Goal: Task Accomplishment & Management: Manage account settings

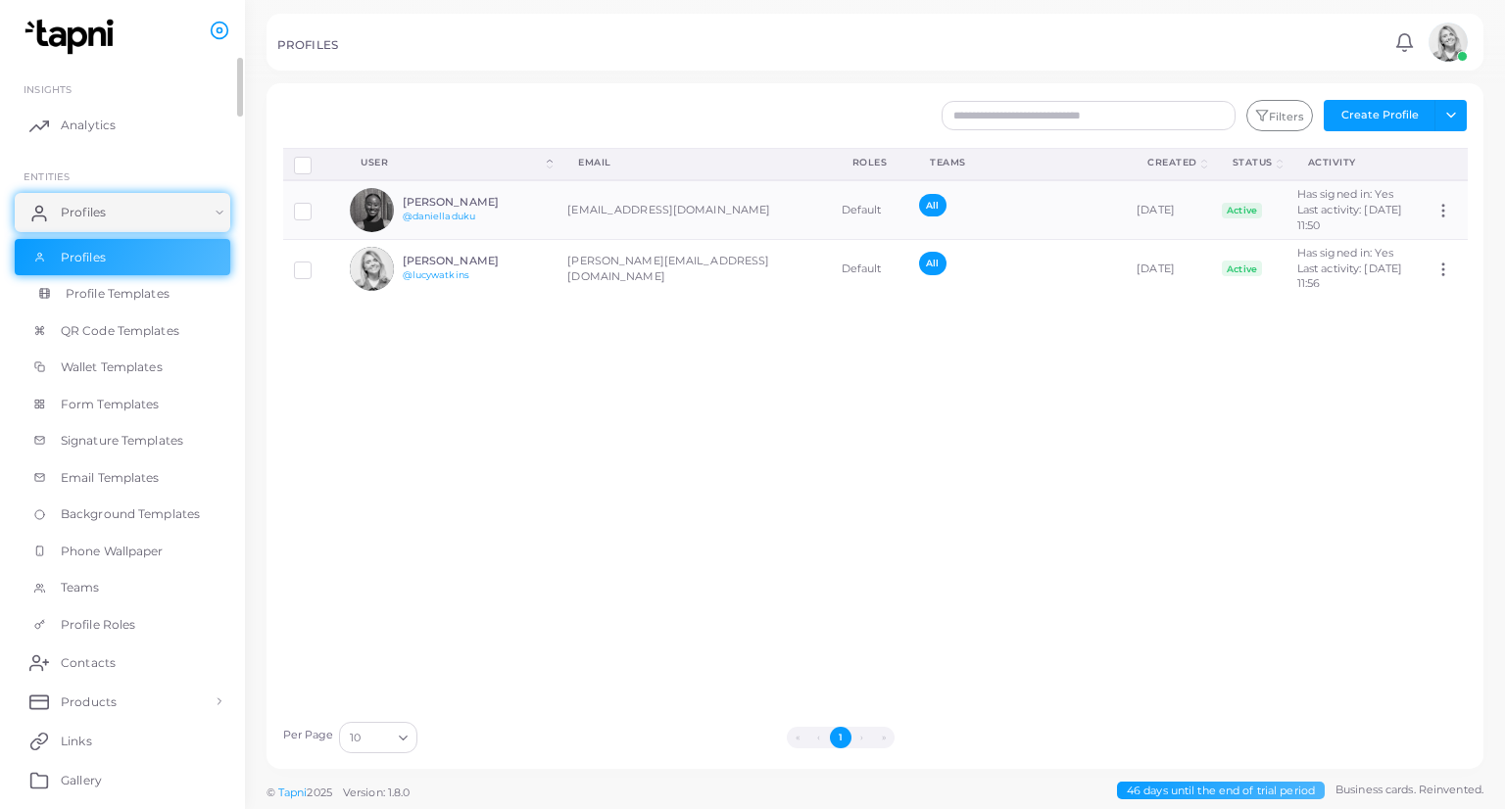
click at [102, 290] on span "Profile Templates" at bounding box center [118, 294] width 104 height 18
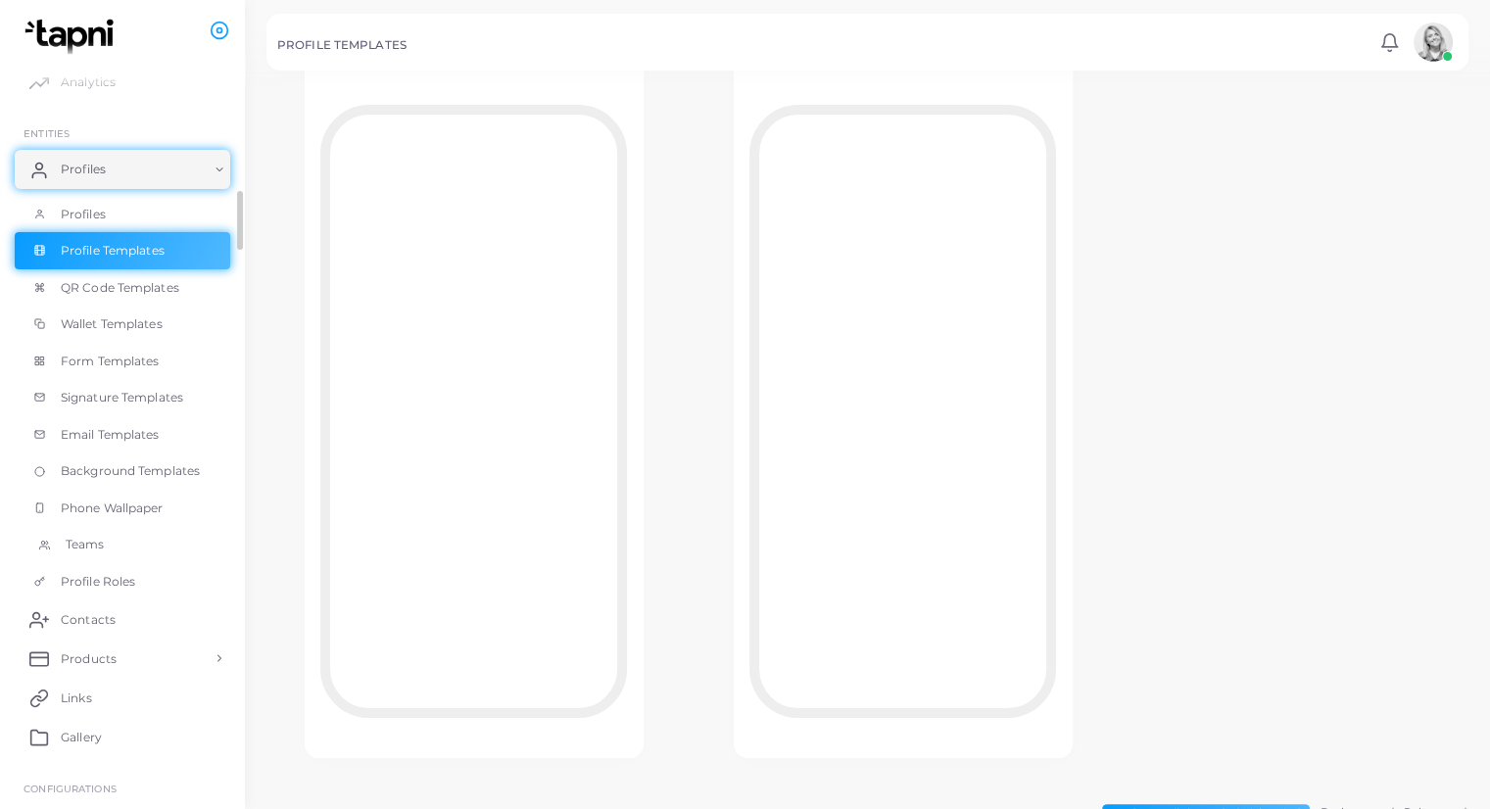
scroll to position [227, 0]
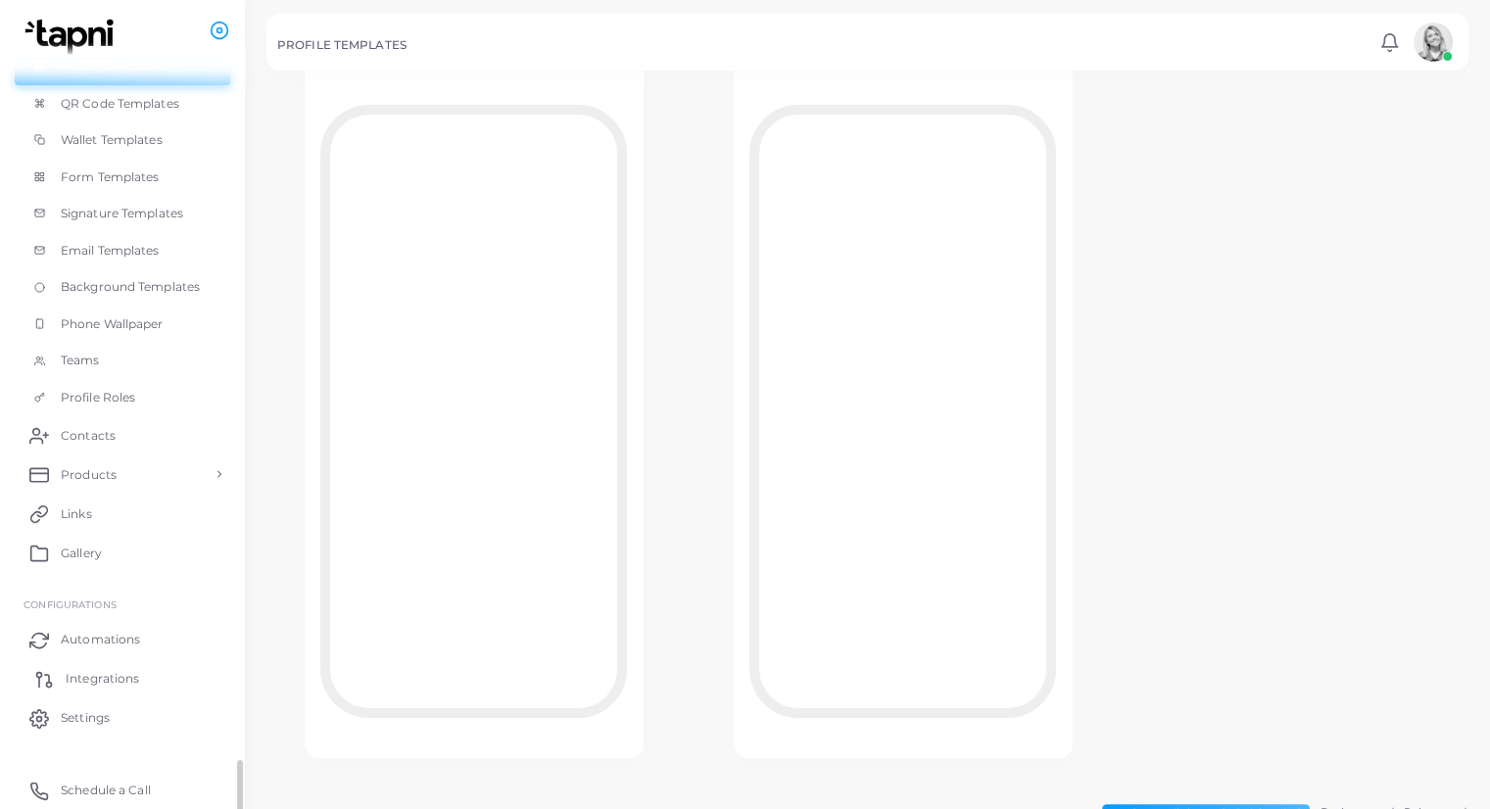
click at [97, 680] on span "Integrations" at bounding box center [102, 679] width 73 height 18
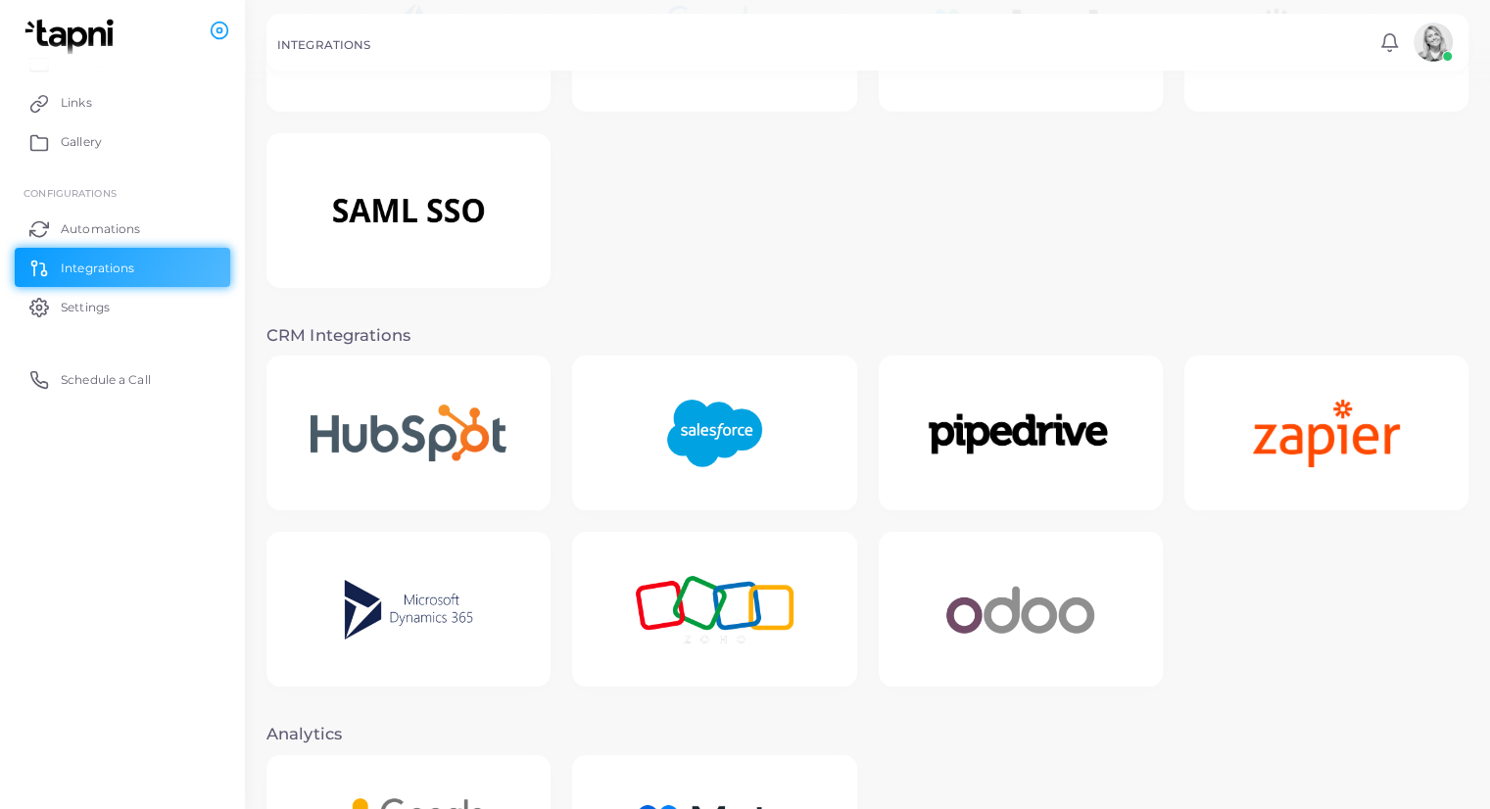
scroll to position [161, 0]
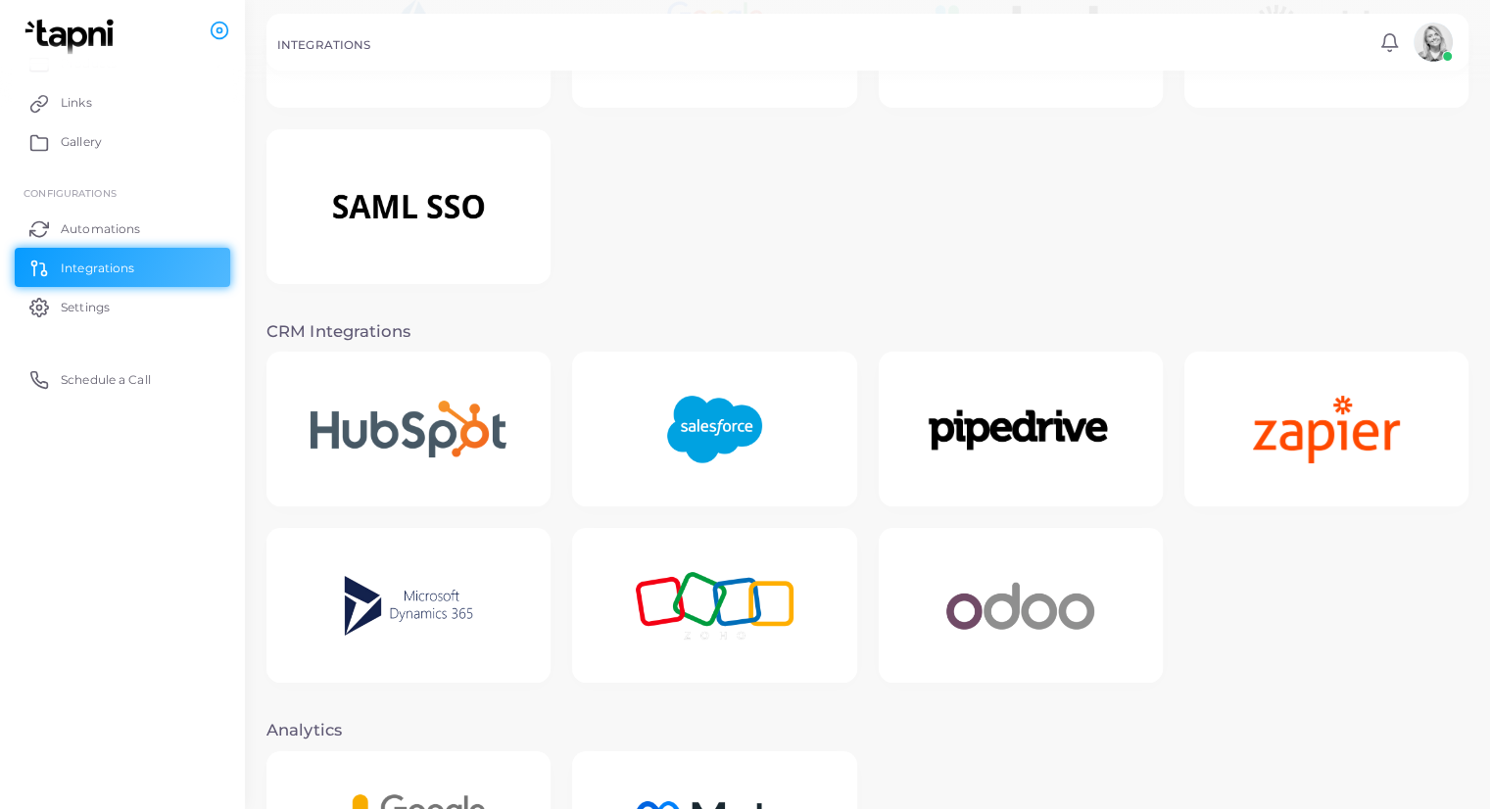
click at [417, 628] on img at bounding box center [408, 606] width 185 height 122
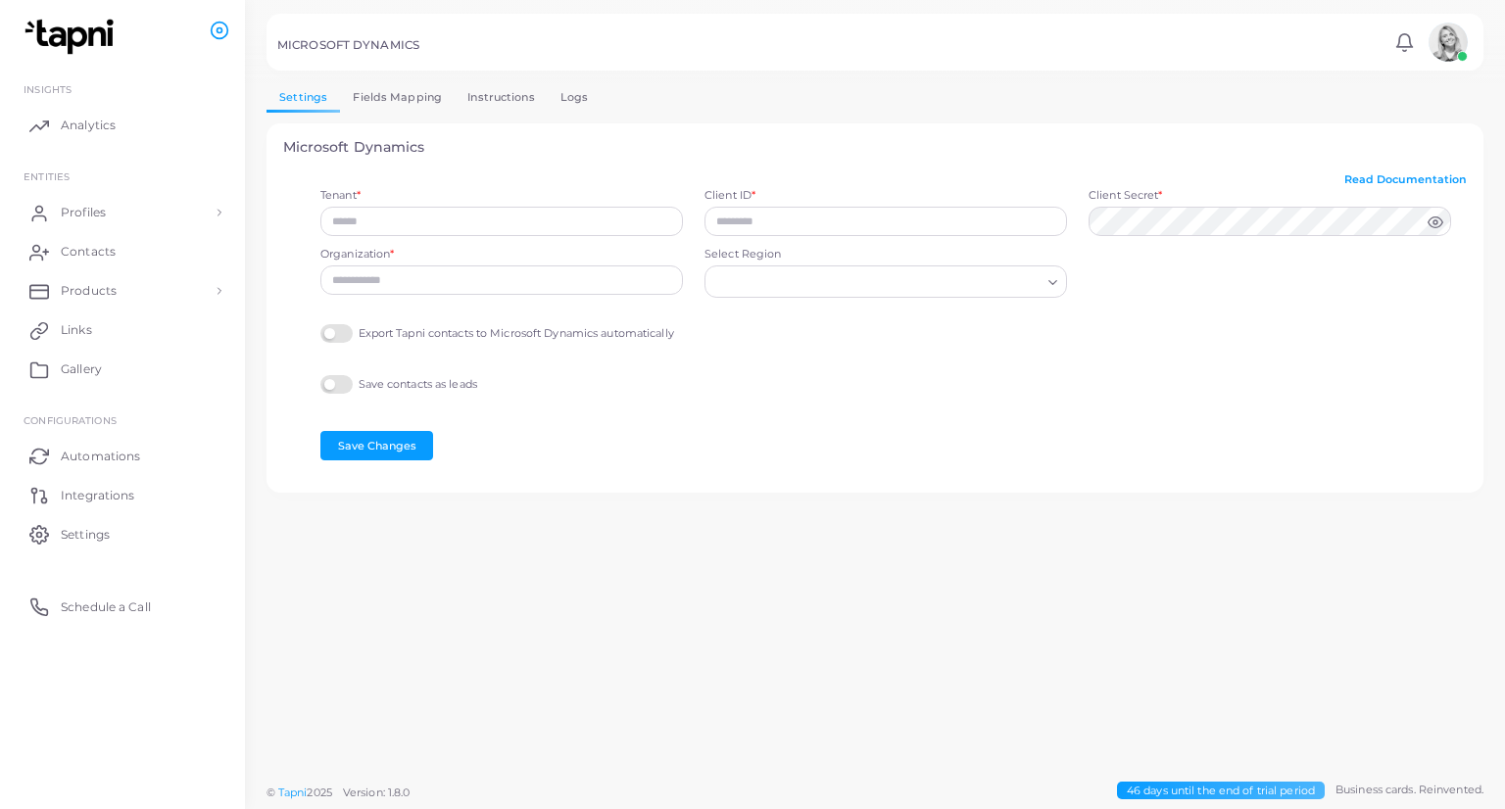
click at [386, 90] on link "Fields Mapping" at bounding box center [397, 97] width 115 height 28
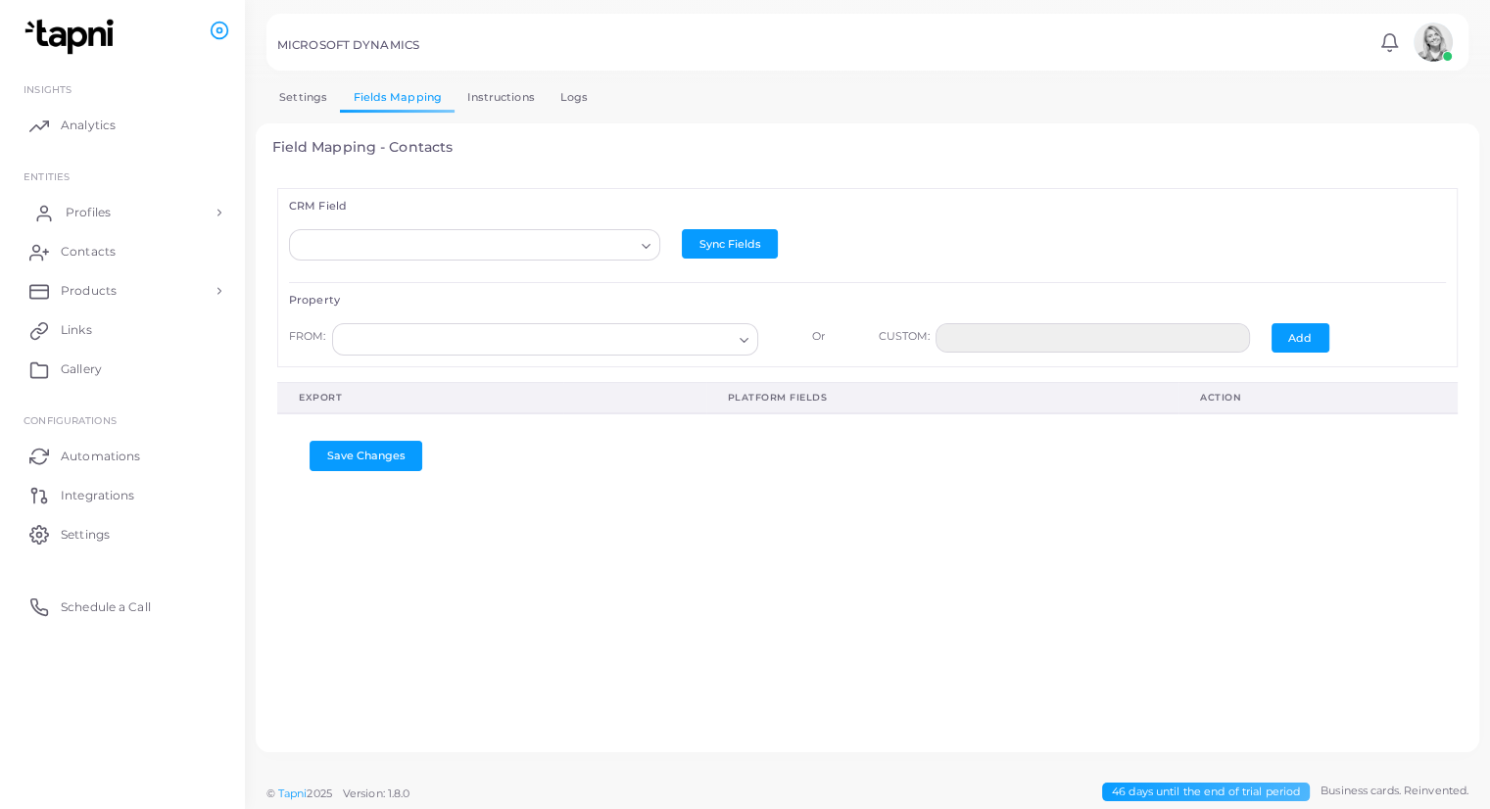
click at [102, 216] on span "Profiles" at bounding box center [88, 213] width 45 height 18
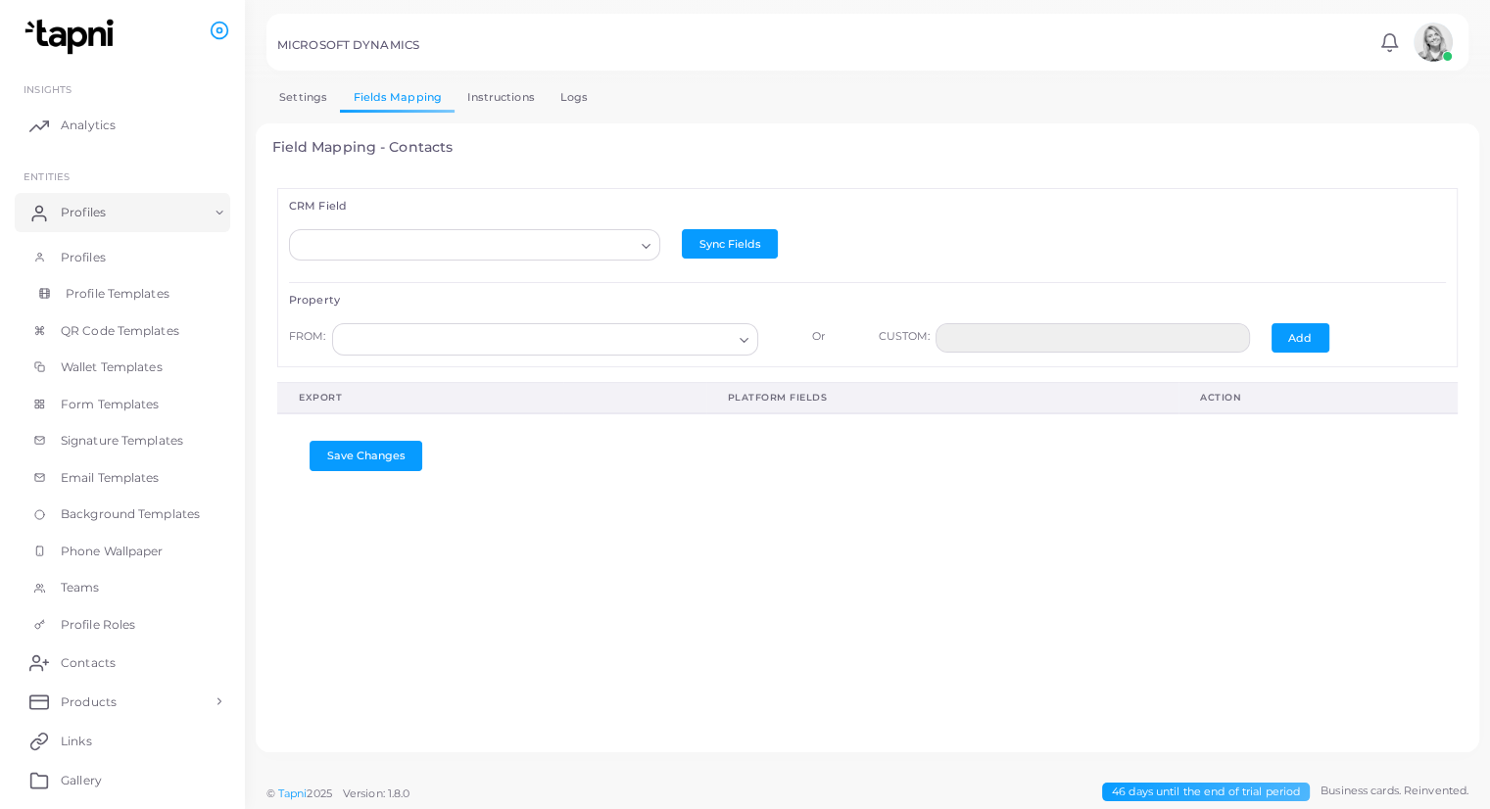
click at [141, 287] on span "Profile Templates" at bounding box center [118, 294] width 104 height 18
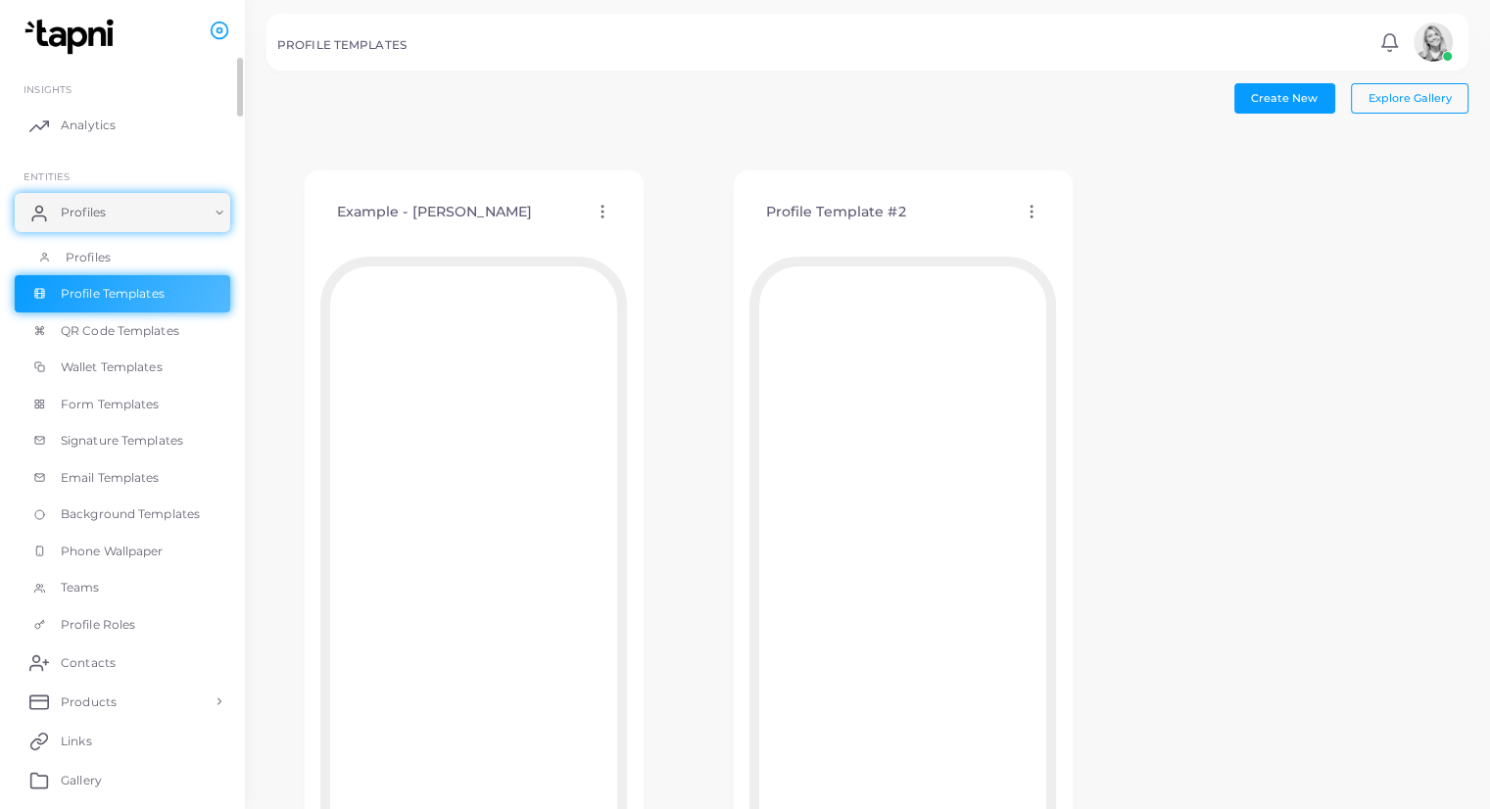
click at [130, 264] on link "Profiles" at bounding box center [123, 257] width 216 height 37
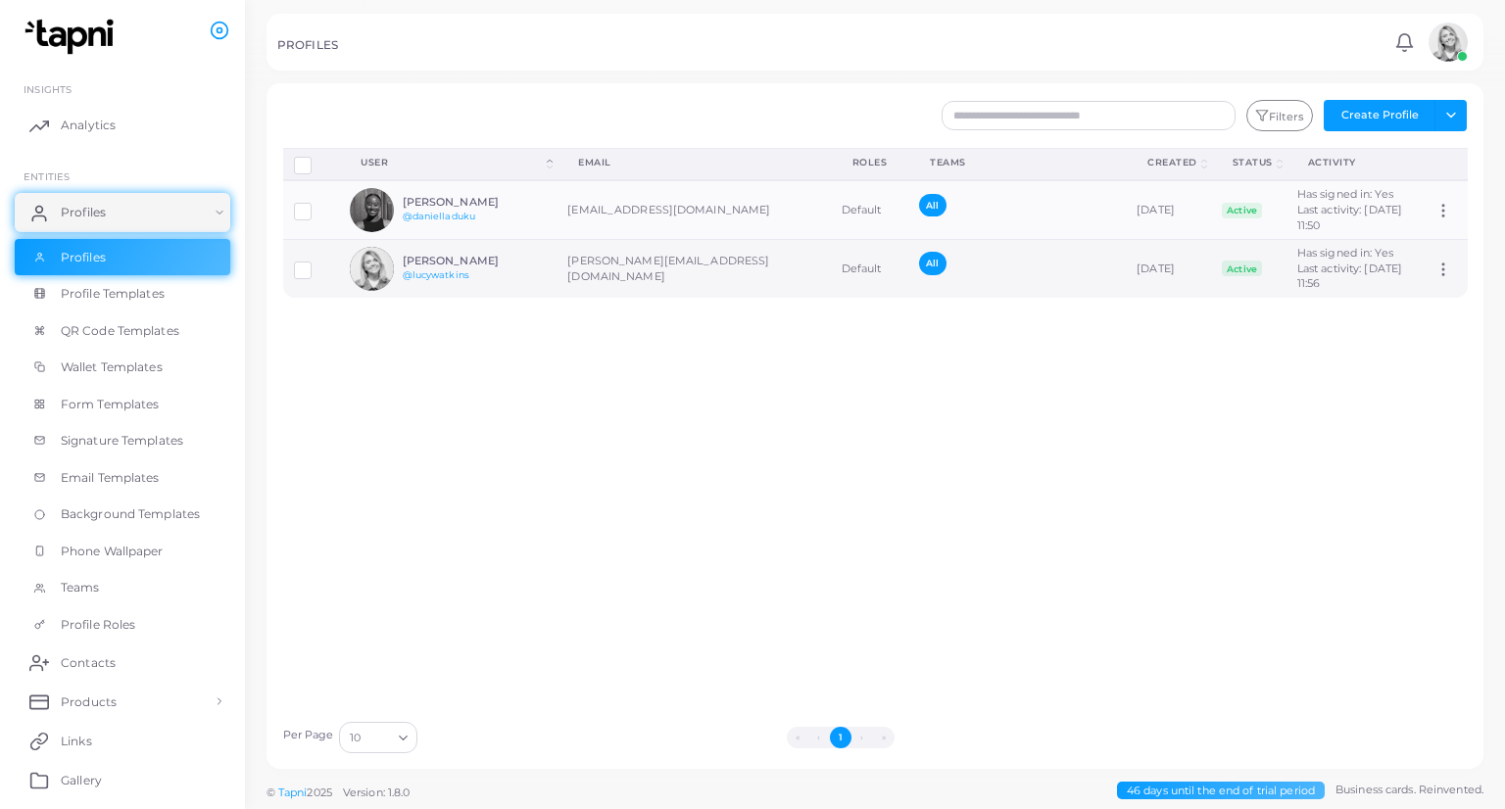
click at [502, 267] on h6 "[PERSON_NAME]" at bounding box center [475, 261] width 144 height 13
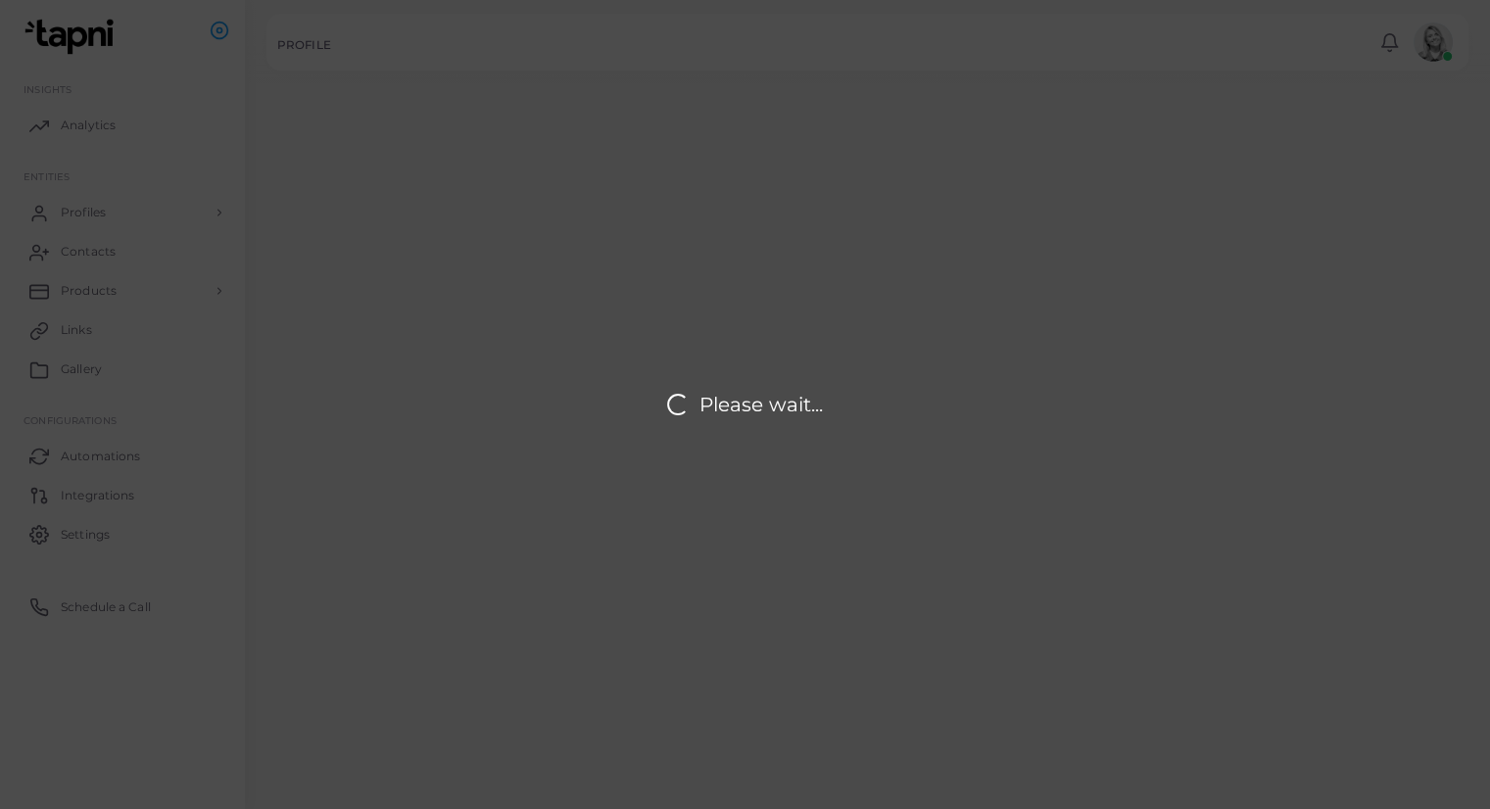
type input "**********"
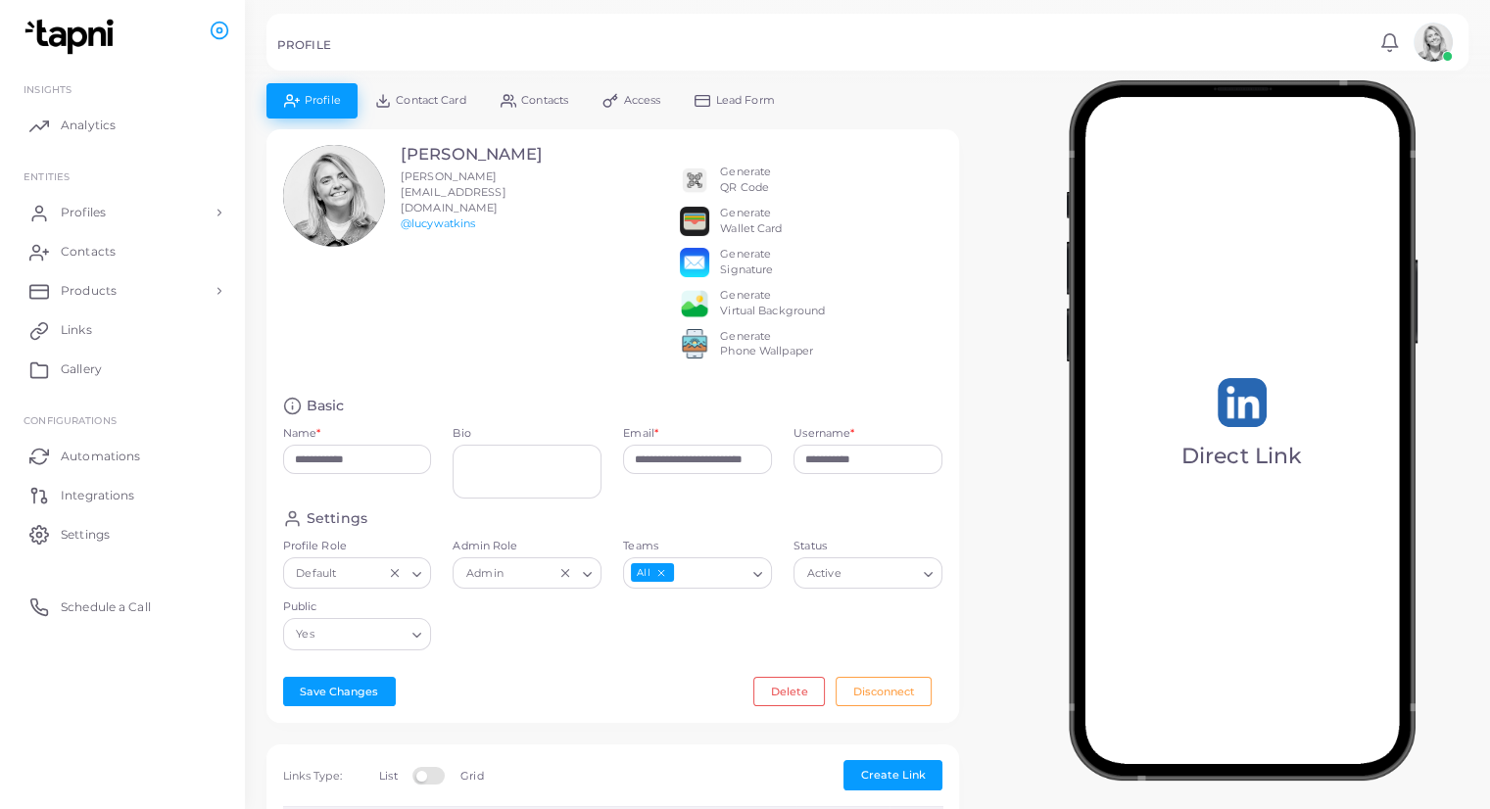
click at [422, 582] on icon "Search for option" at bounding box center [416, 574] width 15 height 15
click at [480, 661] on div "Settings Profile Role Default Loading... Default Admin Role Admin Loading... Te…" at bounding box center [613, 585] width 682 height 152
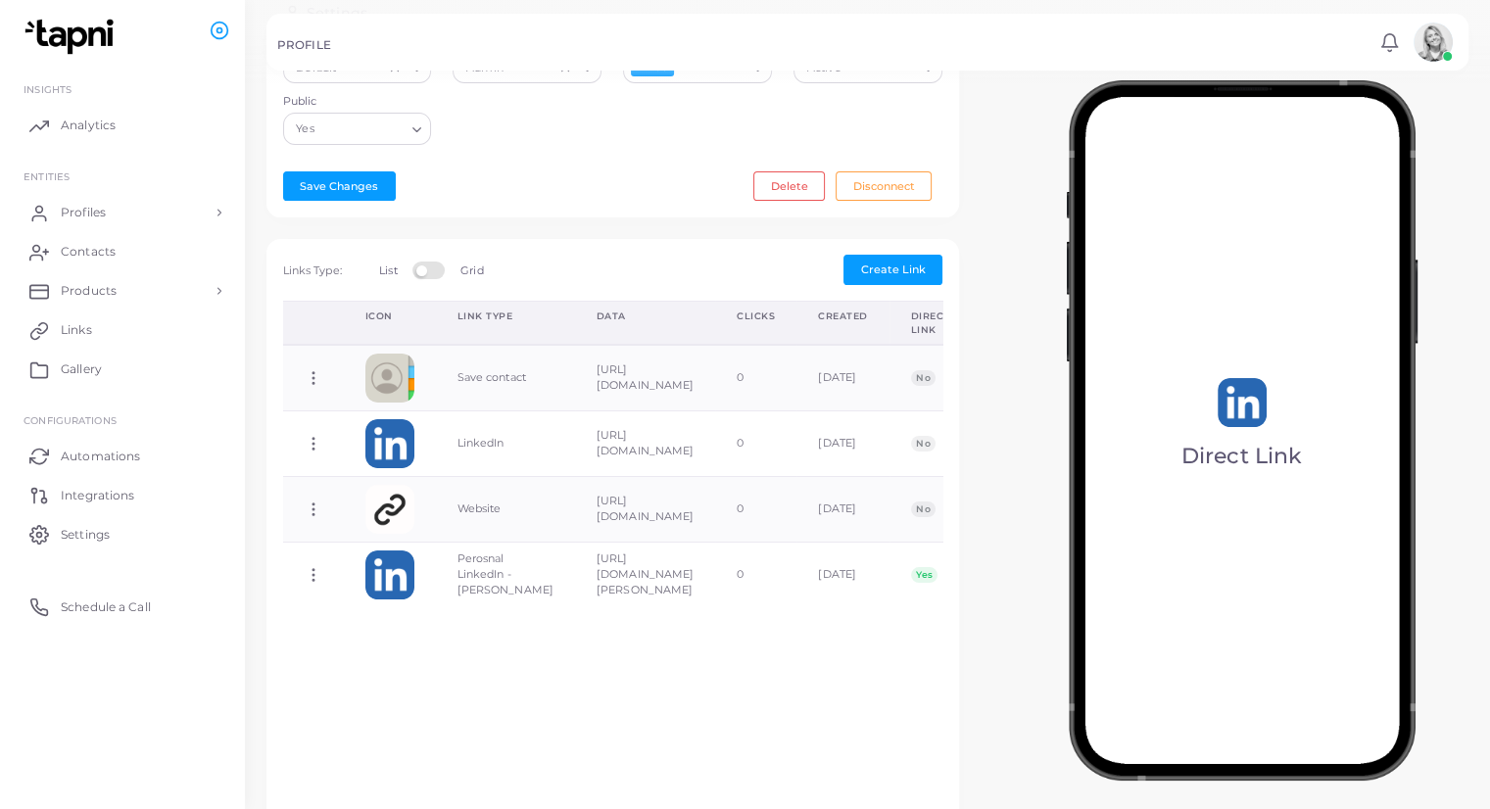
scroll to position [508, 0]
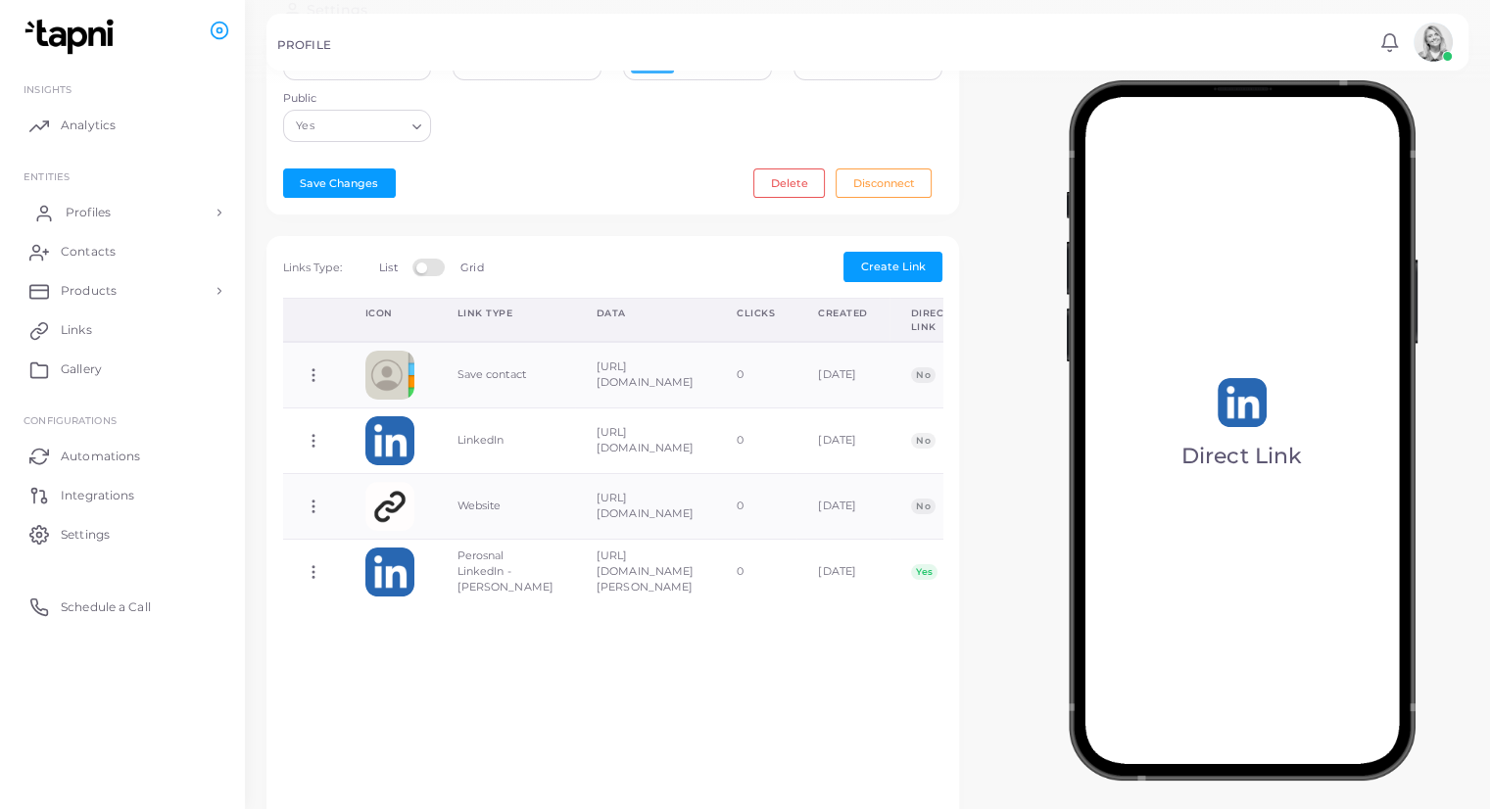
click at [103, 219] on span "Profiles" at bounding box center [88, 213] width 45 height 18
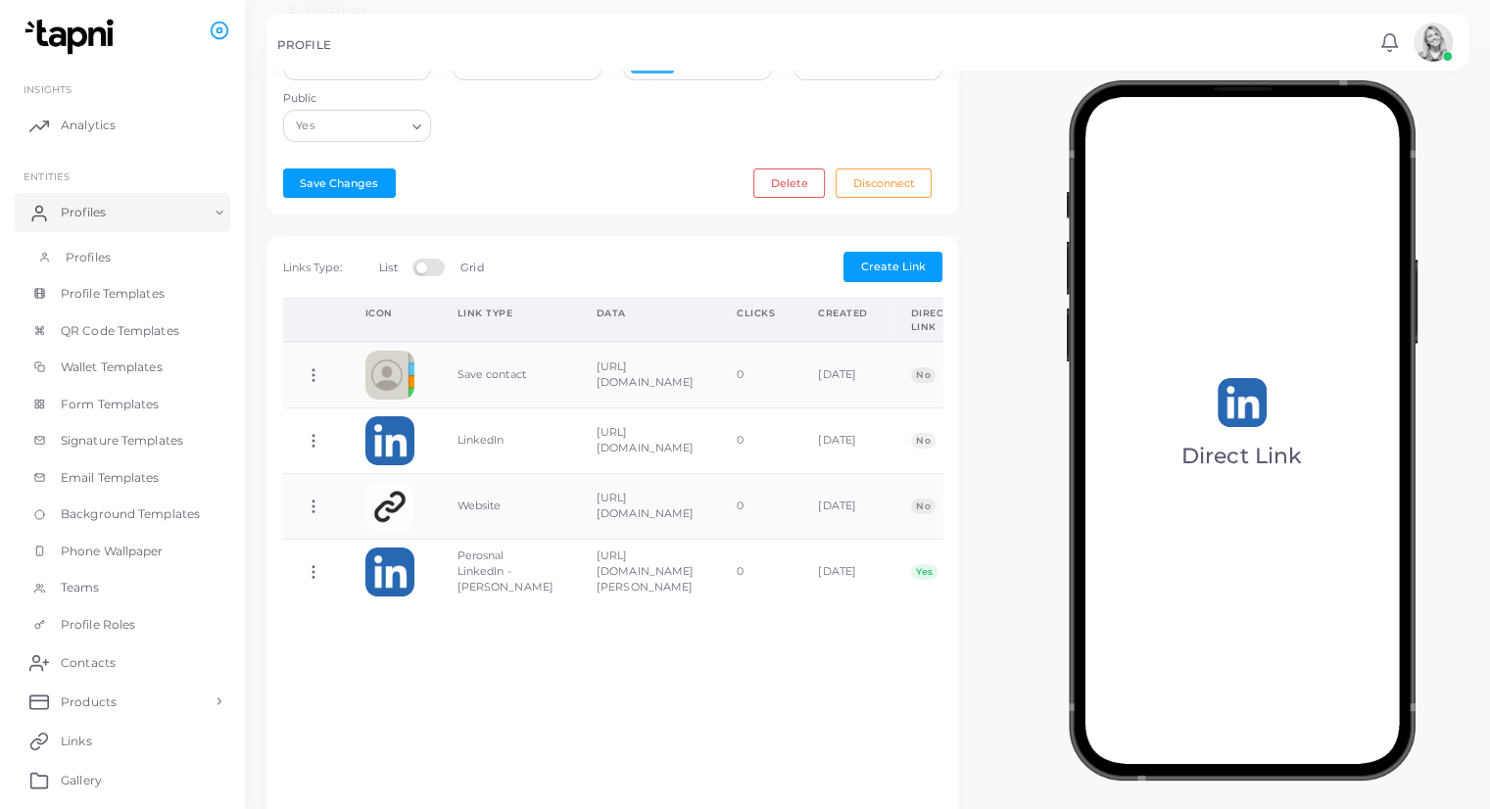
click at [141, 254] on link "Profiles" at bounding box center [123, 257] width 216 height 37
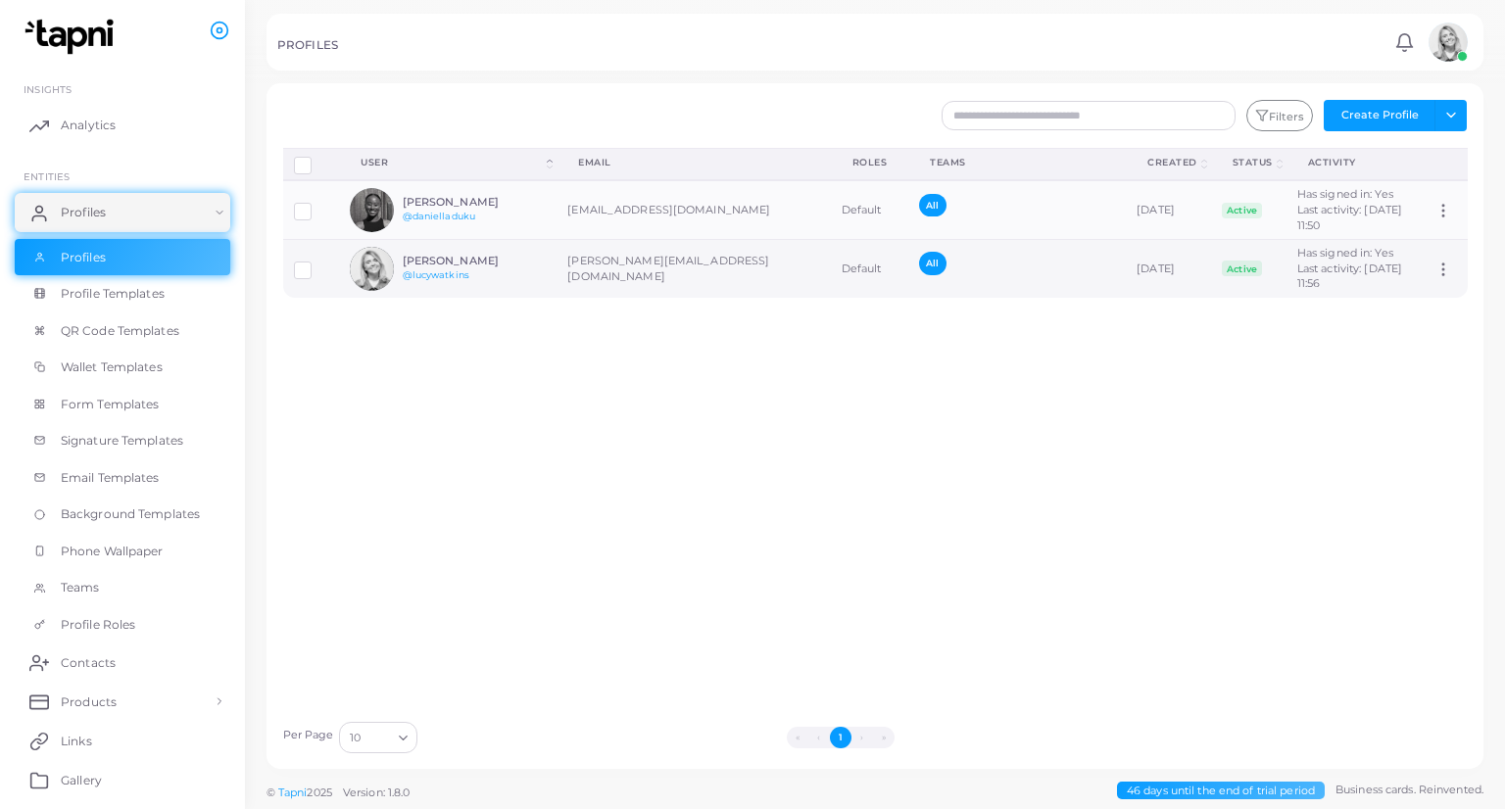
click at [436, 267] on h6 "[PERSON_NAME]" at bounding box center [475, 261] width 144 height 13
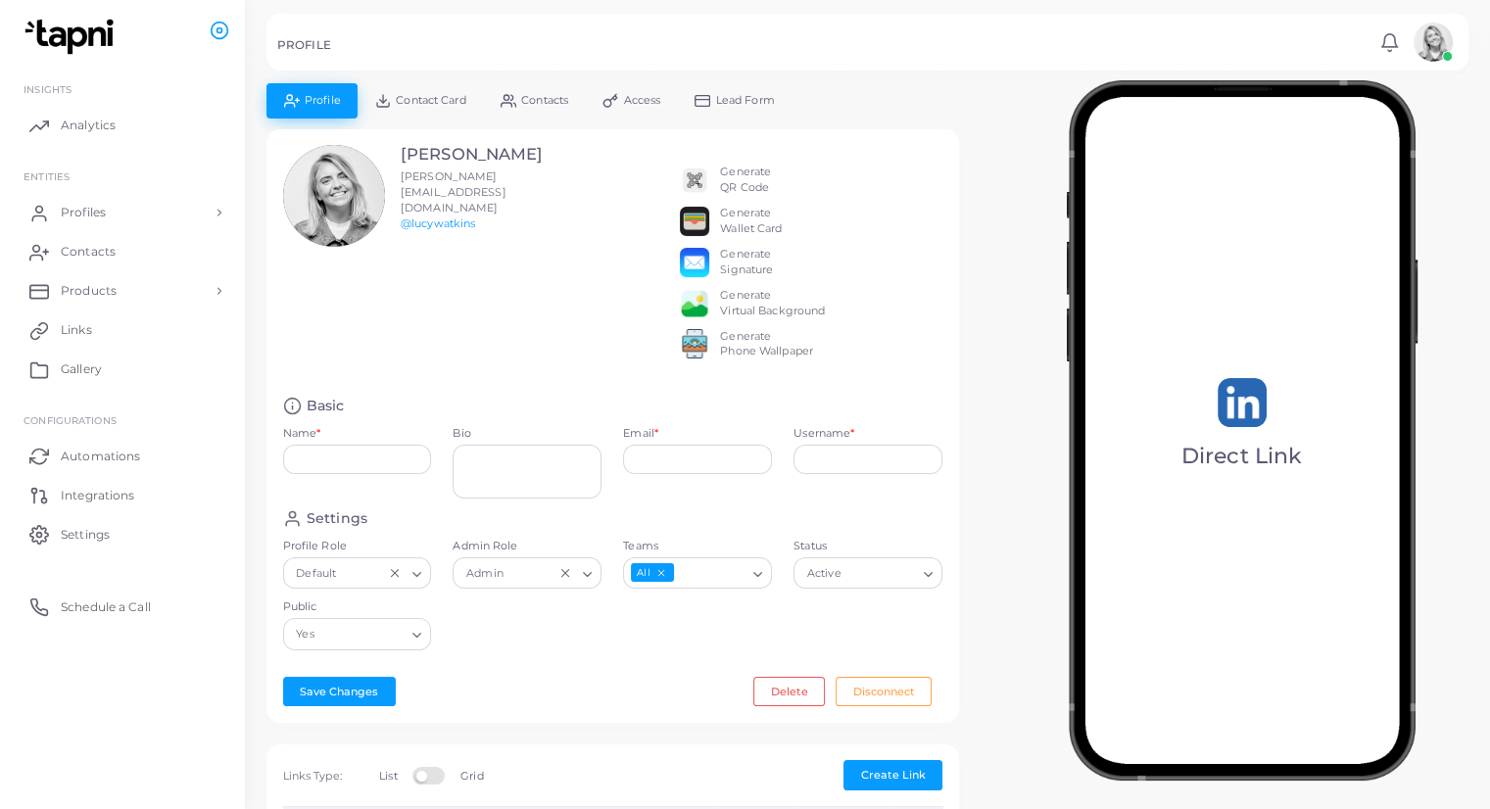
type input "**********"
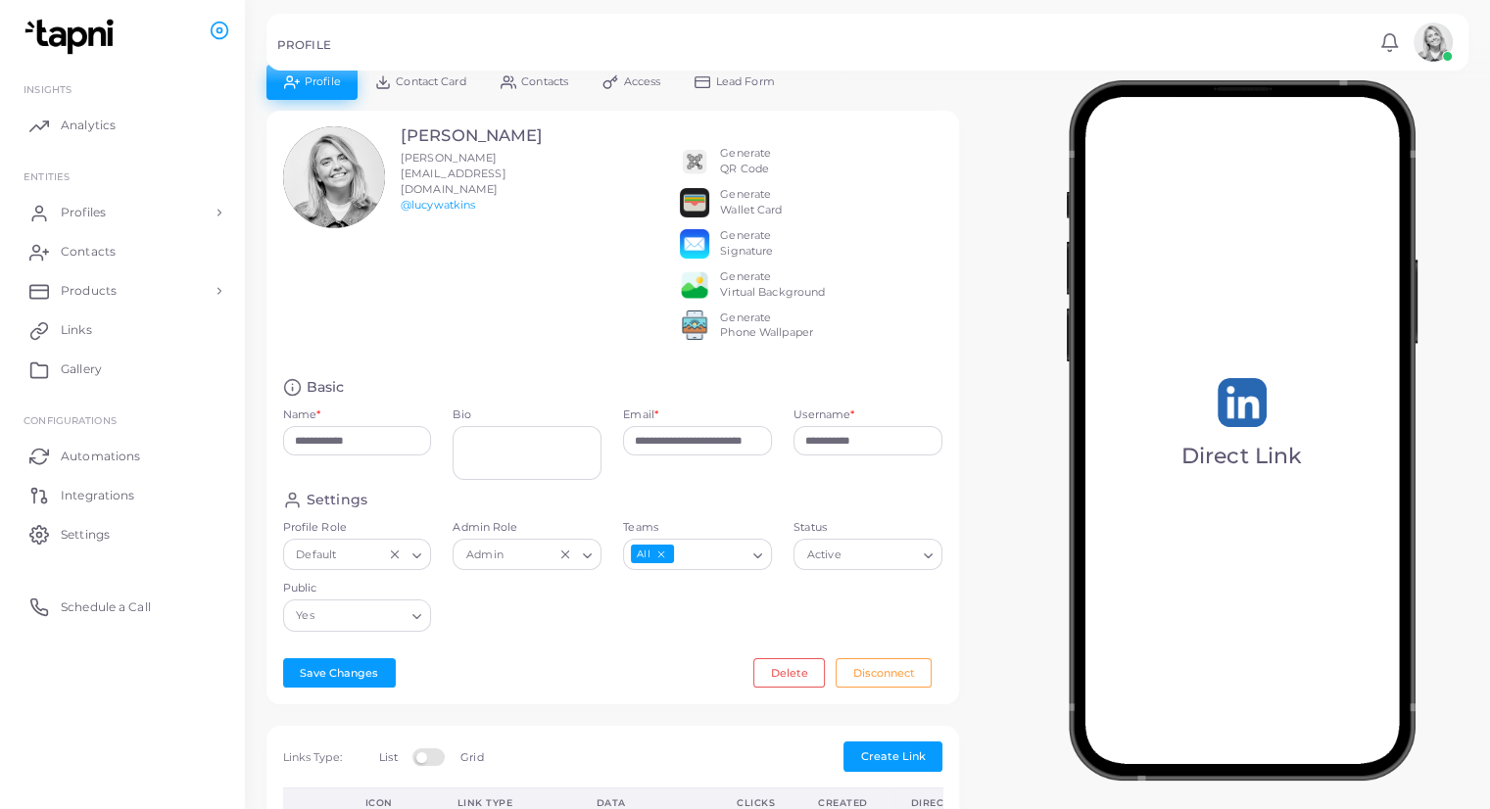
scroll to position [12, 0]
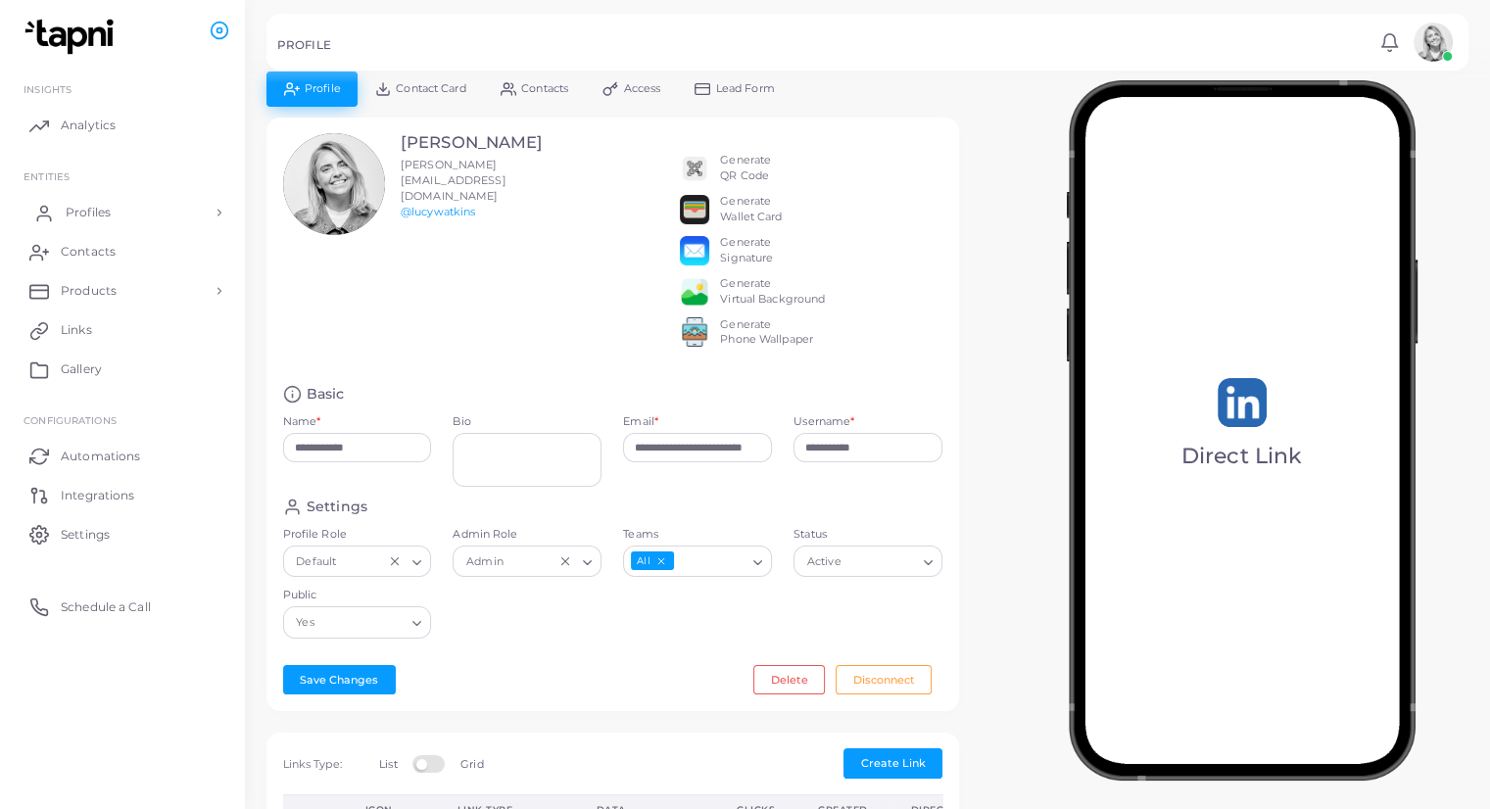
click at [110, 215] on span "Profiles" at bounding box center [88, 213] width 45 height 18
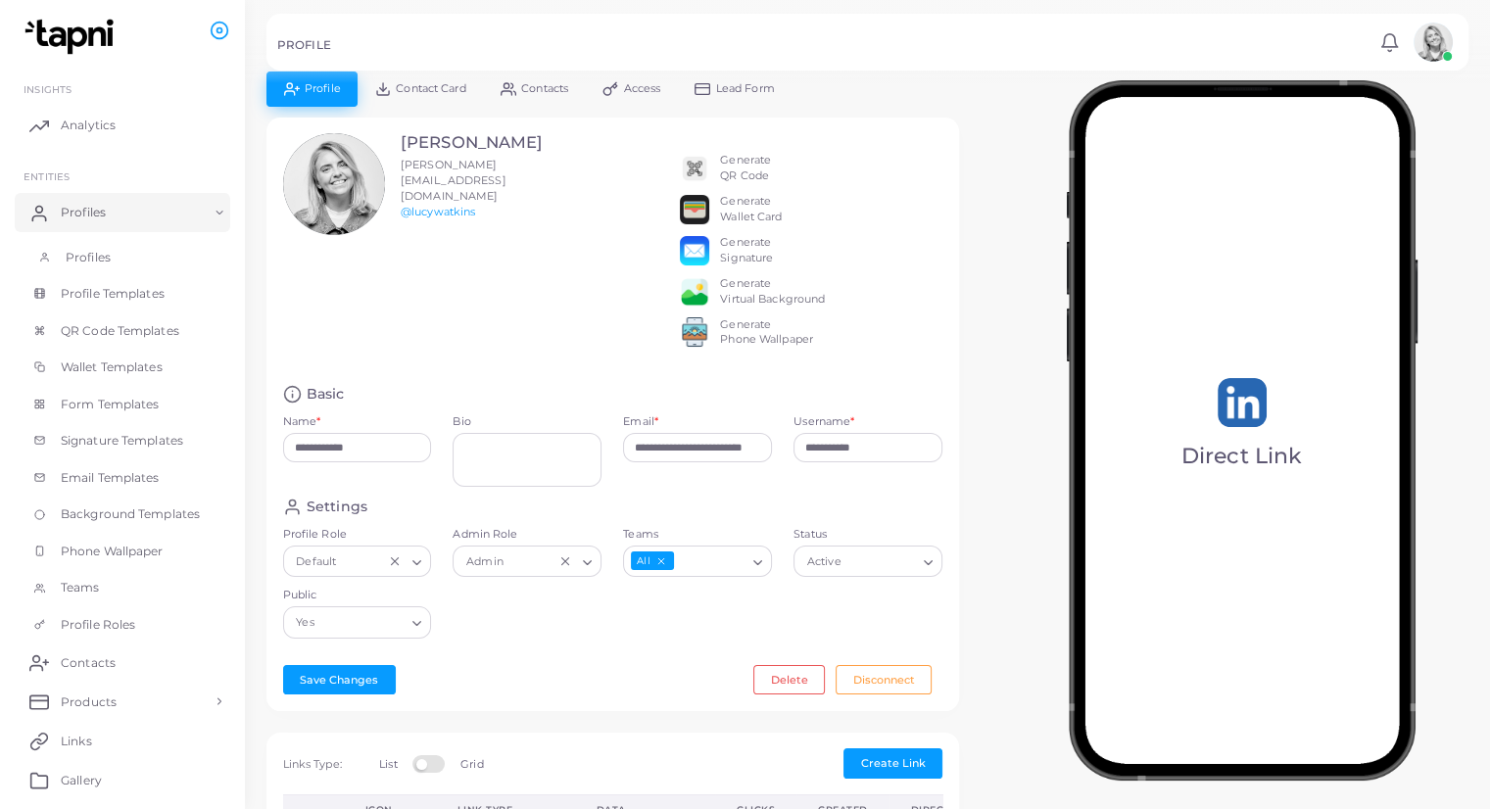
click at [102, 251] on span "Profiles" at bounding box center [88, 258] width 45 height 18
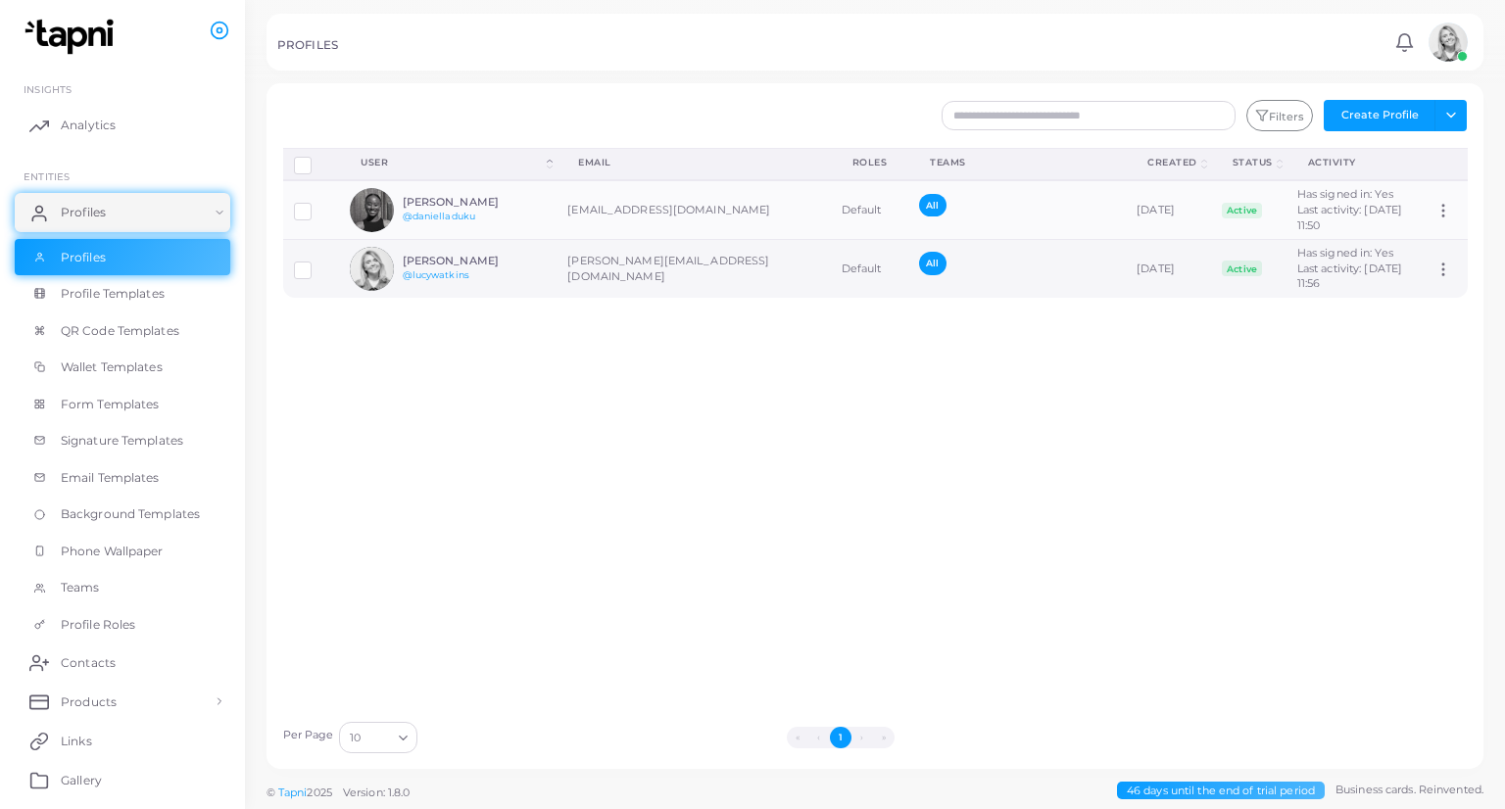
click at [371, 283] on img at bounding box center [372, 269] width 44 height 44
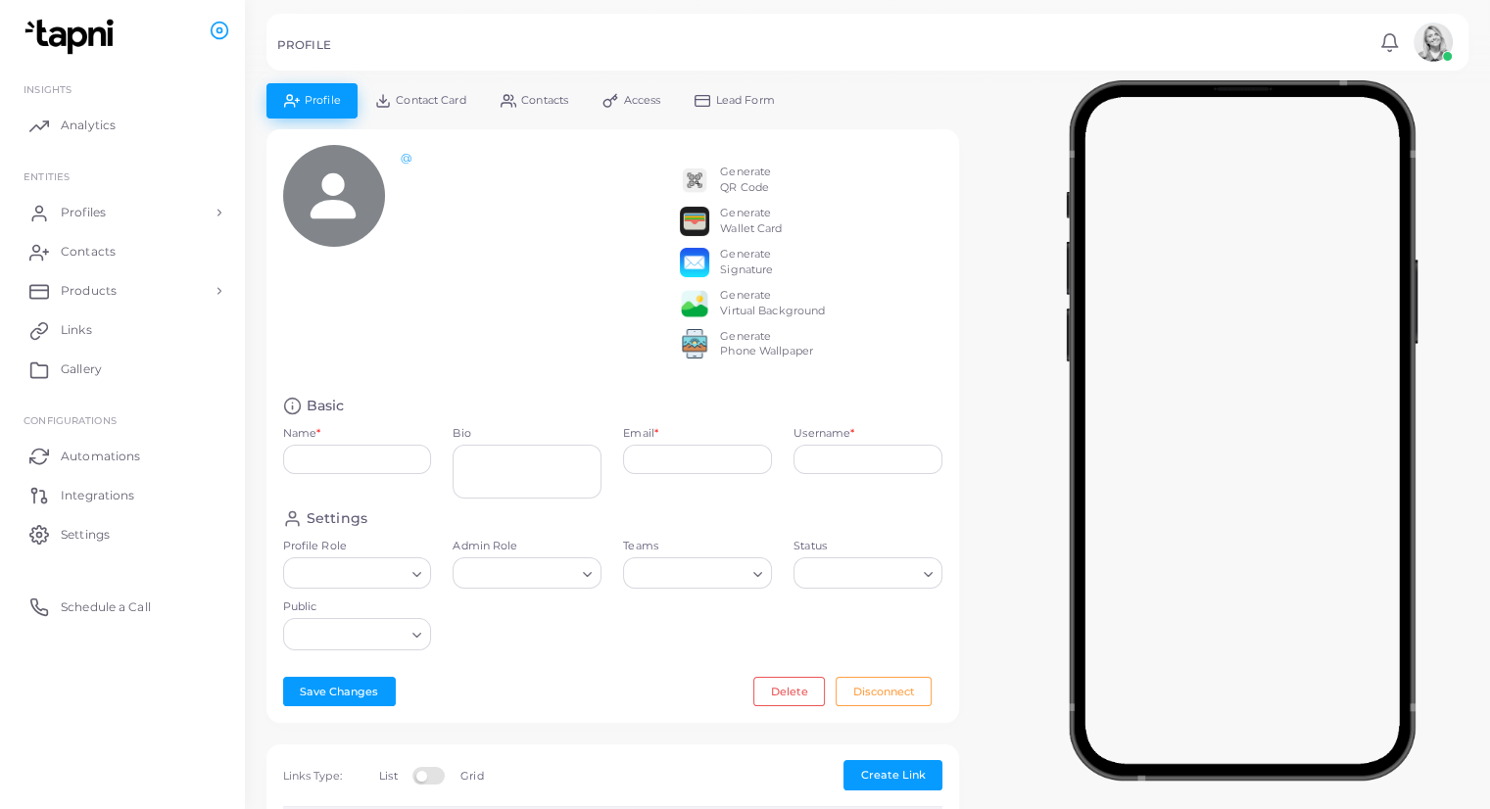
type input "**********"
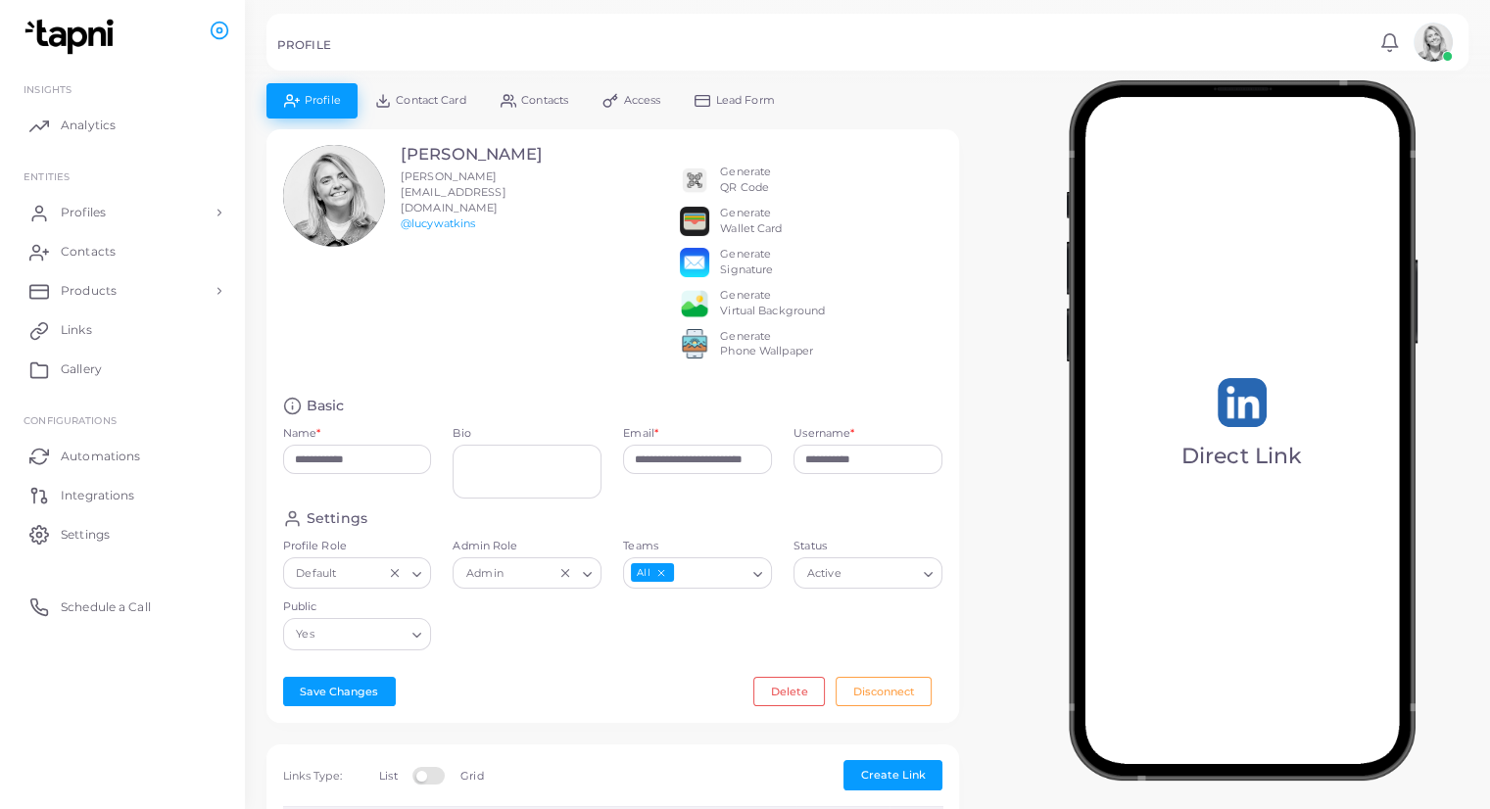
click at [689, 185] on img at bounding box center [694, 180] width 29 height 29
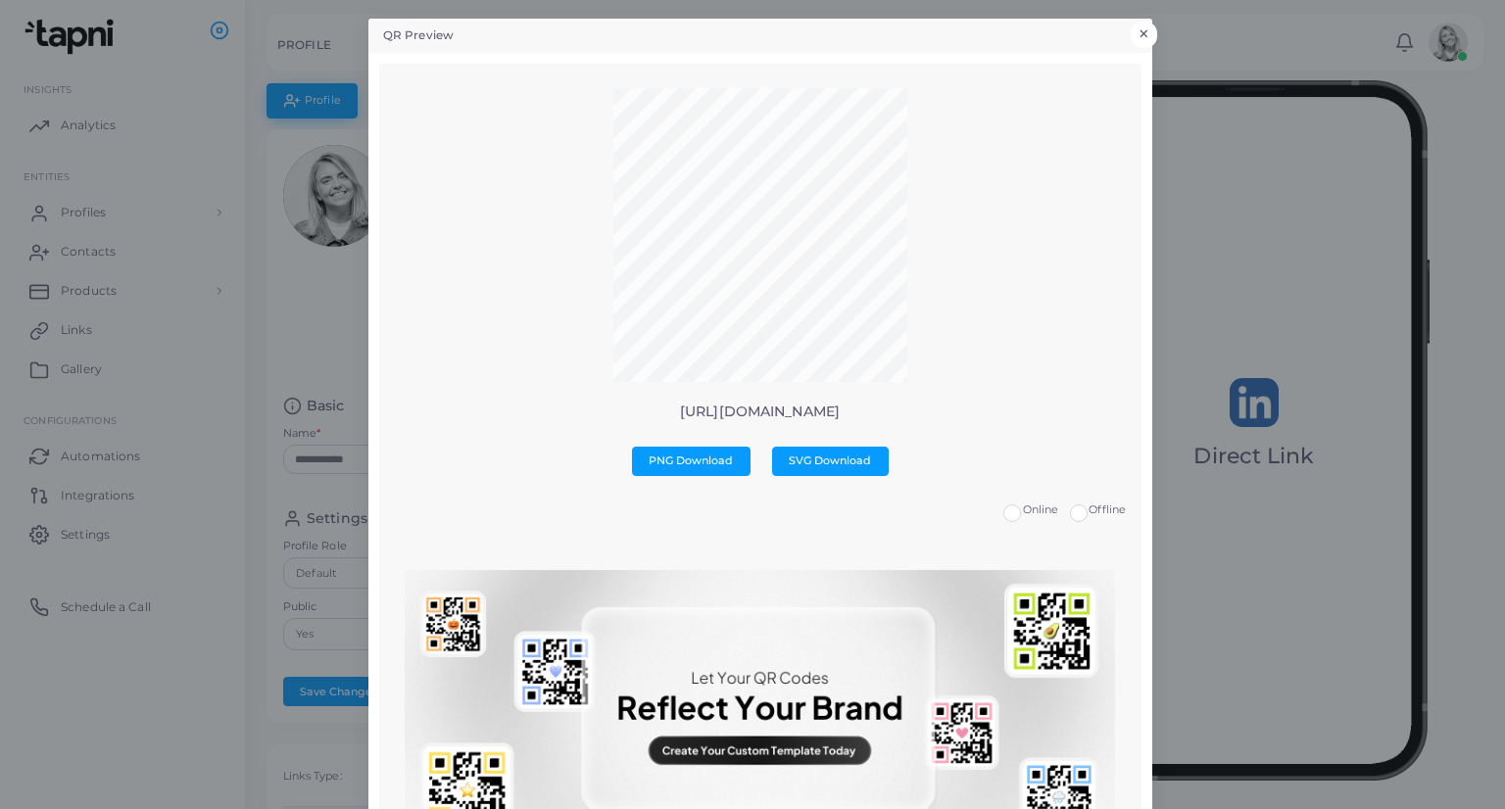
click at [1139, 33] on button "×" at bounding box center [1143, 34] width 26 height 25
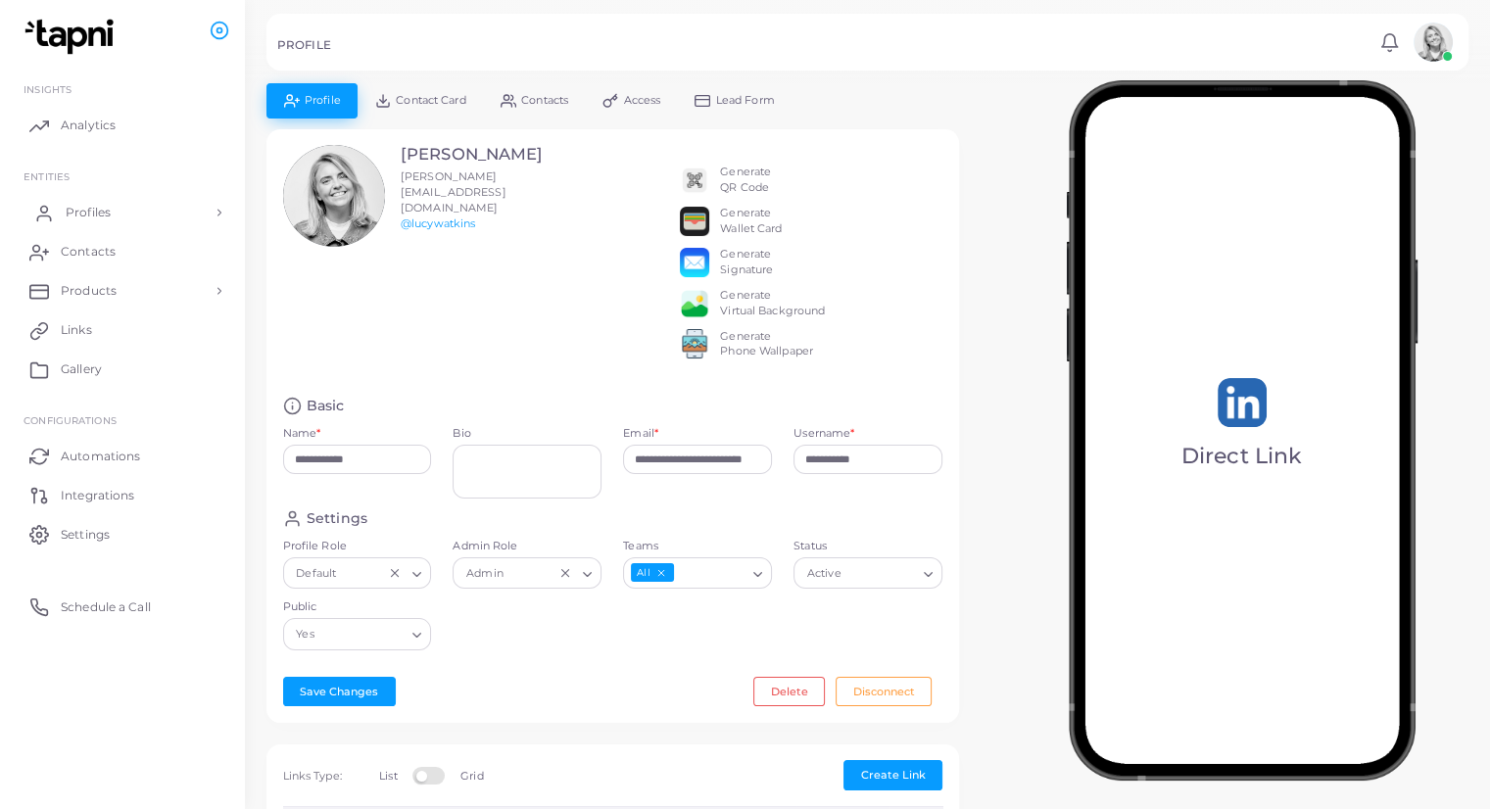
click at [165, 215] on link "Profiles" at bounding box center [123, 212] width 216 height 39
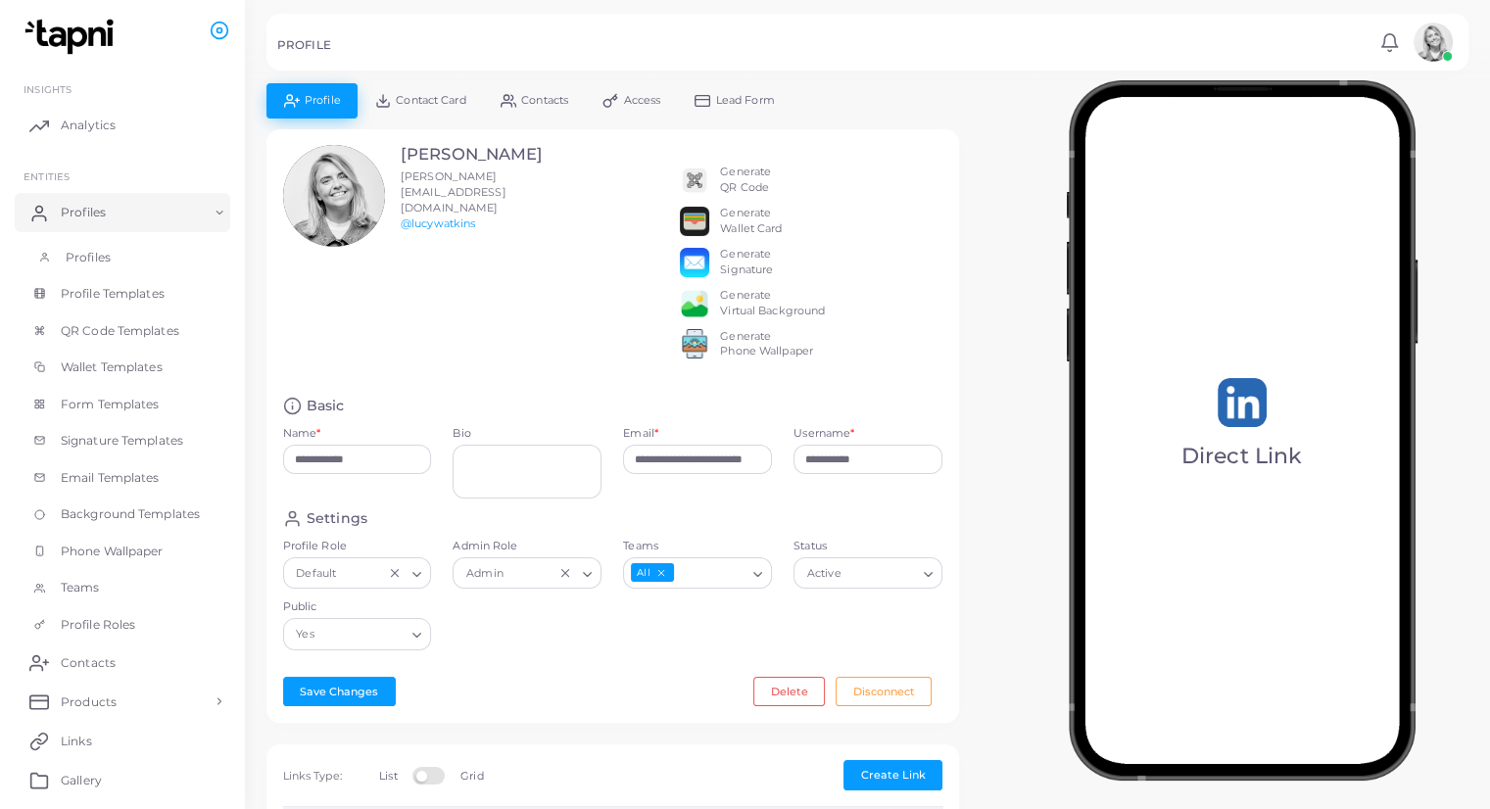
click at [140, 260] on link "Profiles" at bounding box center [123, 257] width 216 height 37
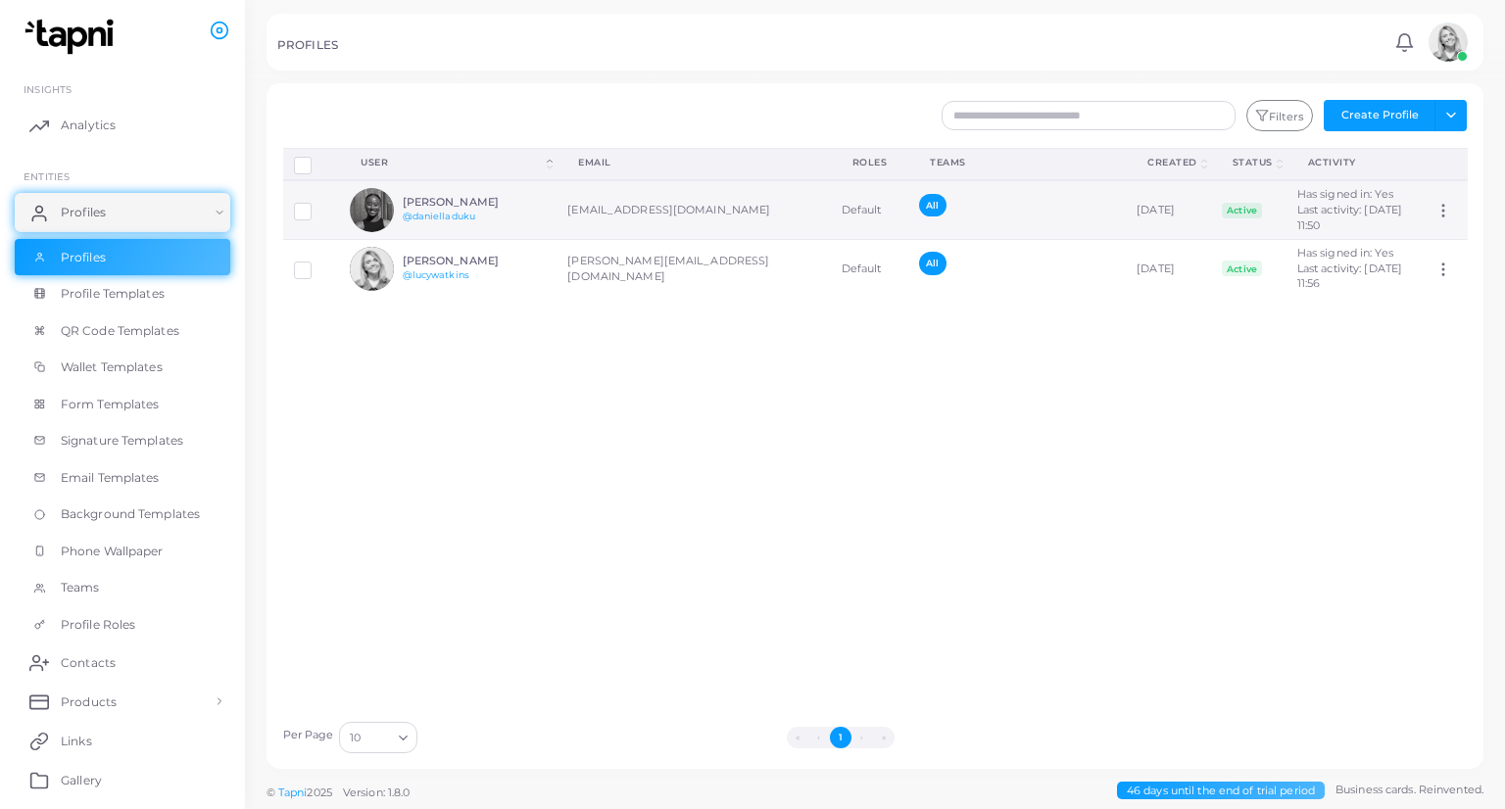
click at [494, 216] on div "[PERSON_NAME] @danielladuku" at bounding box center [475, 210] width 144 height 28
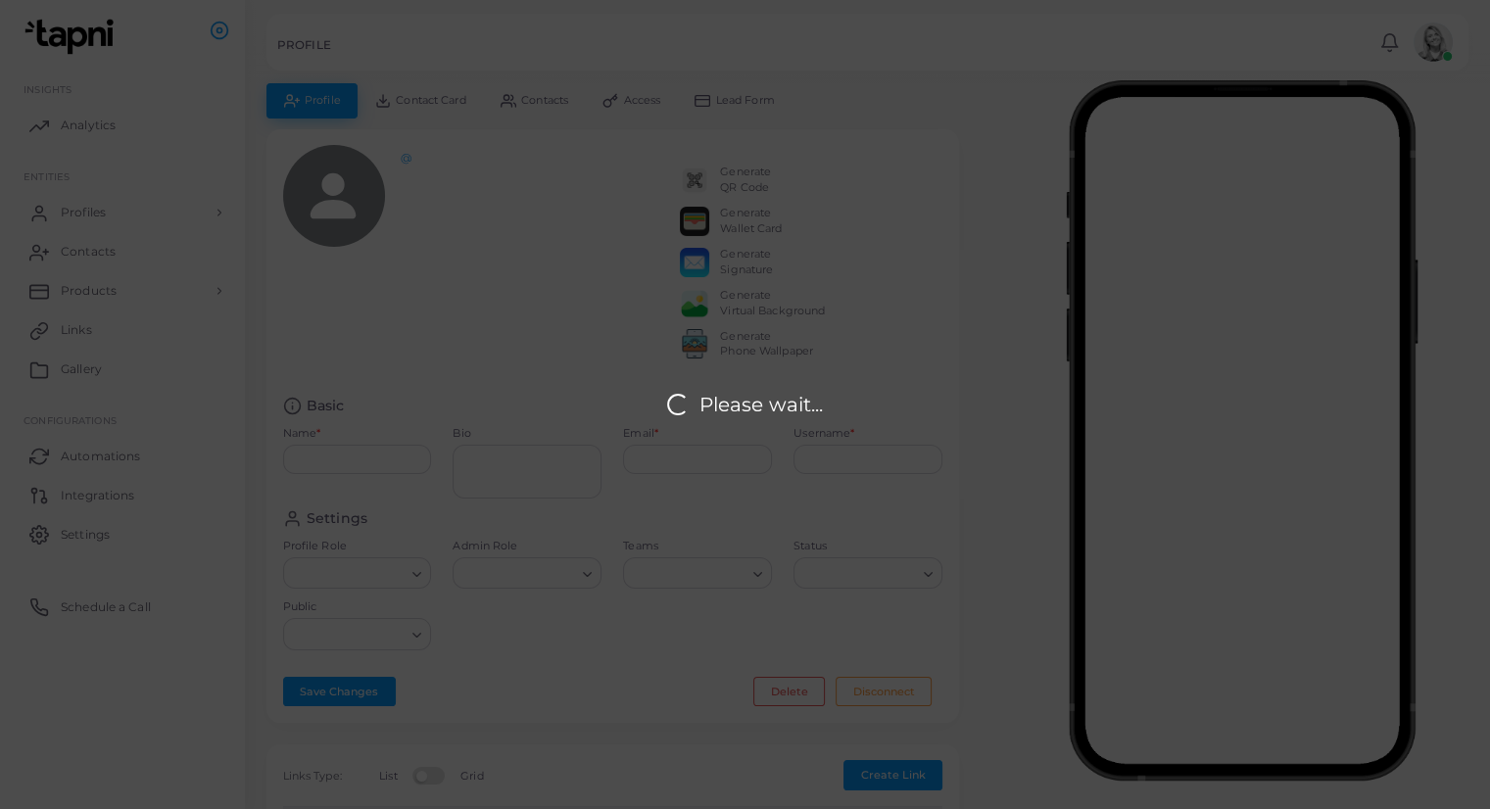
type input "**********"
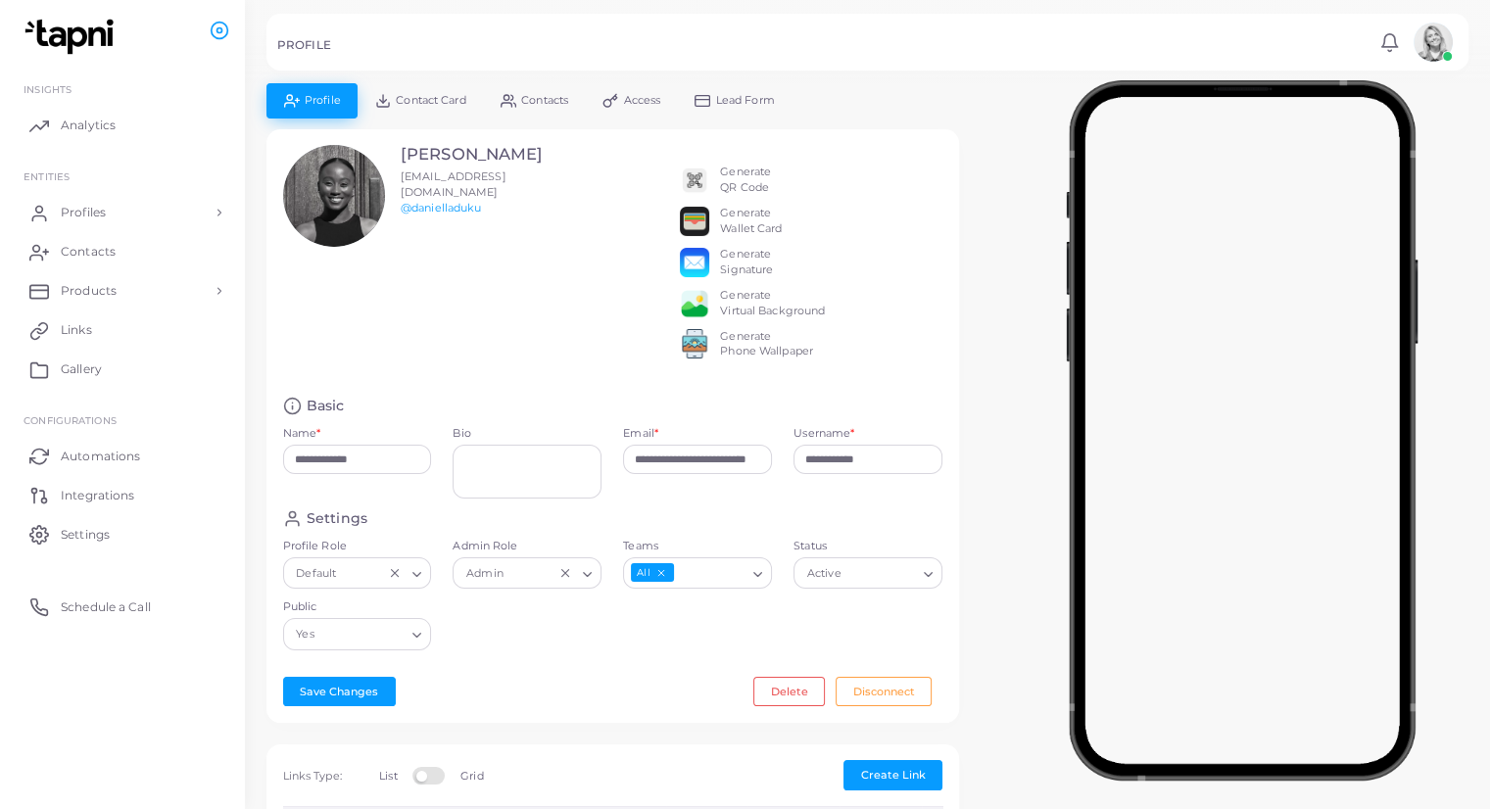
click at [714, 196] on div "Generate QR Code Generate Wallet Card Generate Signature Generate Virtual Backg…" at bounding box center [811, 257] width 263 height 224
click at [715, 195] on div "Generate QR Code" at bounding box center [753, 180] width 147 height 31
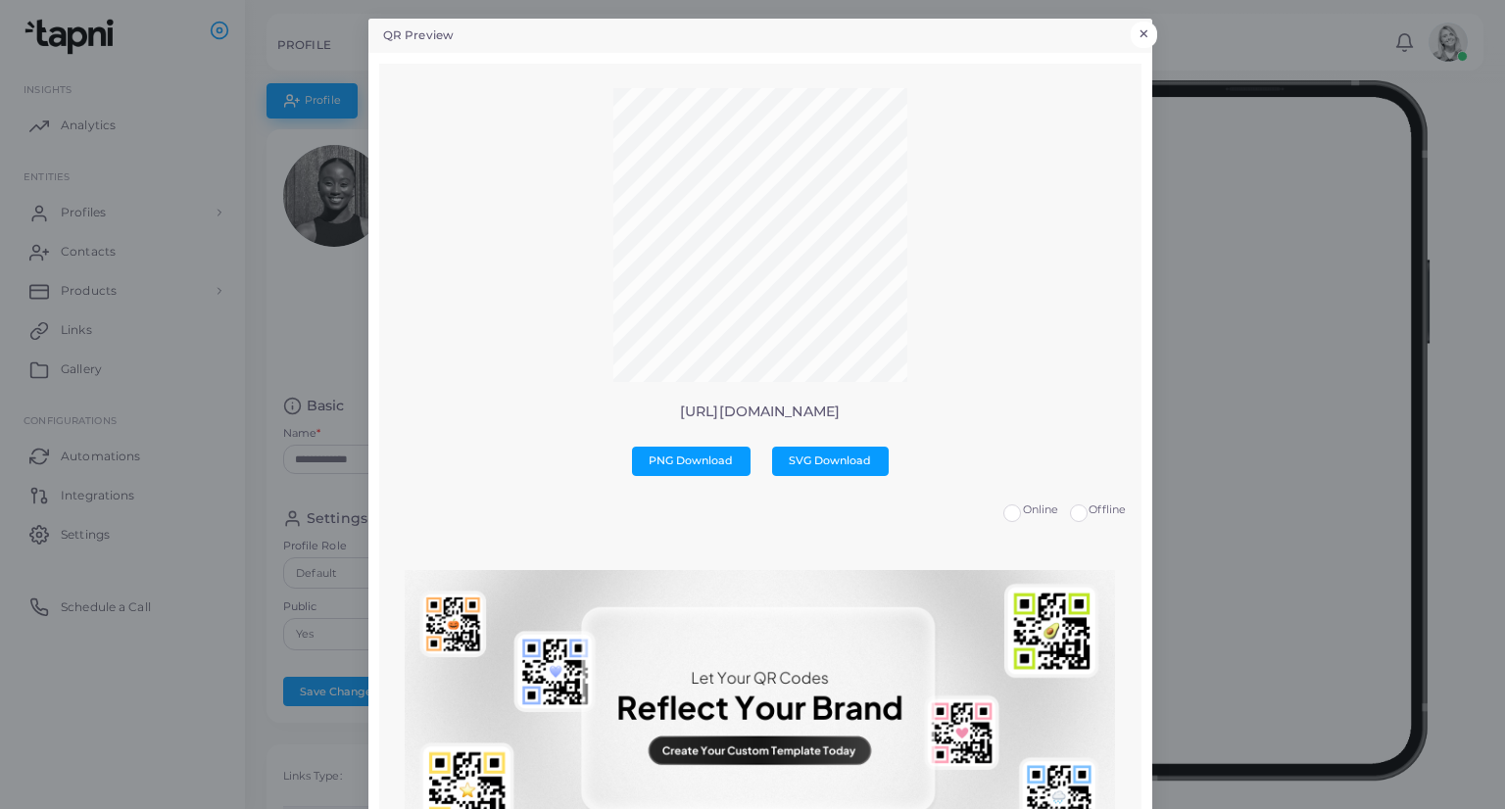
click at [1137, 33] on button "×" at bounding box center [1143, 34] width 26 height 25
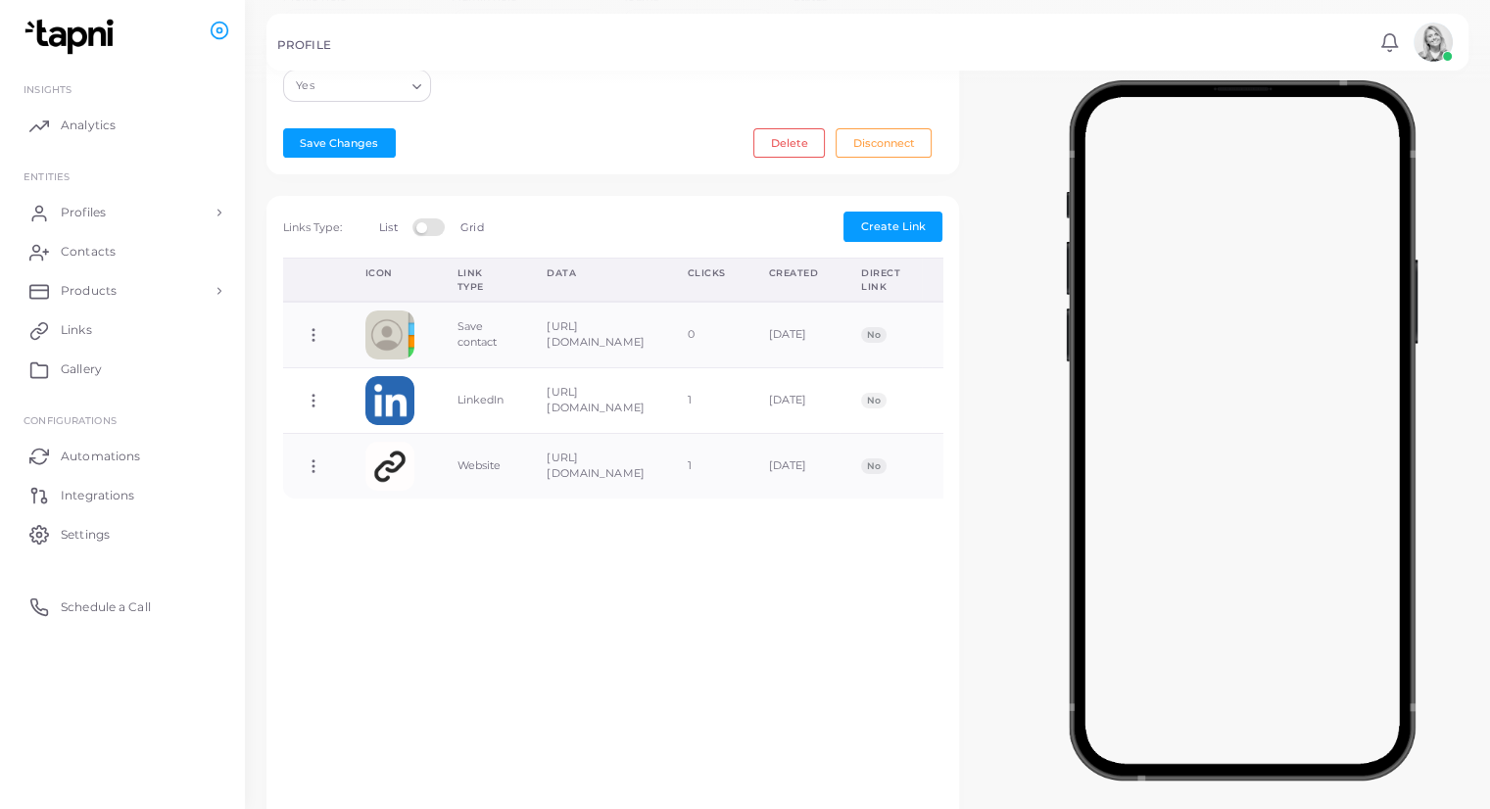
scroll to position [554, 0]
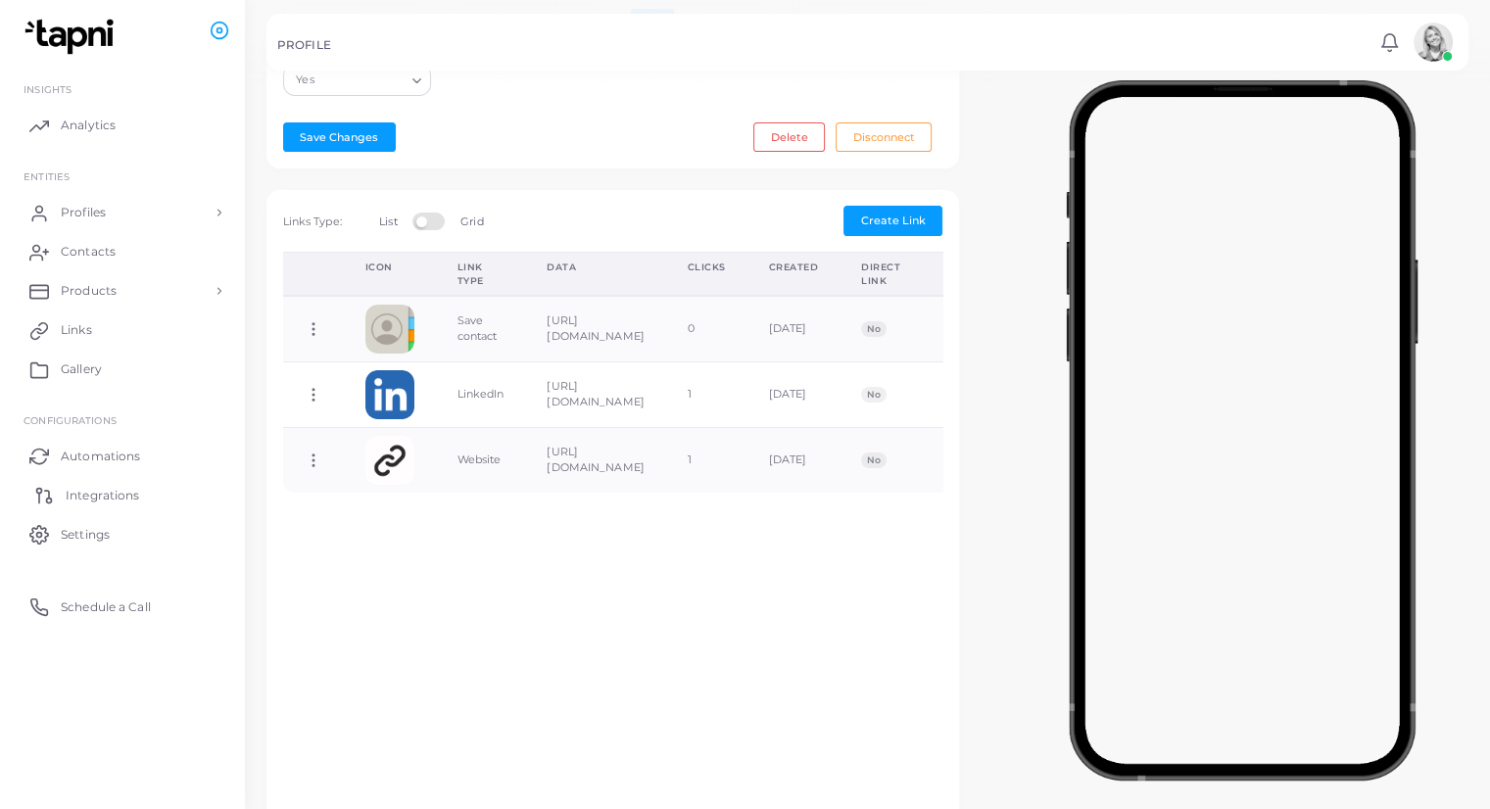
click at [132, 490] on span "Integrations" at bounding box center [102, 496] width 73 height 18
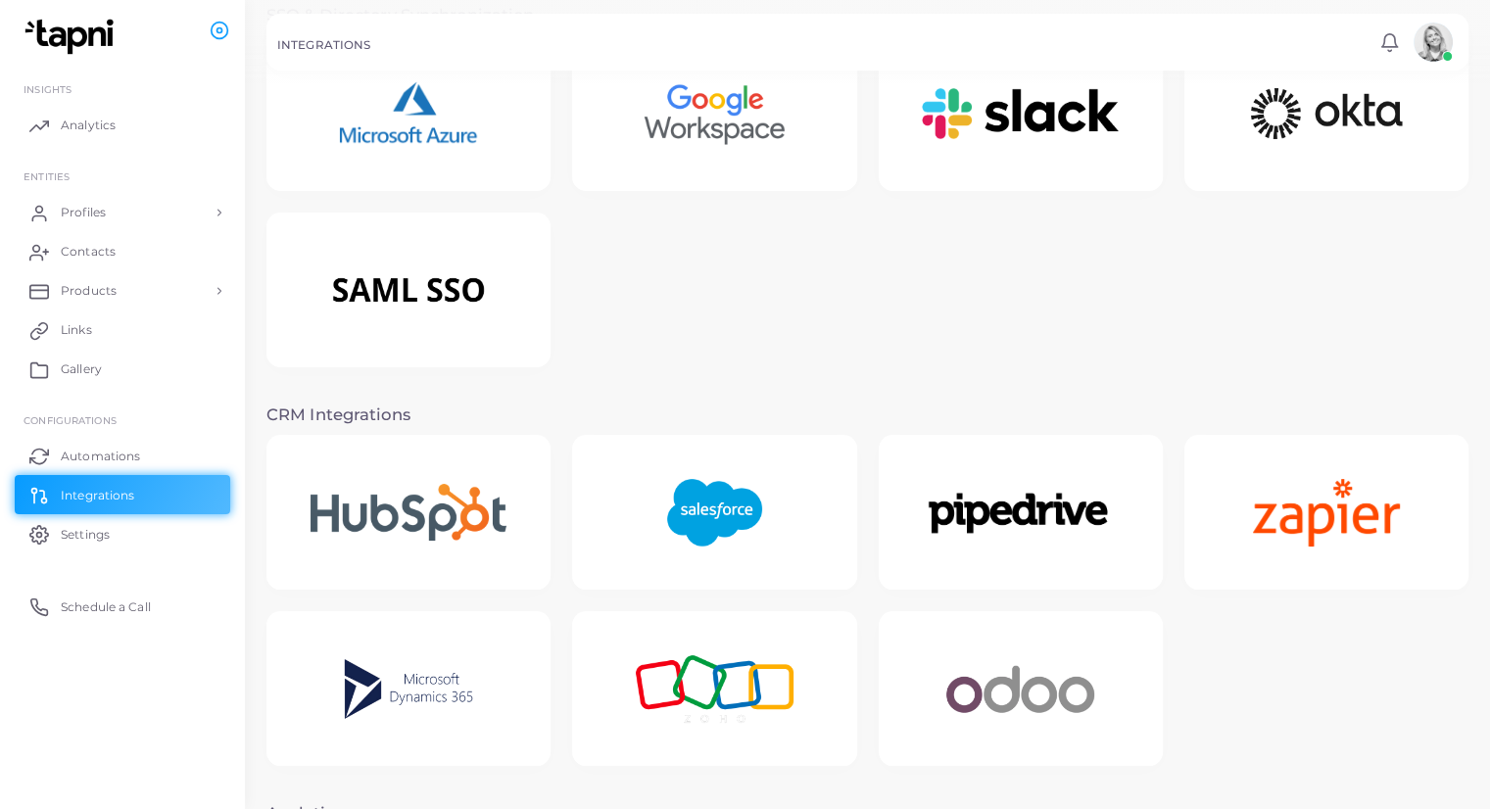
scroll to position [157, 0]
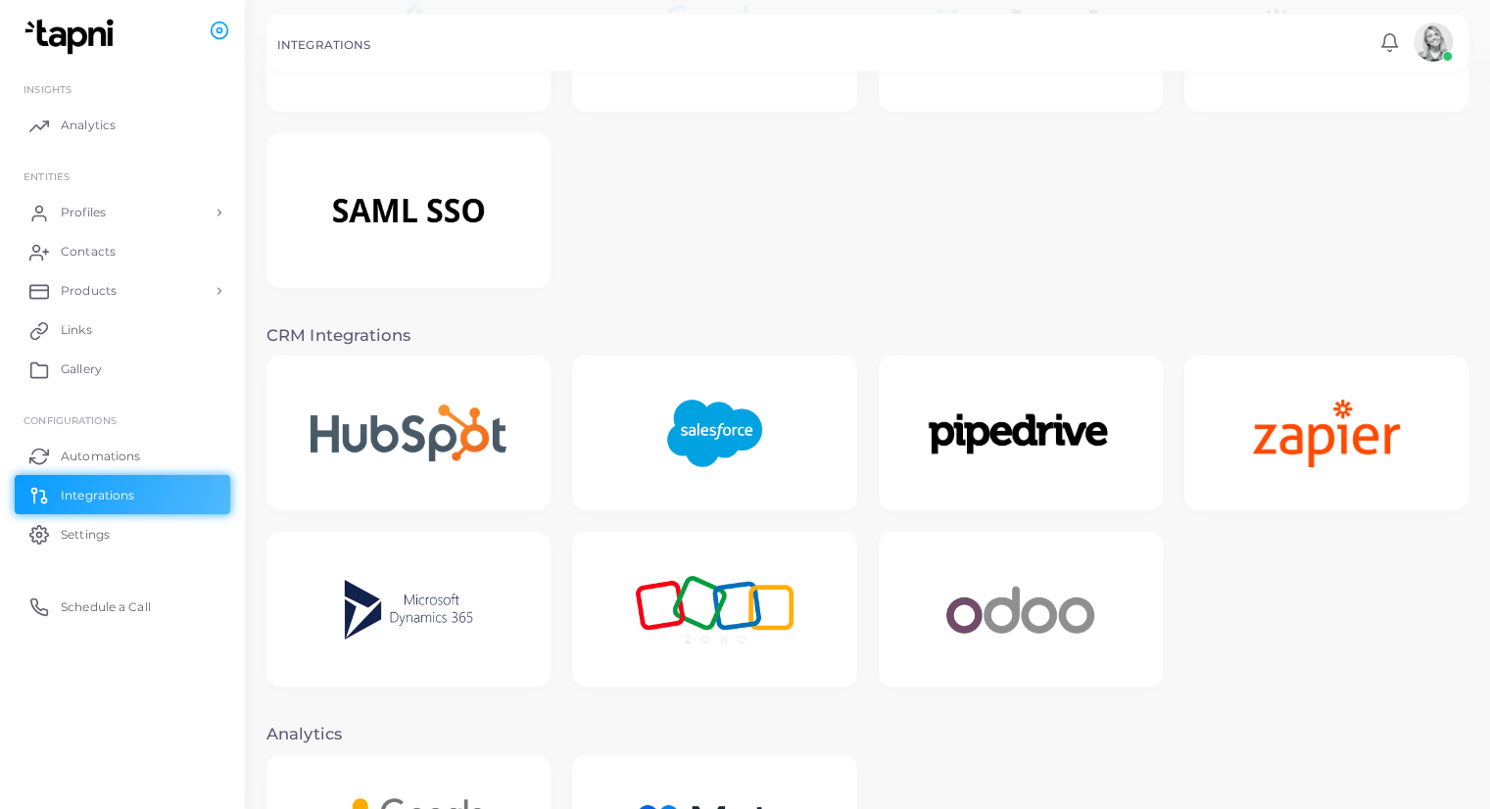
click at [426, 655] on img at bounding box center [408, 610] width 185 height 122
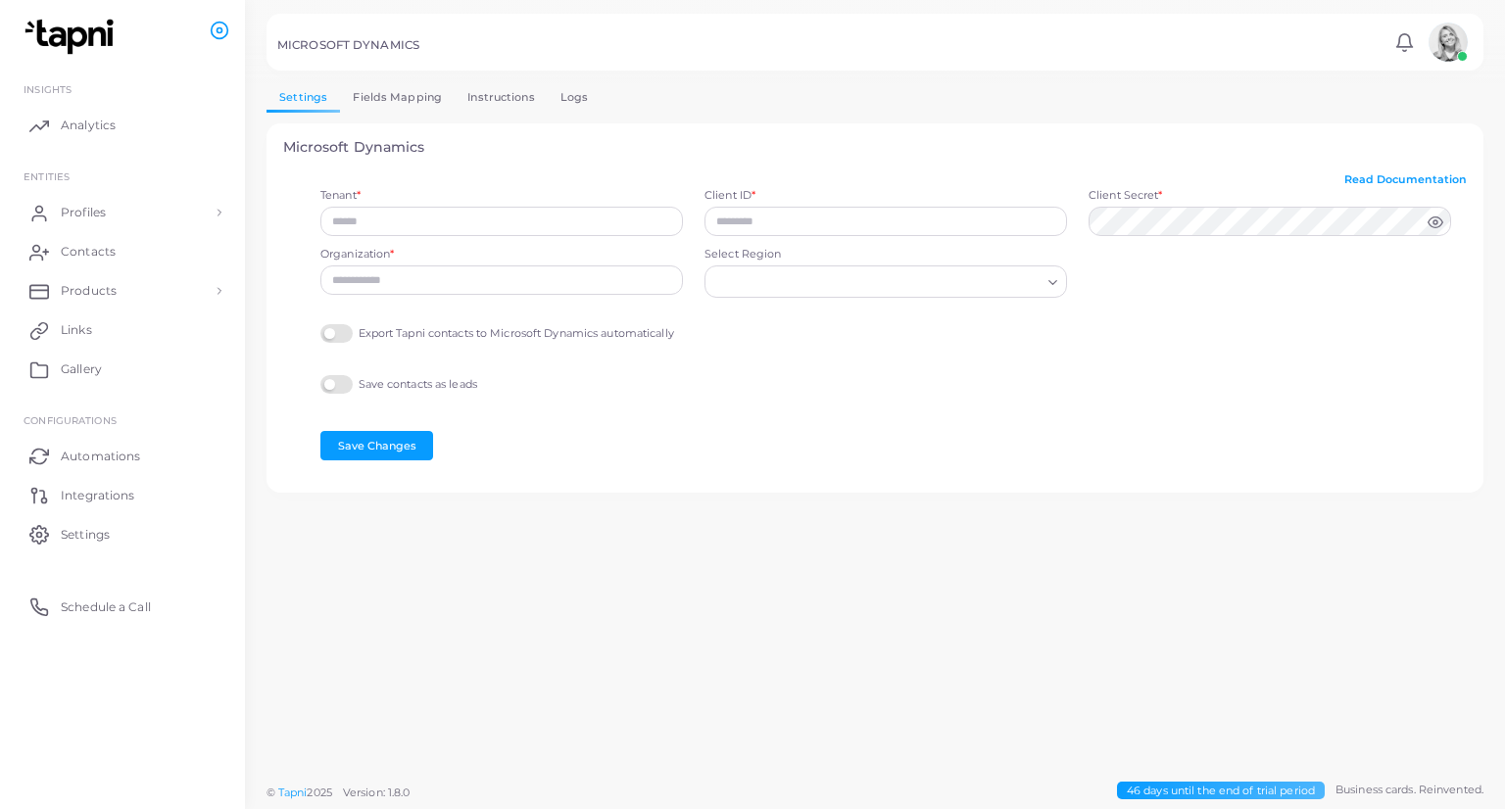
click at [403, 93] on link "Fields Mapping" at bounding box center [397, 97] width 115 height 28
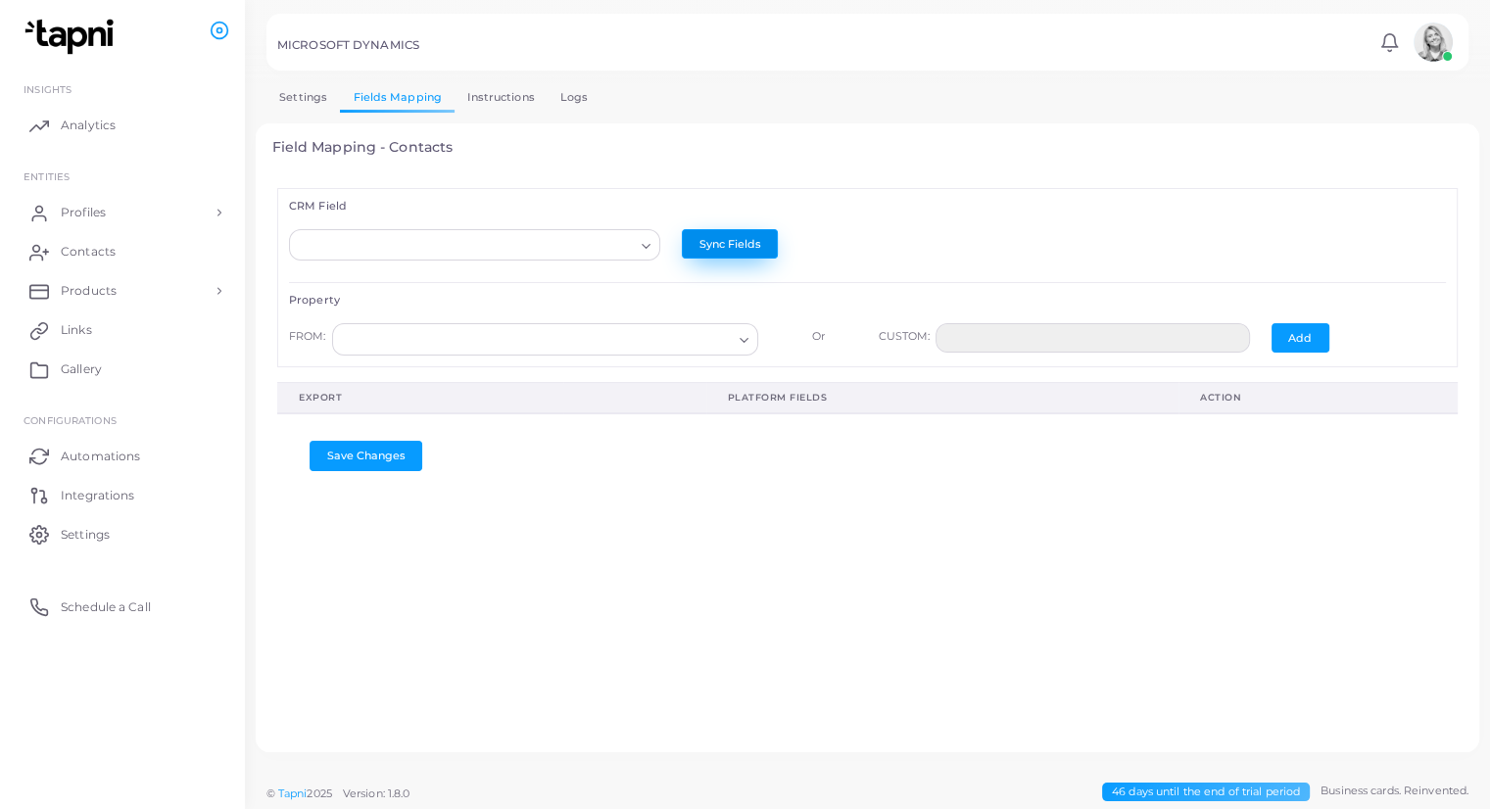
click at [724, 241] on button "Sync Fields" at bounding box center [730, 243] width 96 height 29
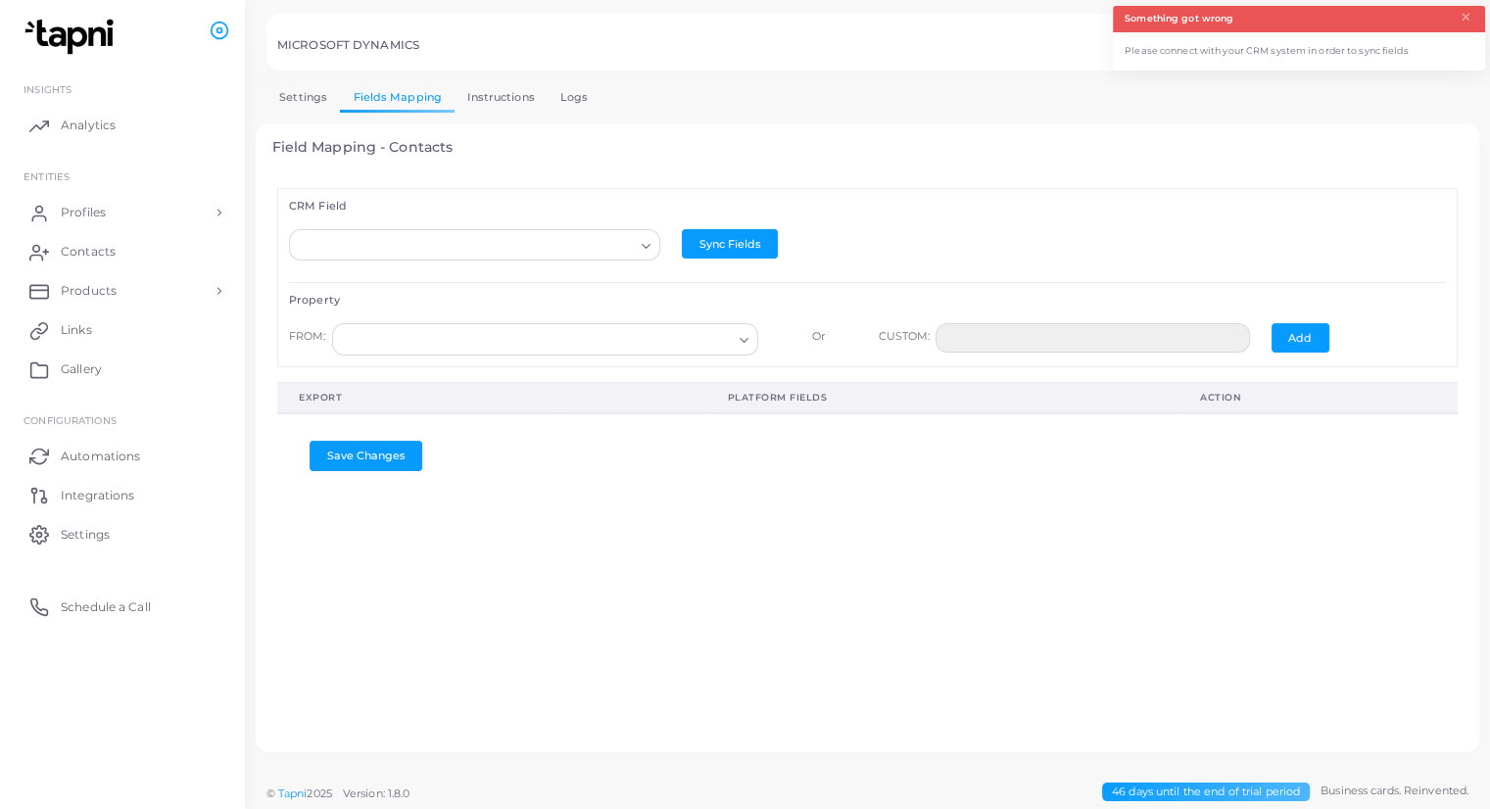
click at [640, 243] on icon "Search for option" at bounding box center [646, 246] width 15 height 15
click at [502, 96] on link "Instructions" at bounding box center [501, 97] width 93 height 28
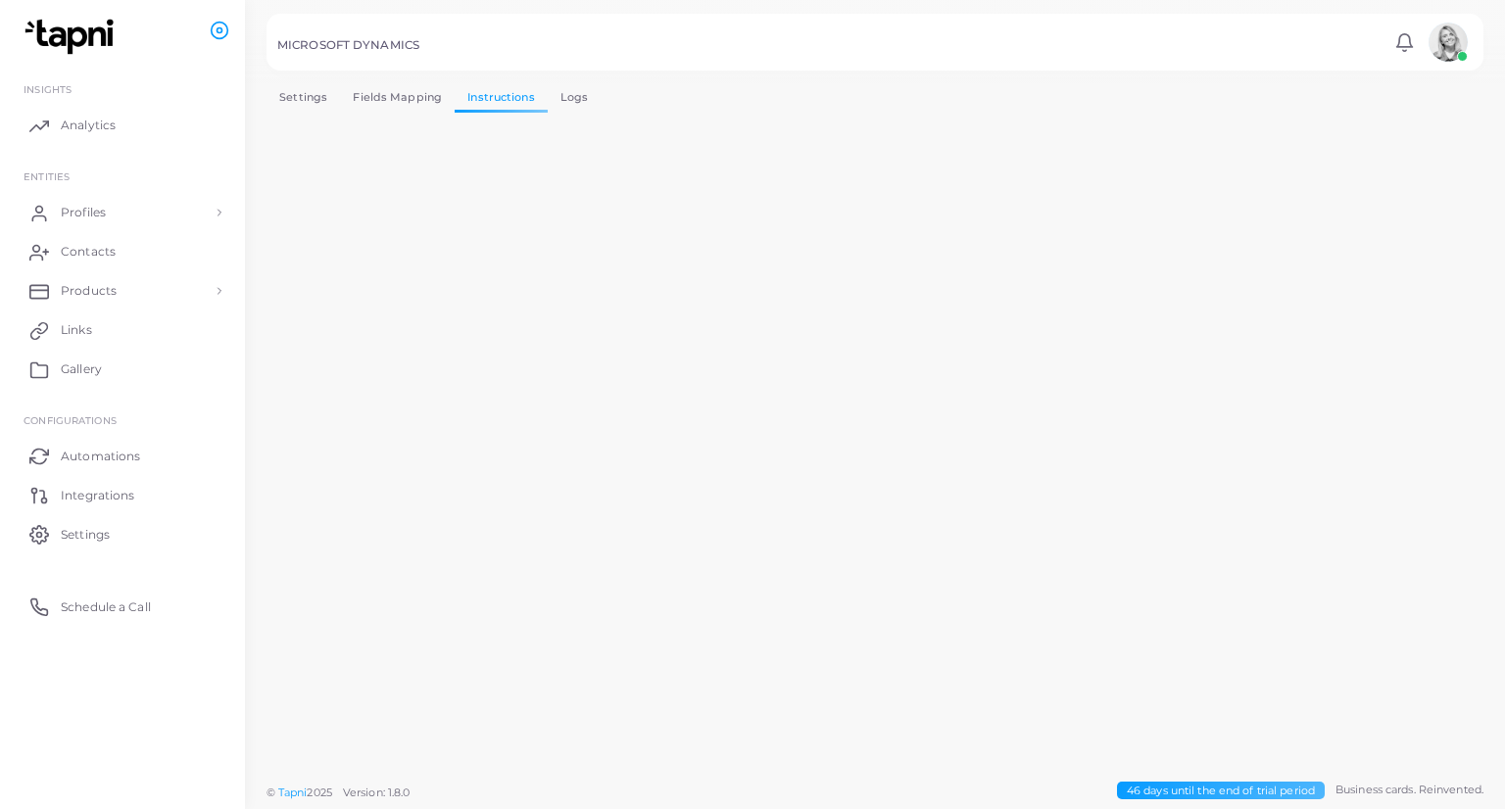
click at [408, 103] on link "Fields Mapping" at bounding box center [397, 97] width 115 height 28
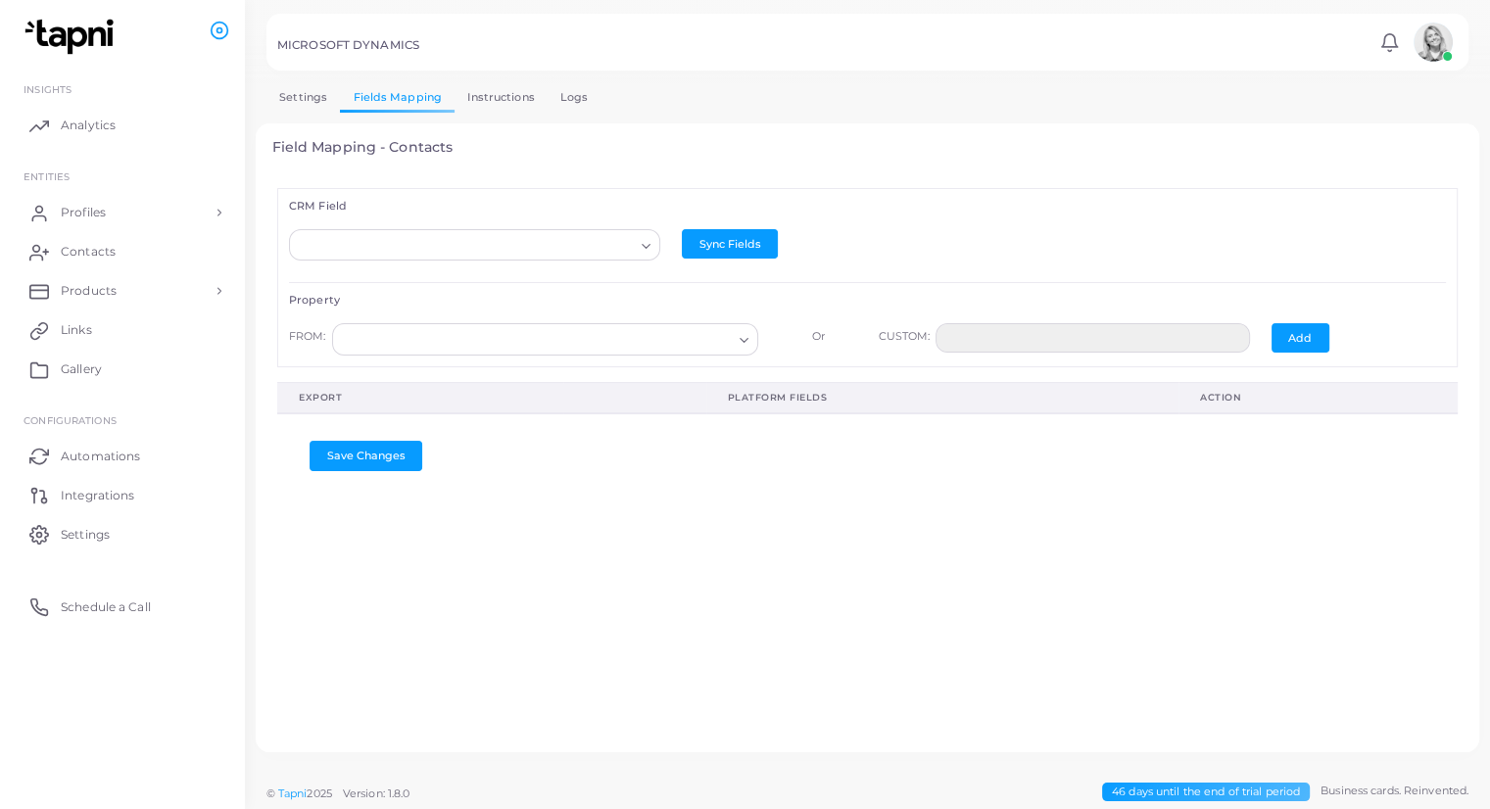
click at [467, 98] on link "Instructions" at bounding box center [501, 97] width 93 height 28
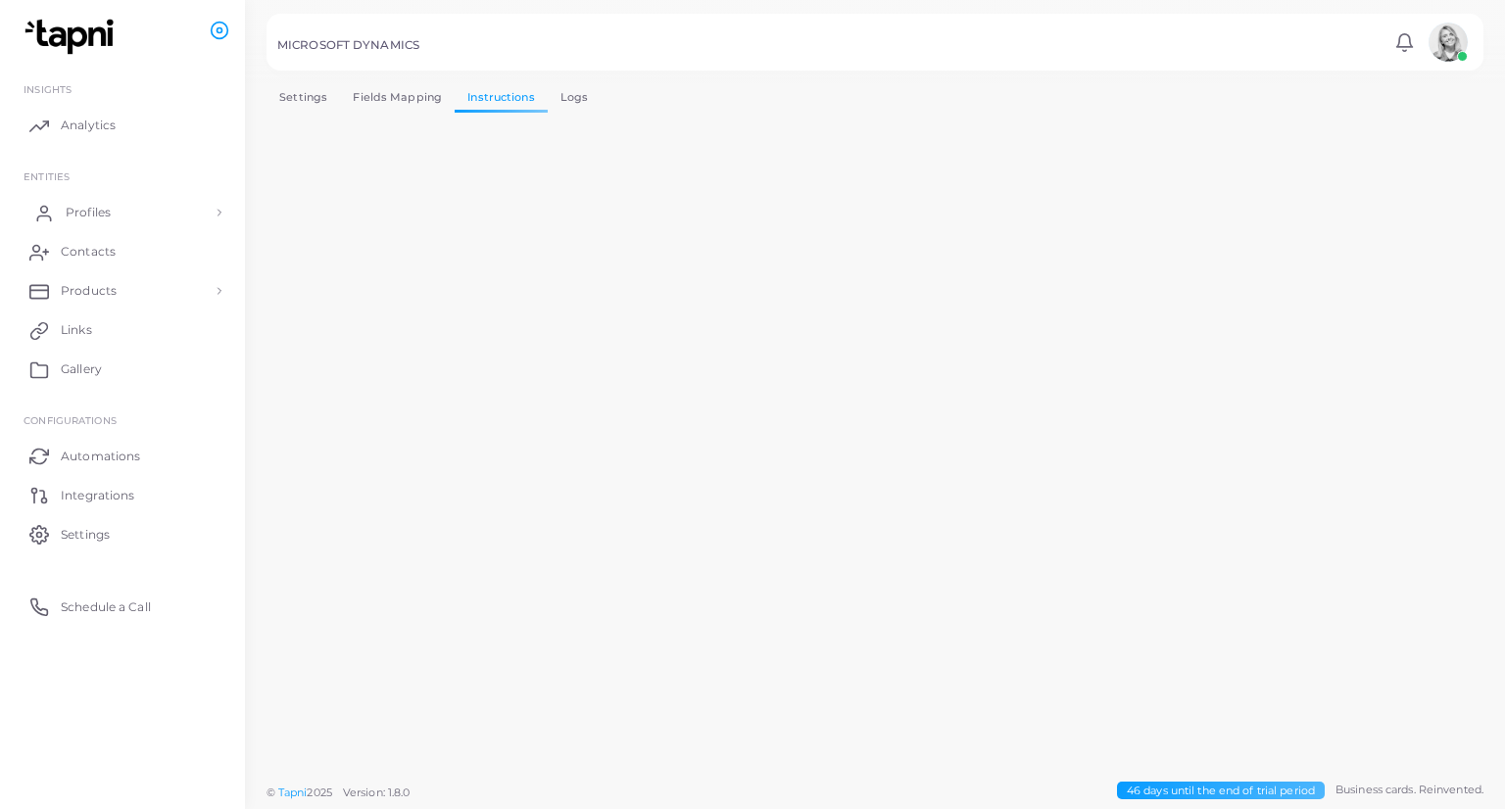
click at [141, 201] on link "Profiles" at bounding box center [123, 212] width 216 height 39
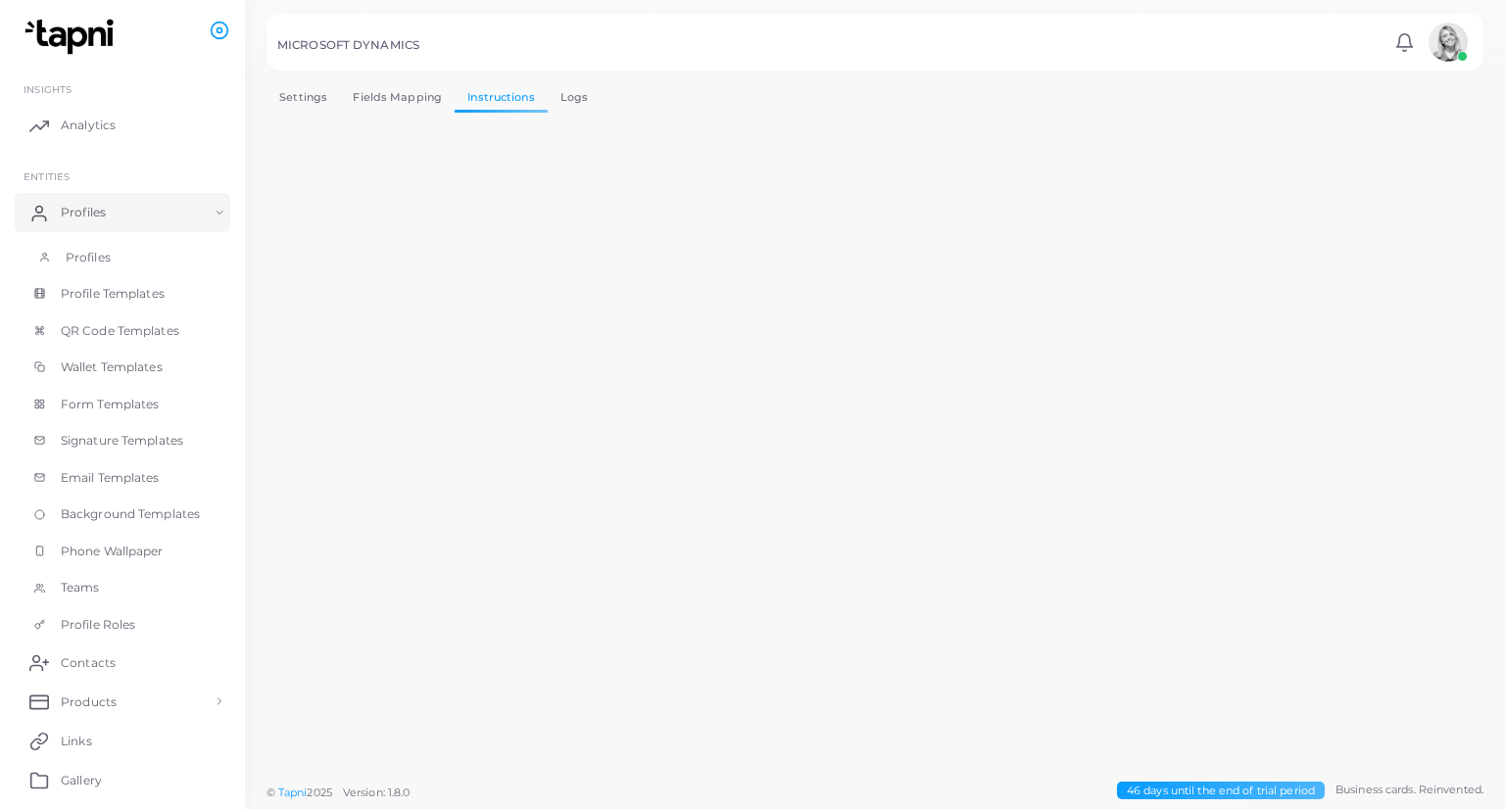
click at [121, 260] on link "Profiles" at bounding box center [123, 257] width 216 height 37
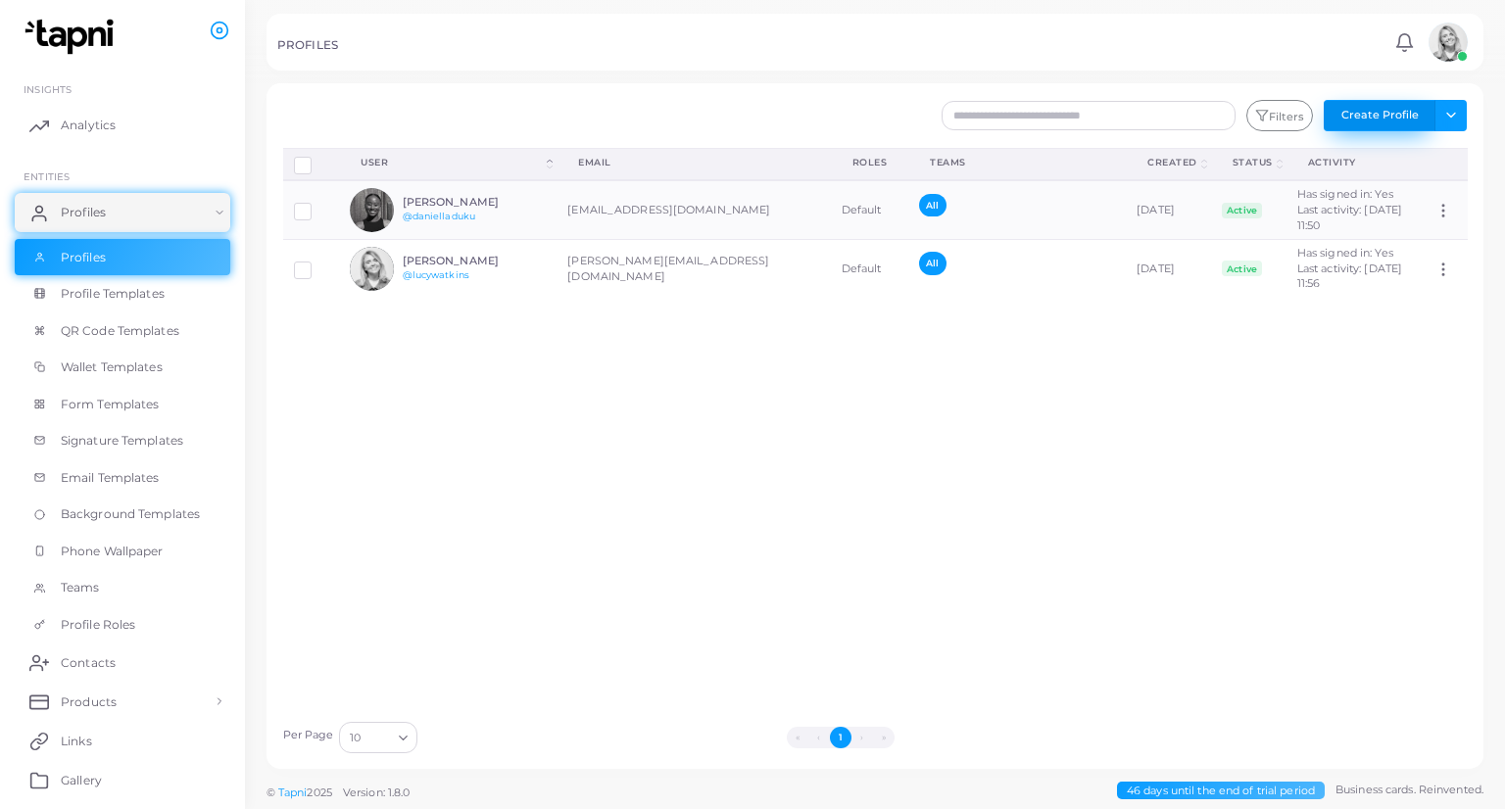
click at [1409, 119] on button "Create Profile" at bounding box center [1379, 115] width 112 height 31
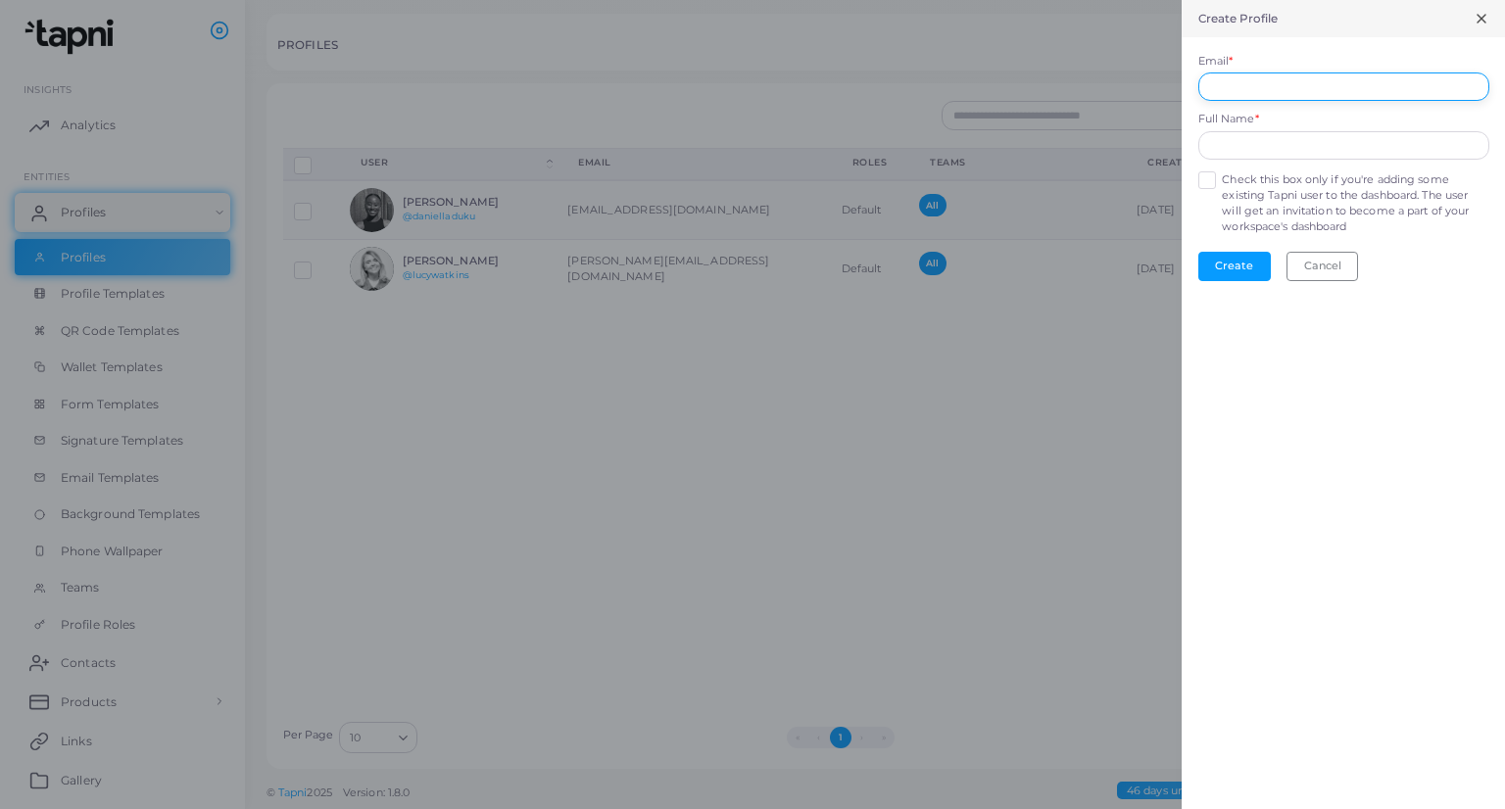
click at [1352, 83] on input "Email *" at bounding box center [1343, 86] width 291 height 29
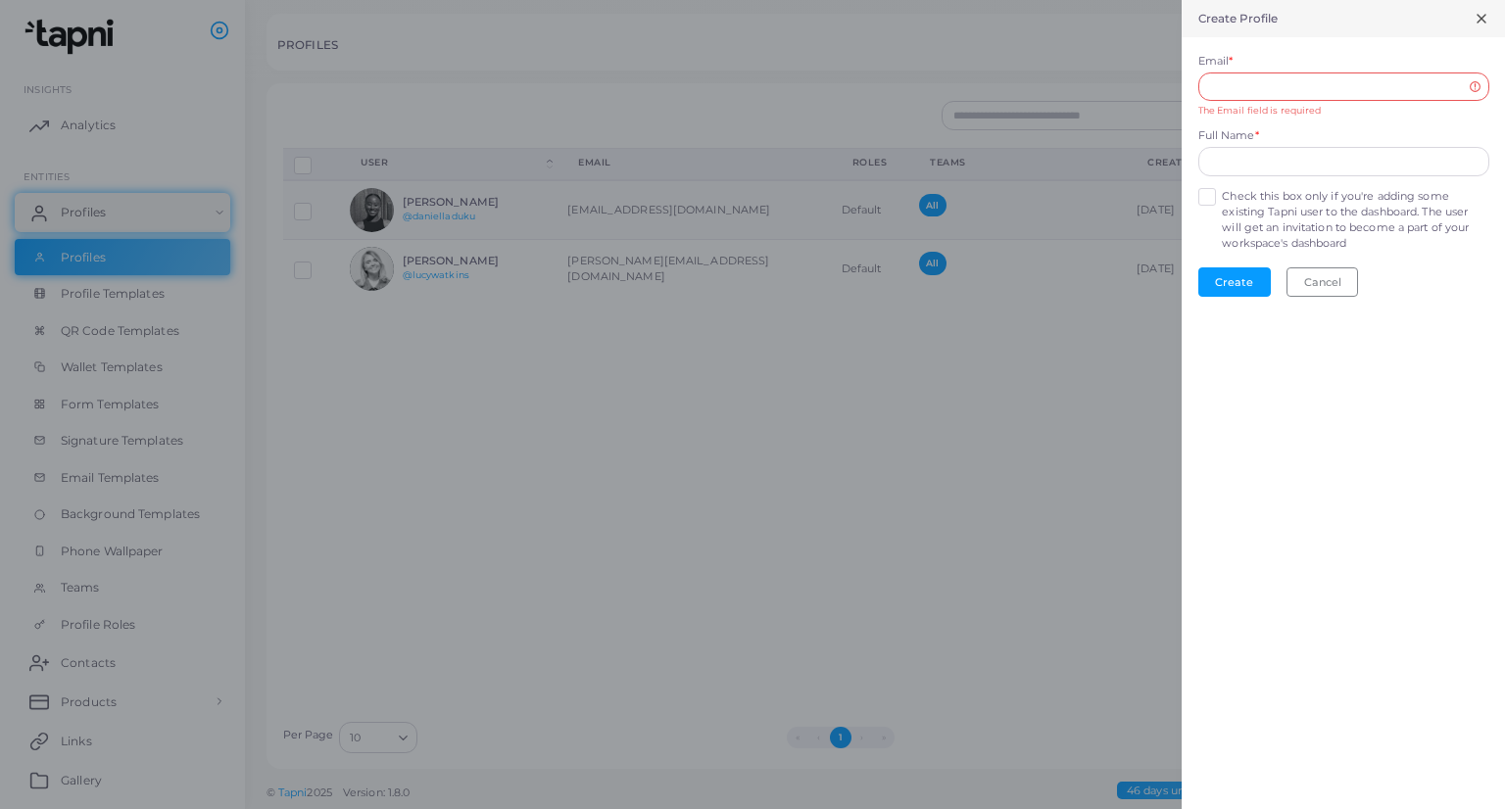
click at [285, 315] on div at bounding box center [752, 404] width 1505 height 809
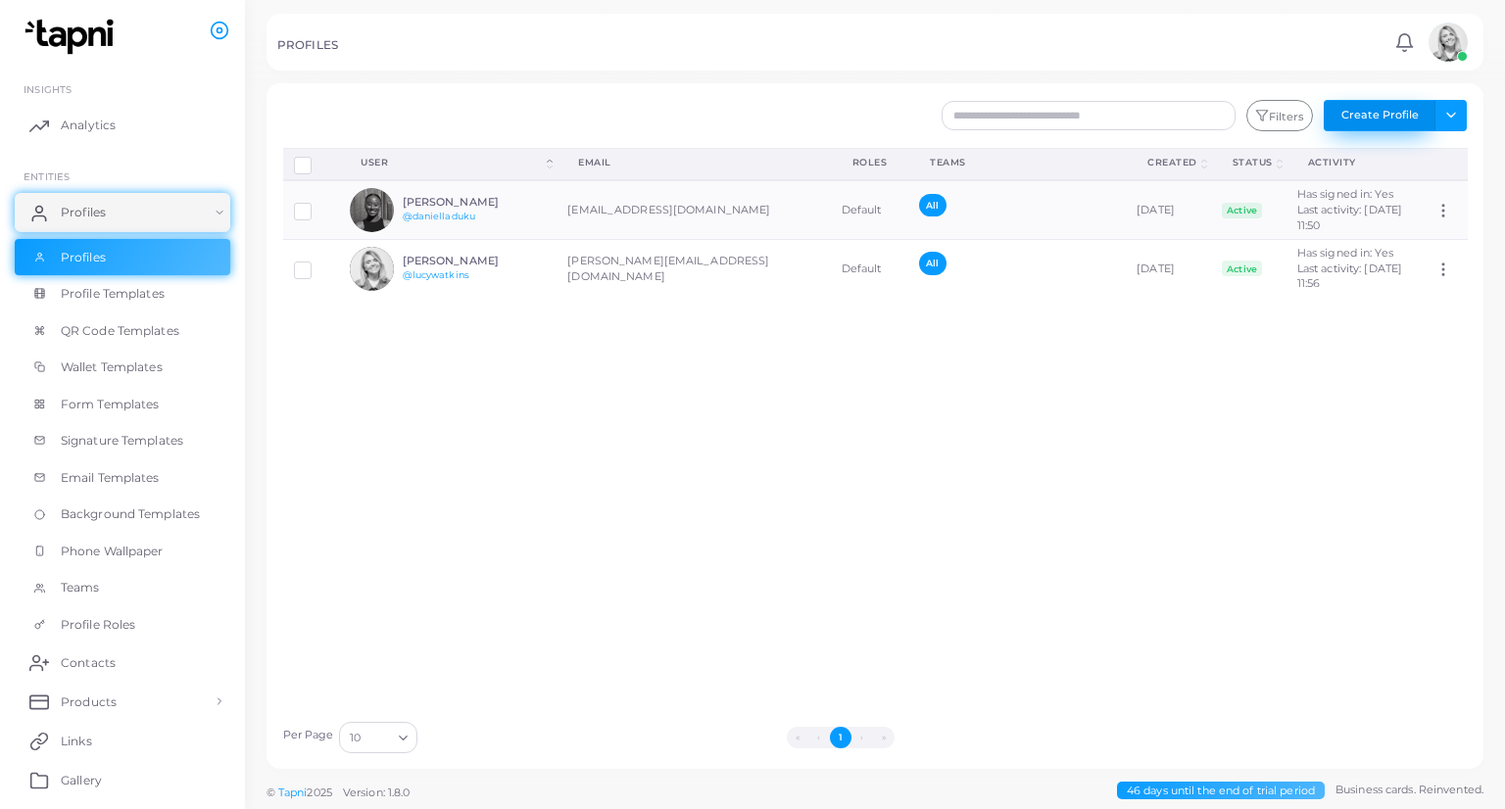
click at [1402, 107] on button "Create Profile" at bounding box center [1379, 115] width 112 height 31
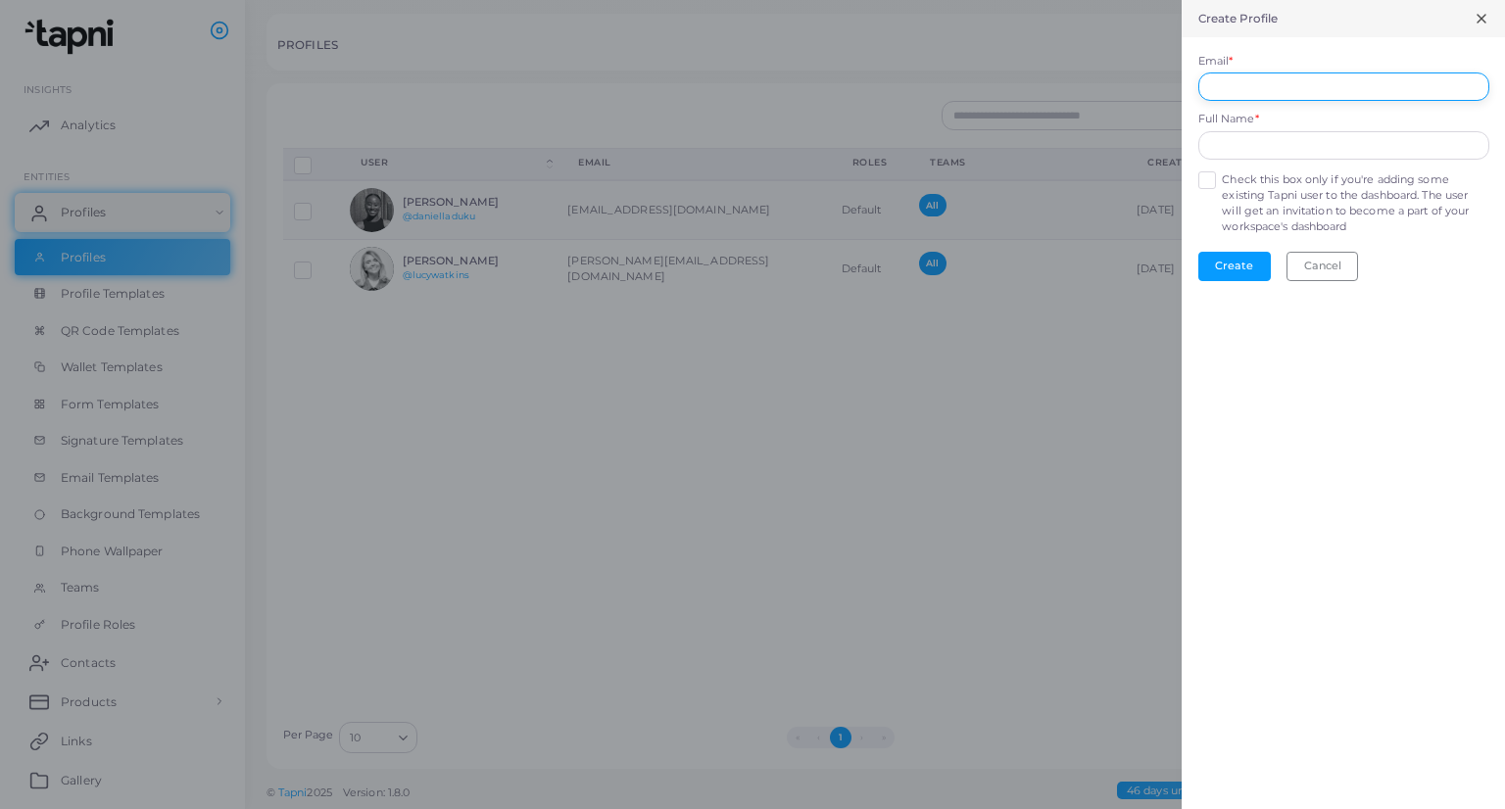
click at [1248, 99] on input "Email *" at bounding box center [1343, 86] width 291 height 29
paste input "**********"
type input "**********"
click at [1270, 143] on input "text" at bounding box center [1343, 145] width 291 height 29
type input "**********"
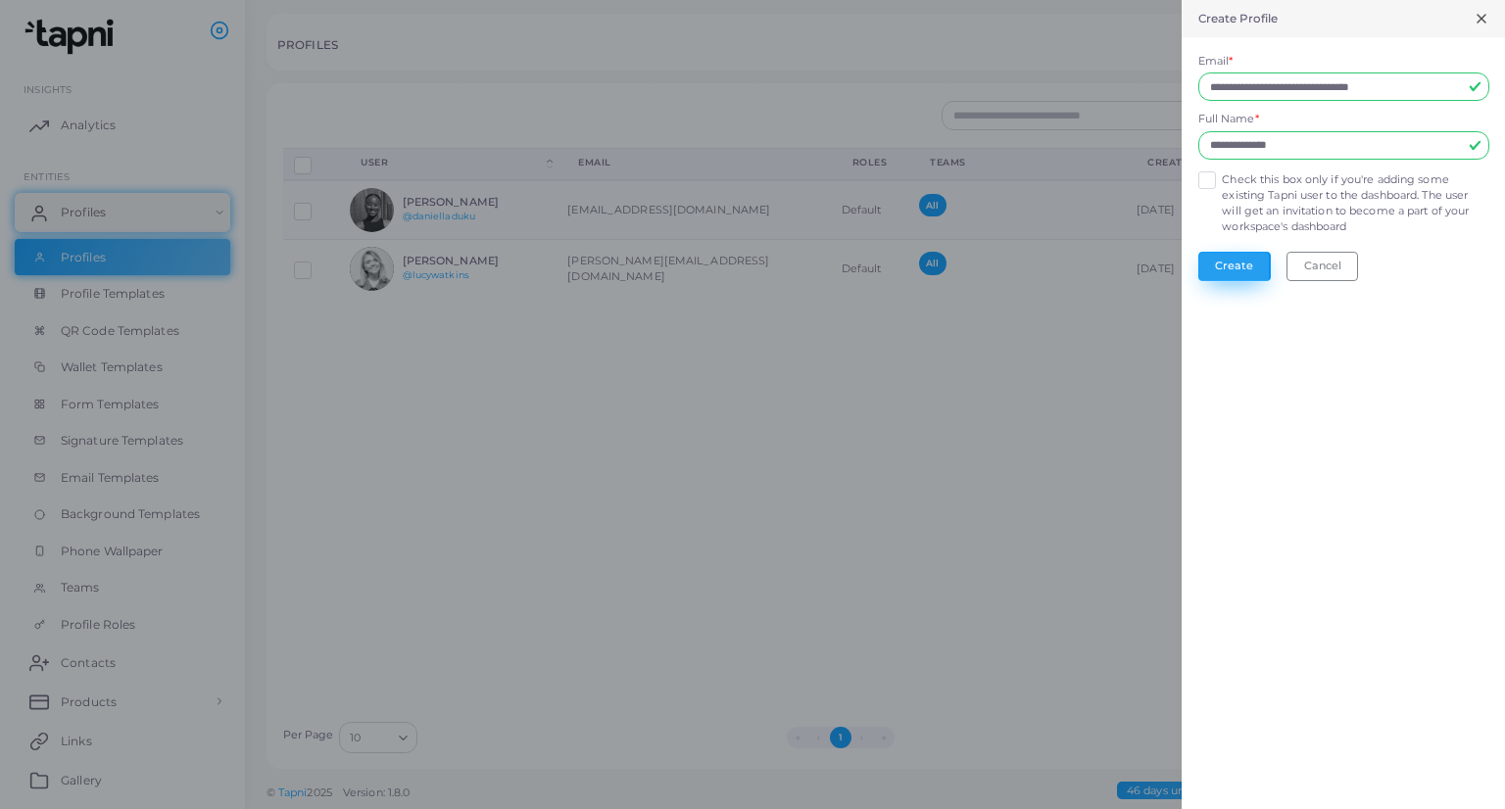
click at [1233, 269] on button "Create" at bounding box center [1234, 266] width 72 height 29
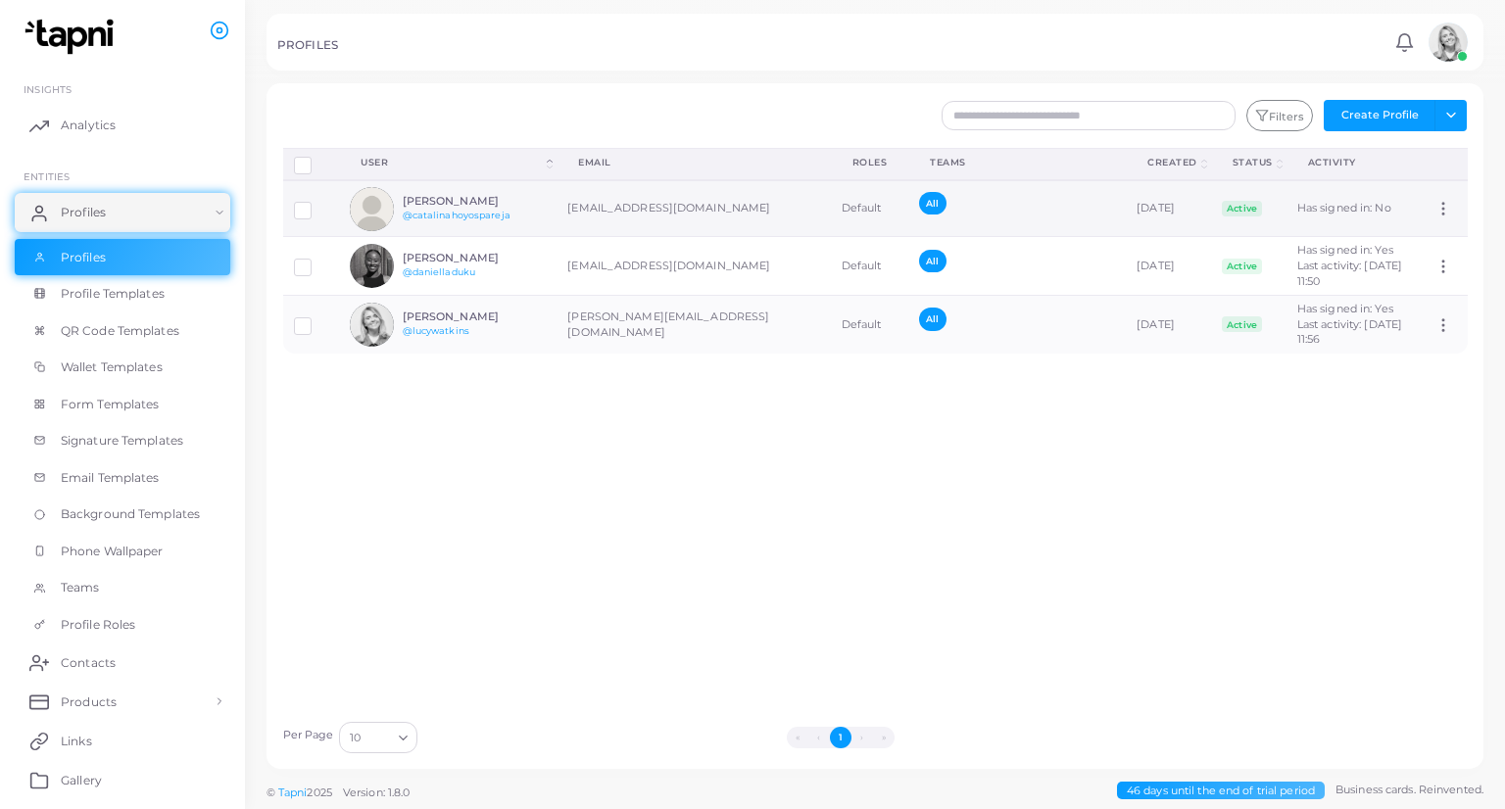
click at [1078, 206] on div "All" at bounding box center [1017, 208] width 196 height 33
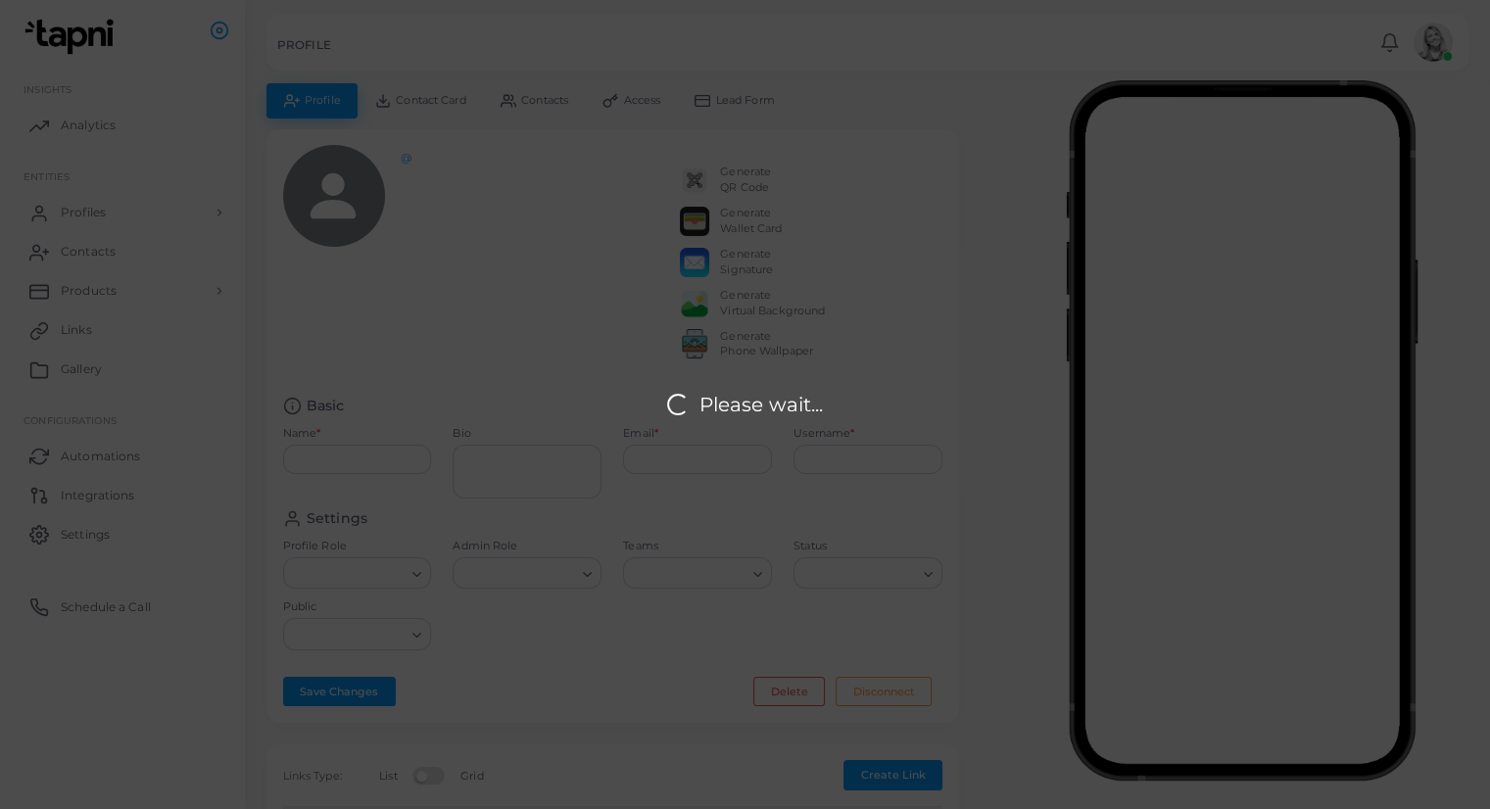
type input "**********"
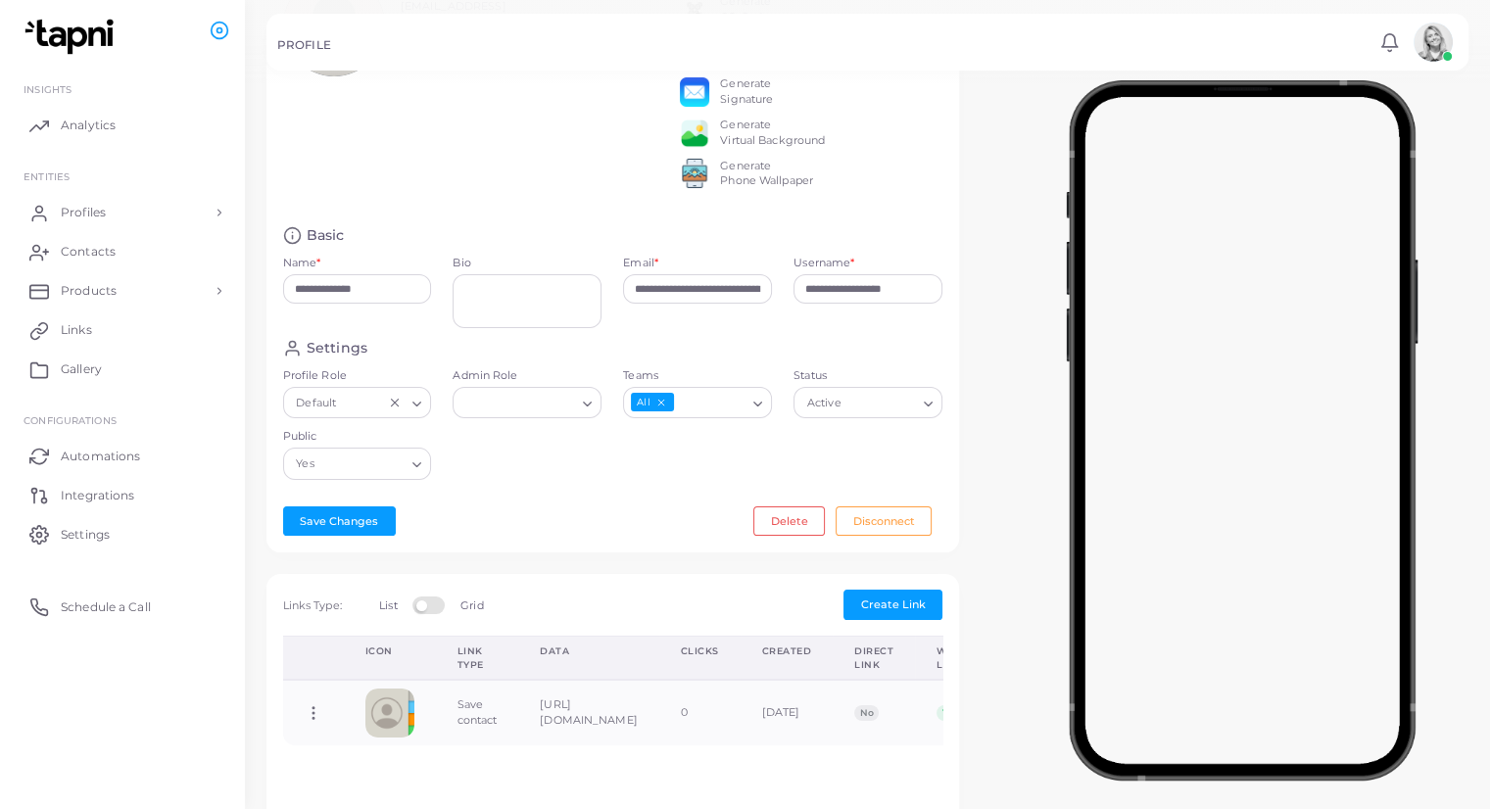
scroll to position [172, 0]
click at [532, 411] on input "Admin Role" at bounding box center [518, 401] width 114 height 22
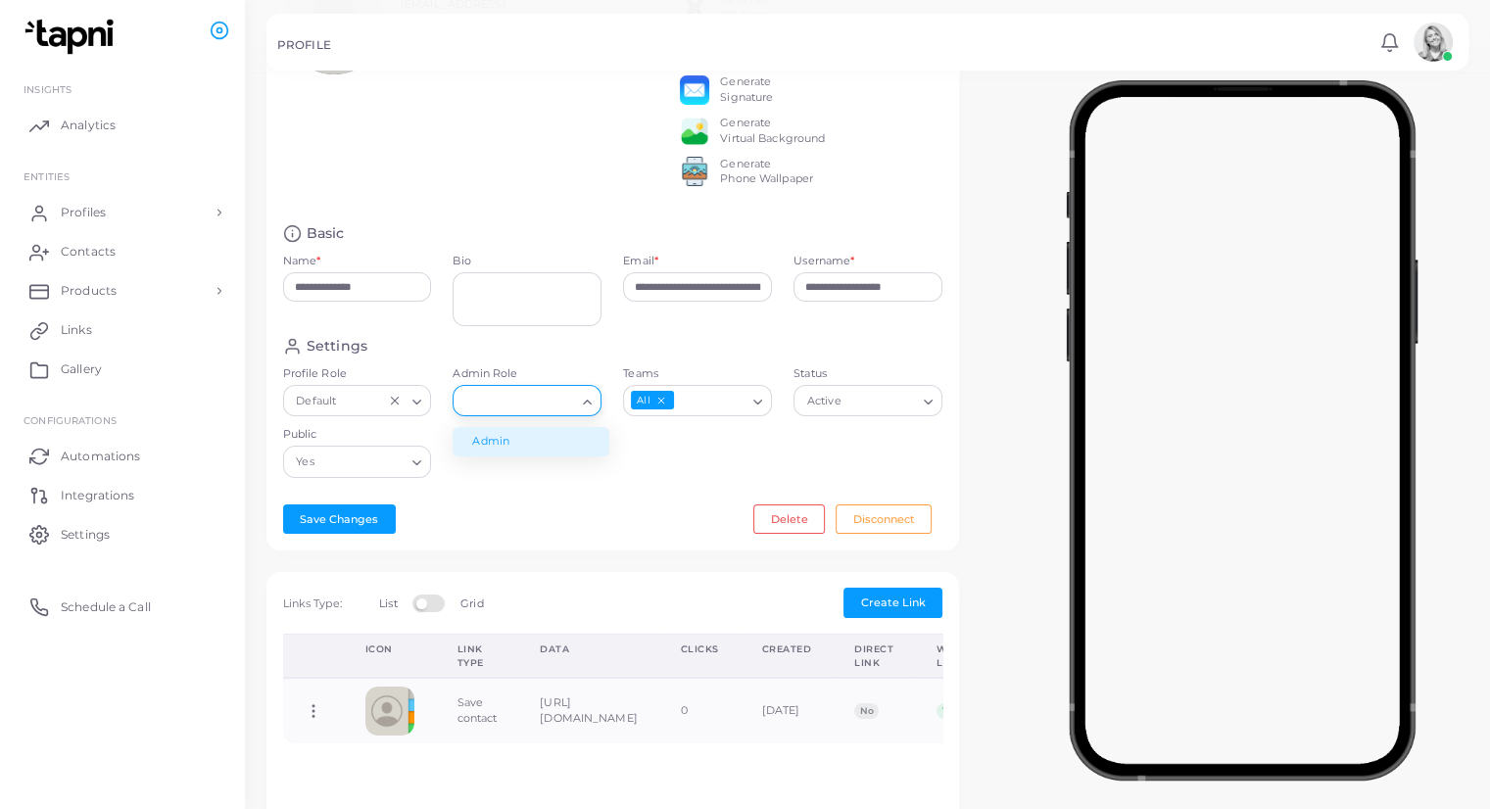
click at [567, 451] on li "Admin" at bounding box center [531, 441] width 157 height 29
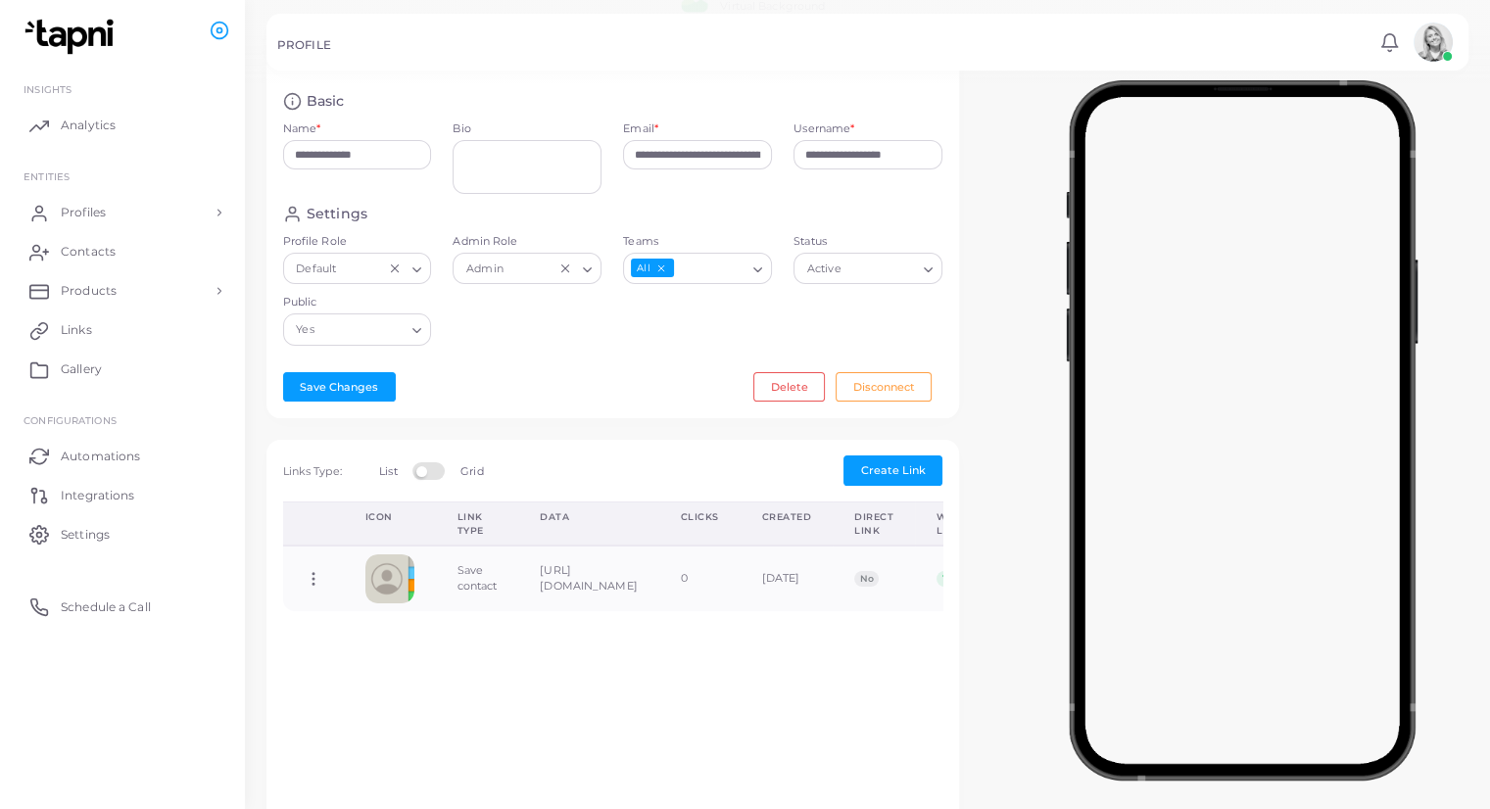
scroll to position [306, 0]
click at [841, 278] on div "Active" at bounding box center [859, 265] width 118 height 25
click at [843, 240] on div "Settings Profile Role Default Loading... Admin Role Admin Loading... Teams All …" at bounding box center [613, 280] width 682 height 152
click at [341, 397] on button "Save Changes" at bounding box center [339, 385] width 113 height 29
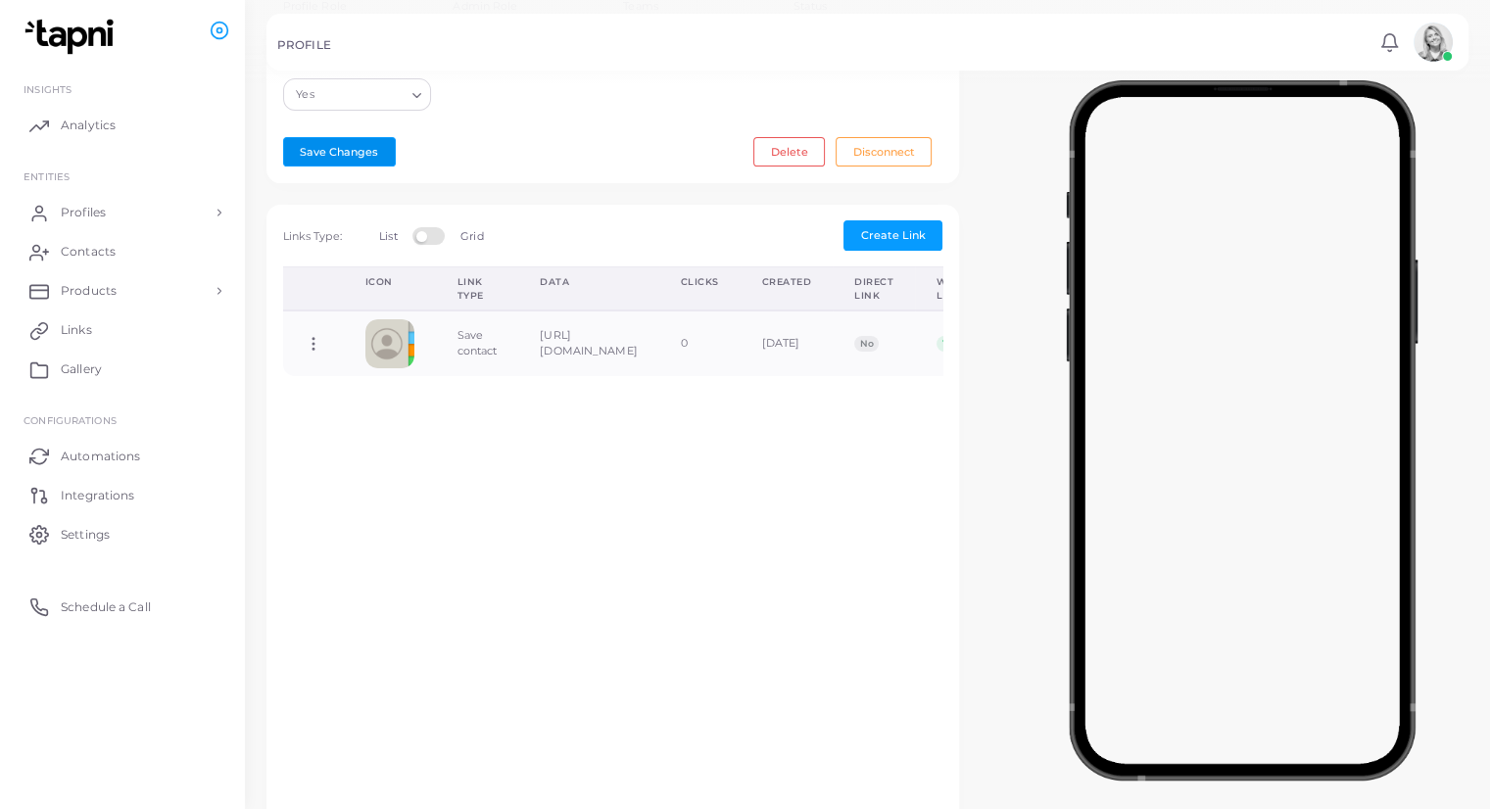
scroll to position [560, 0]
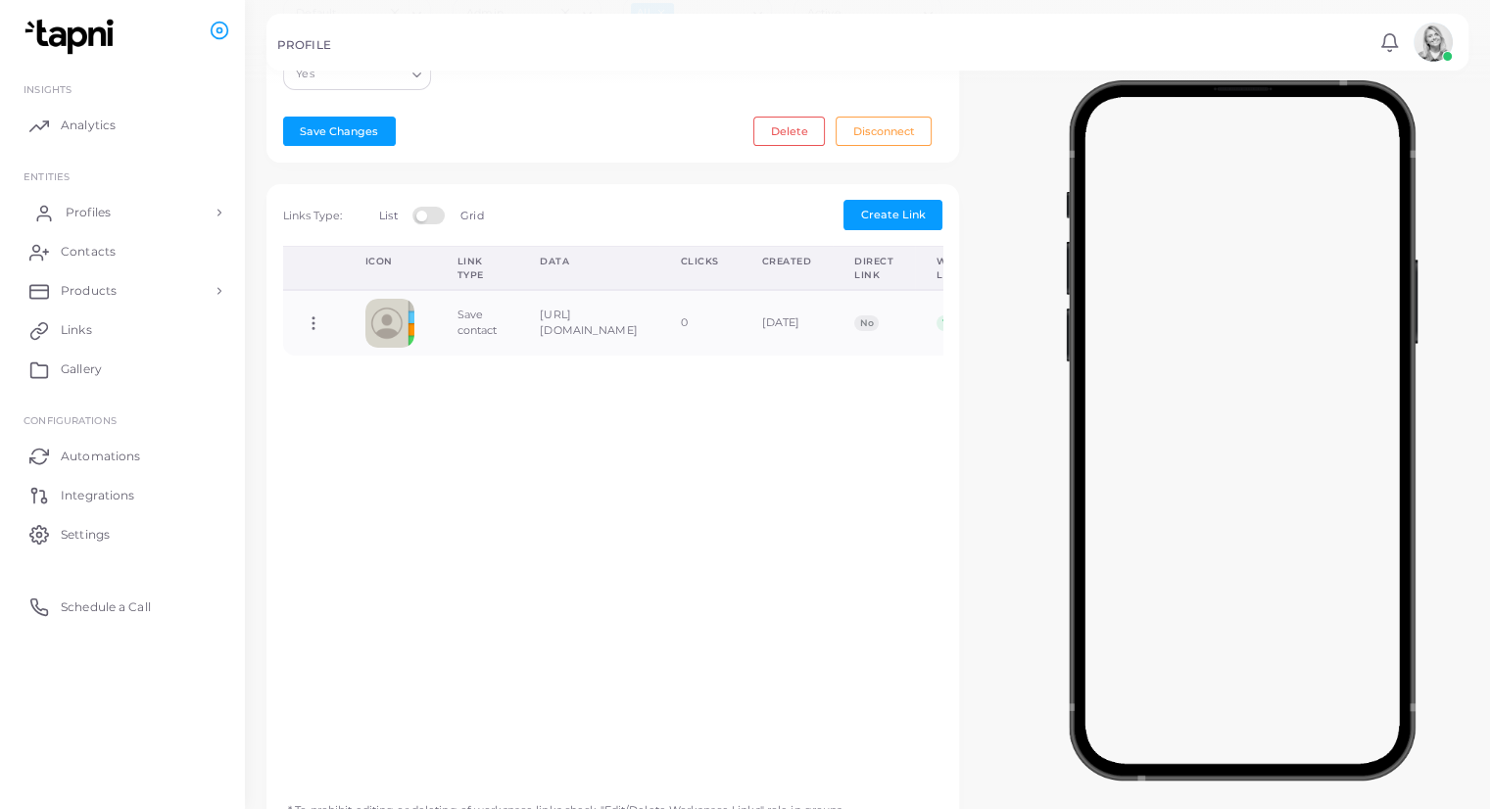
click at [67, 213] on span "Profiles" at bounding box center [88, 213] width 45 height 18
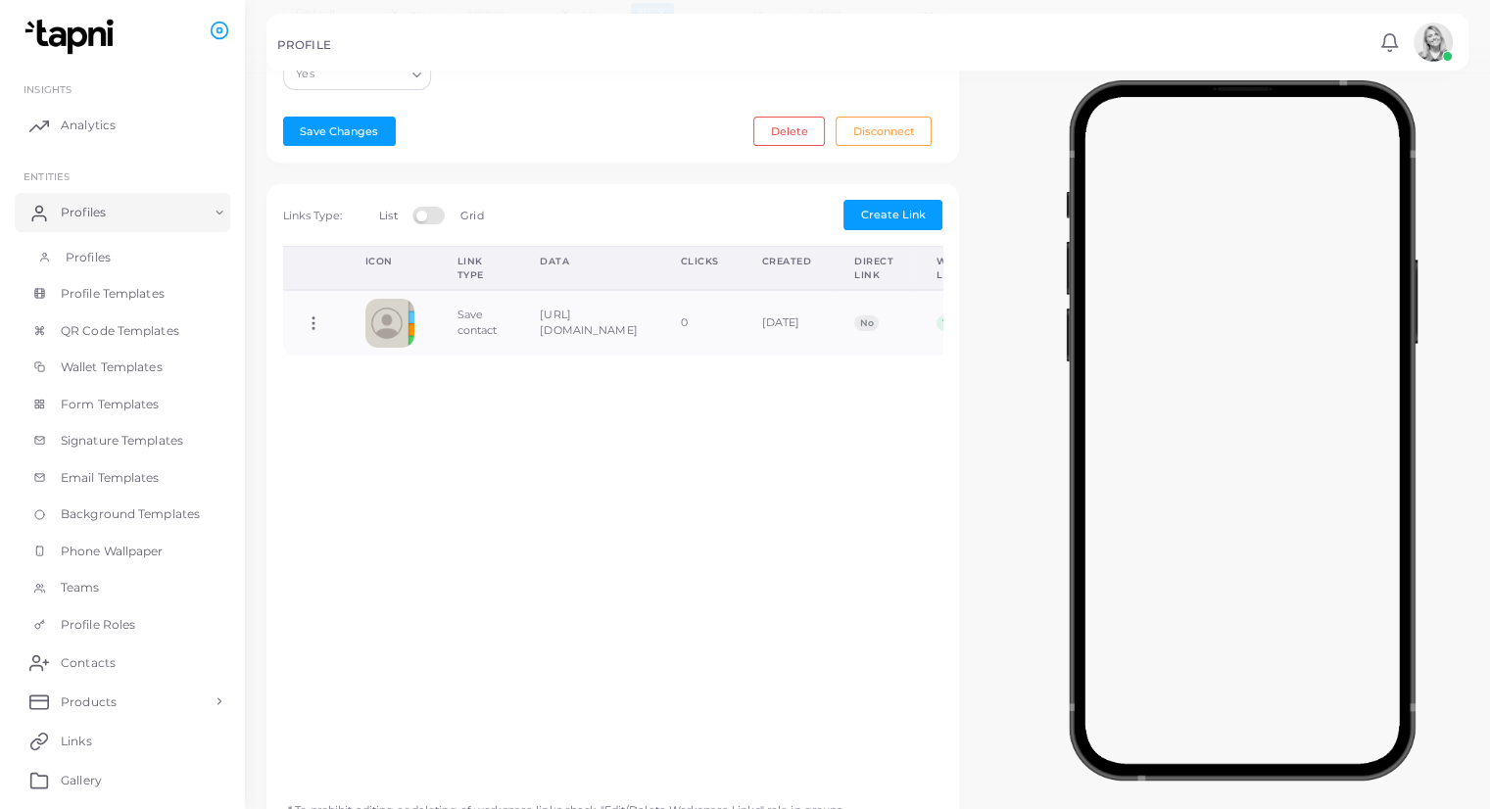
click at [94, 249] on span "Profiles" at bounding box center [88, 258] width 45 height 18
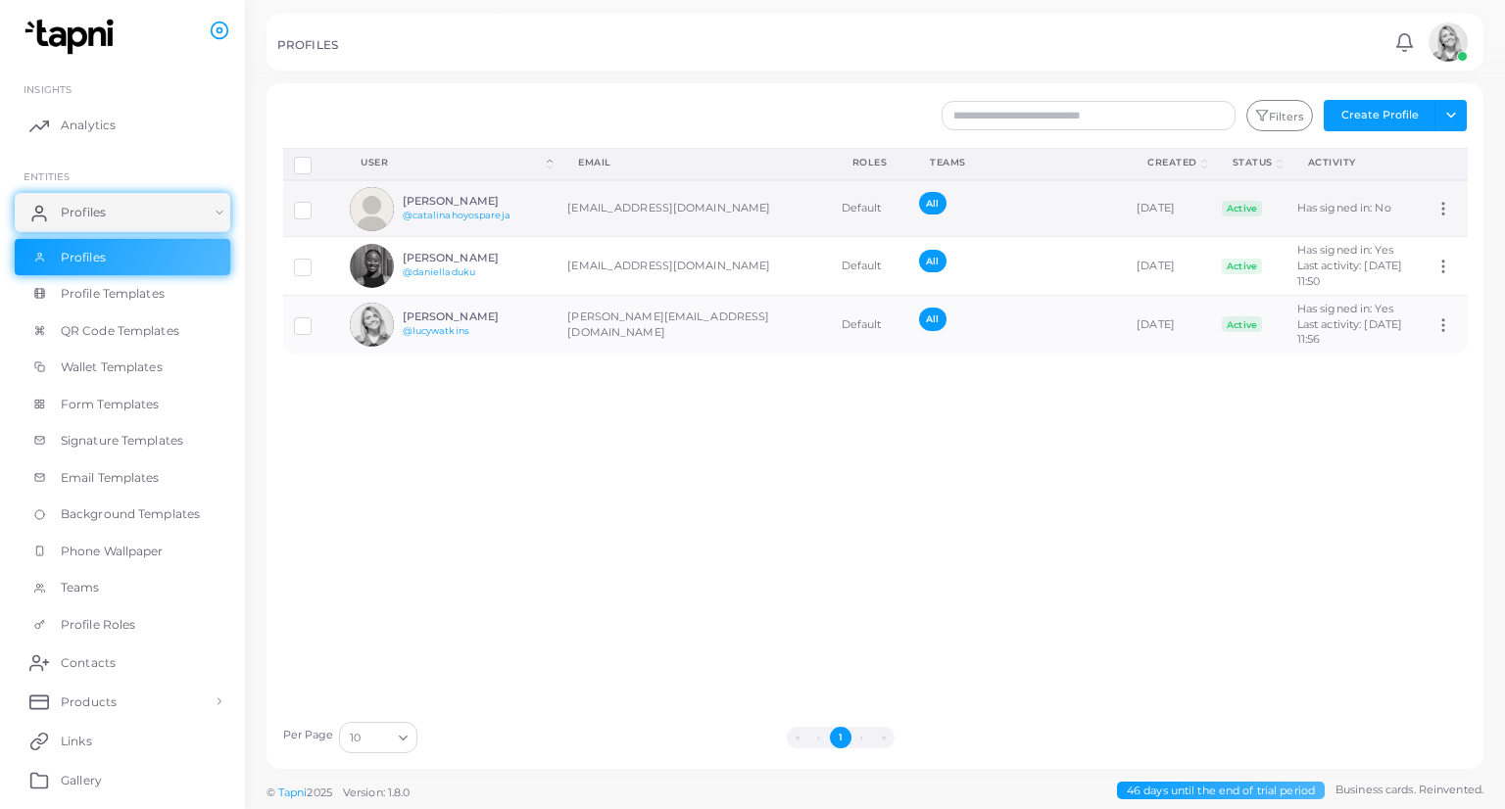
click at [558, 215] on td "[EMAIL_ADDRESS][DOMAIN_NAME]" at bounding box center [692, 208] width 273 height 57
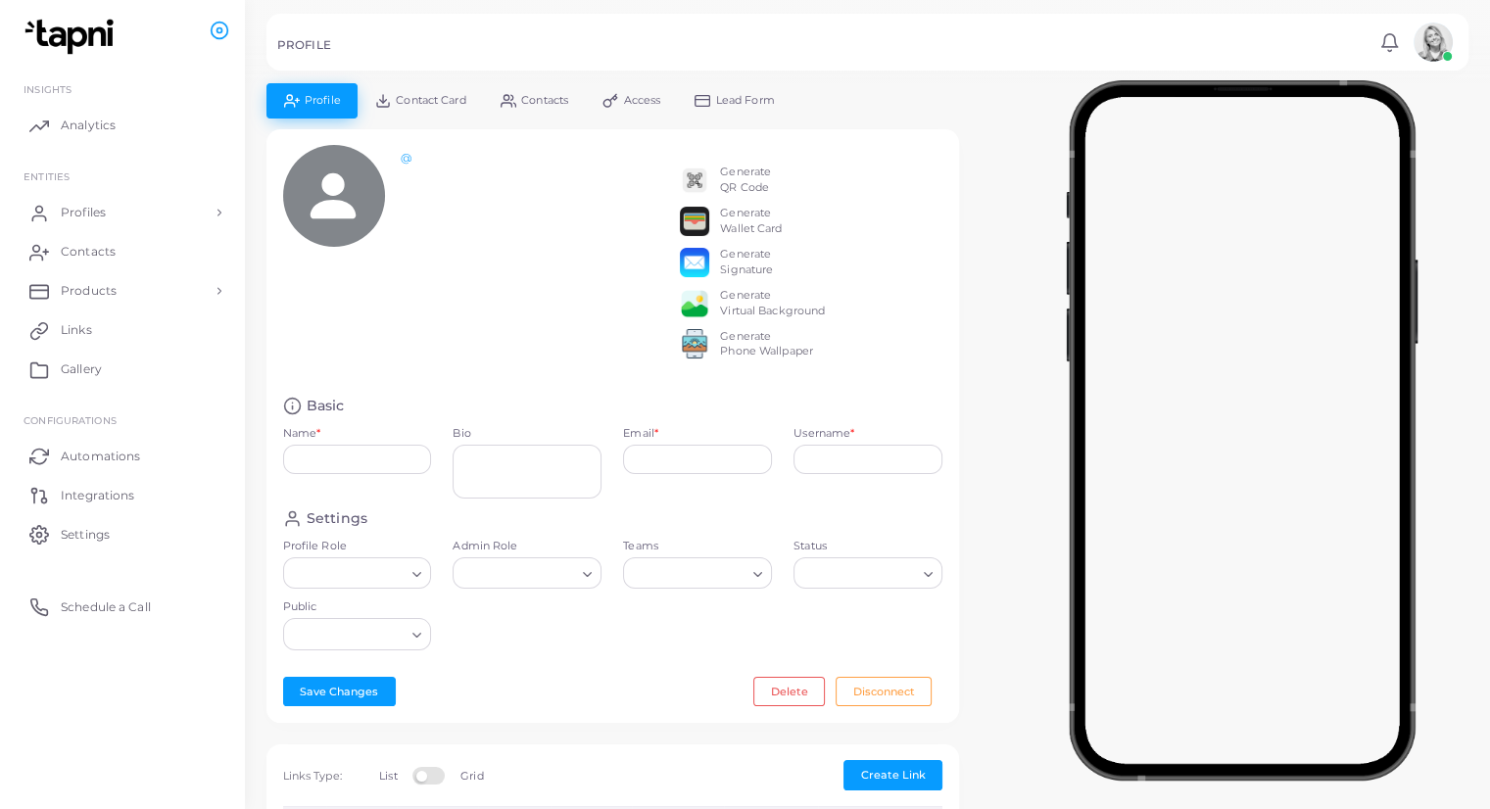
type input "**********"
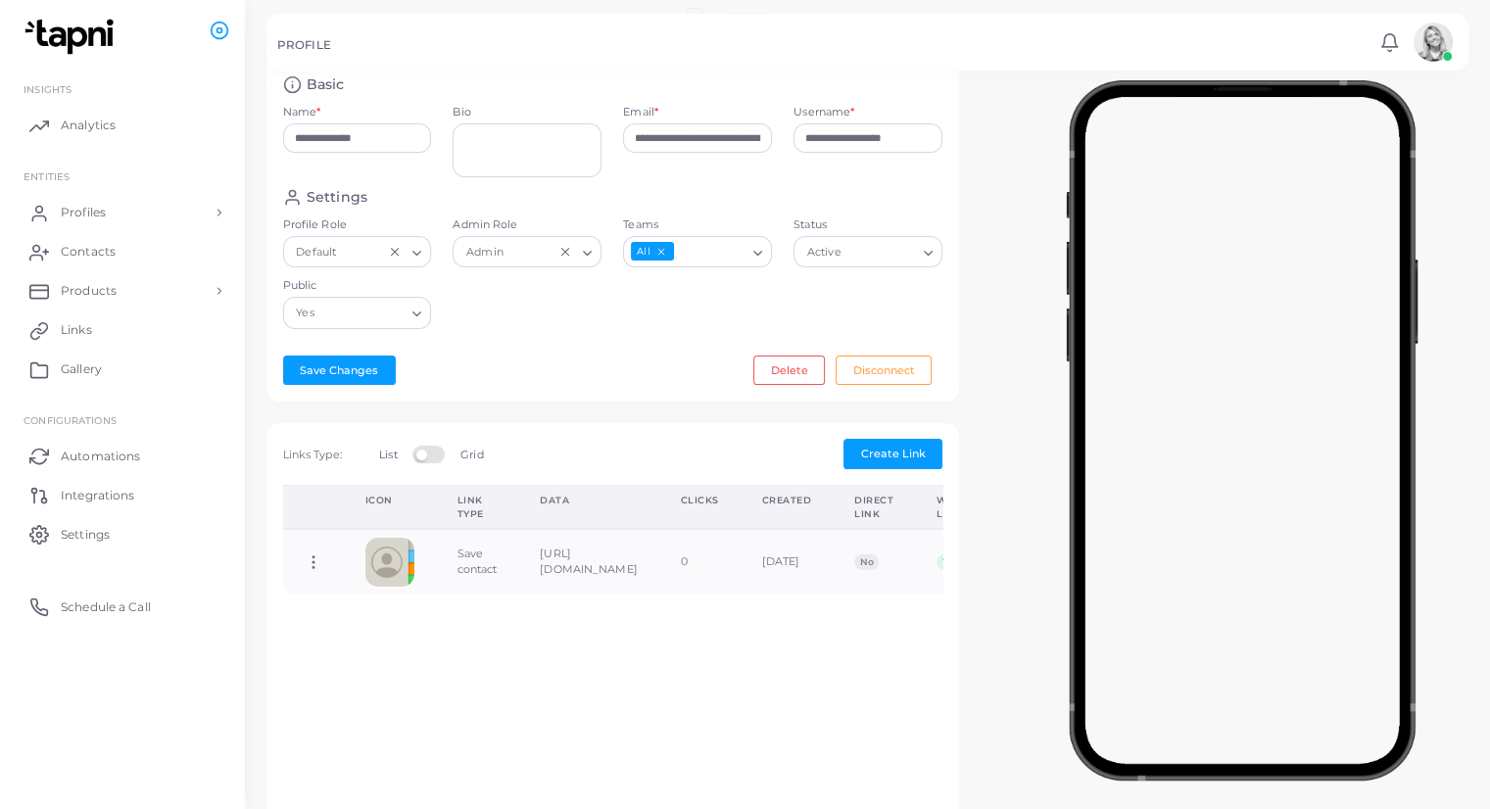
scroll to position [303, 0]
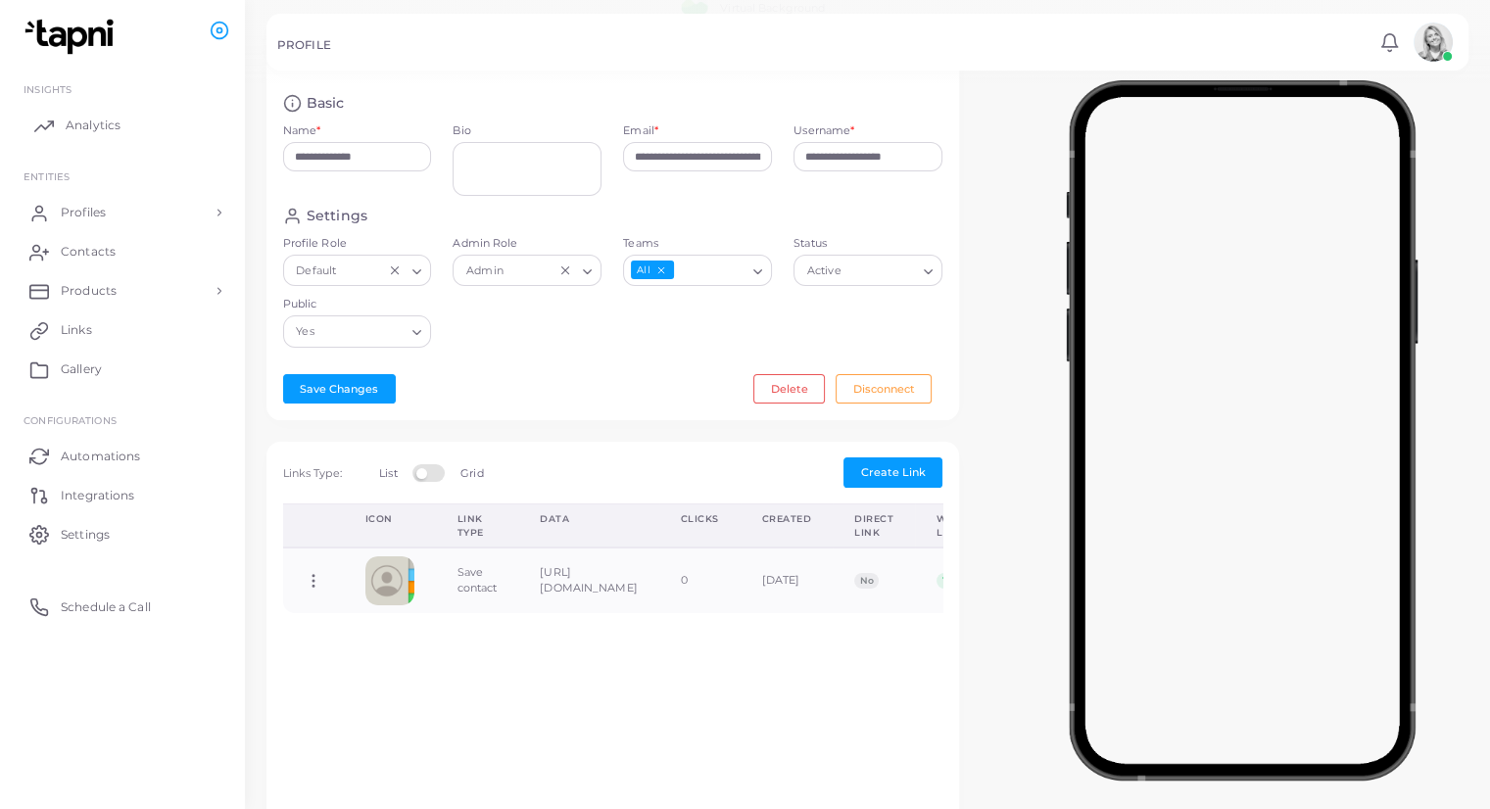
click at [102, 124] on span "Analytics" at bounding box center [93, 126] width 55 height 18
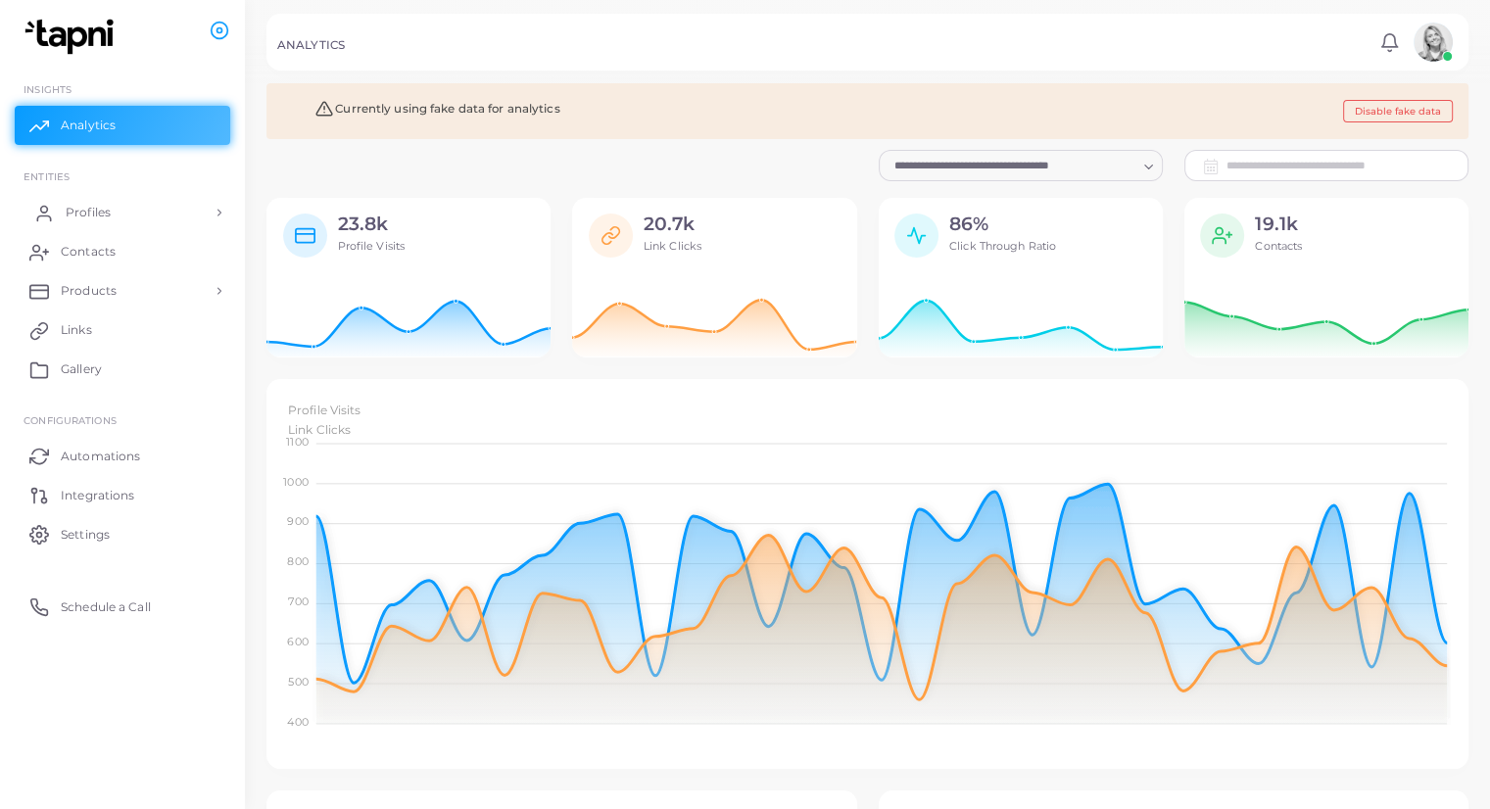
click at [78, 230] on link "Profiles" at bounding box center [123, 212] width 216 height 39
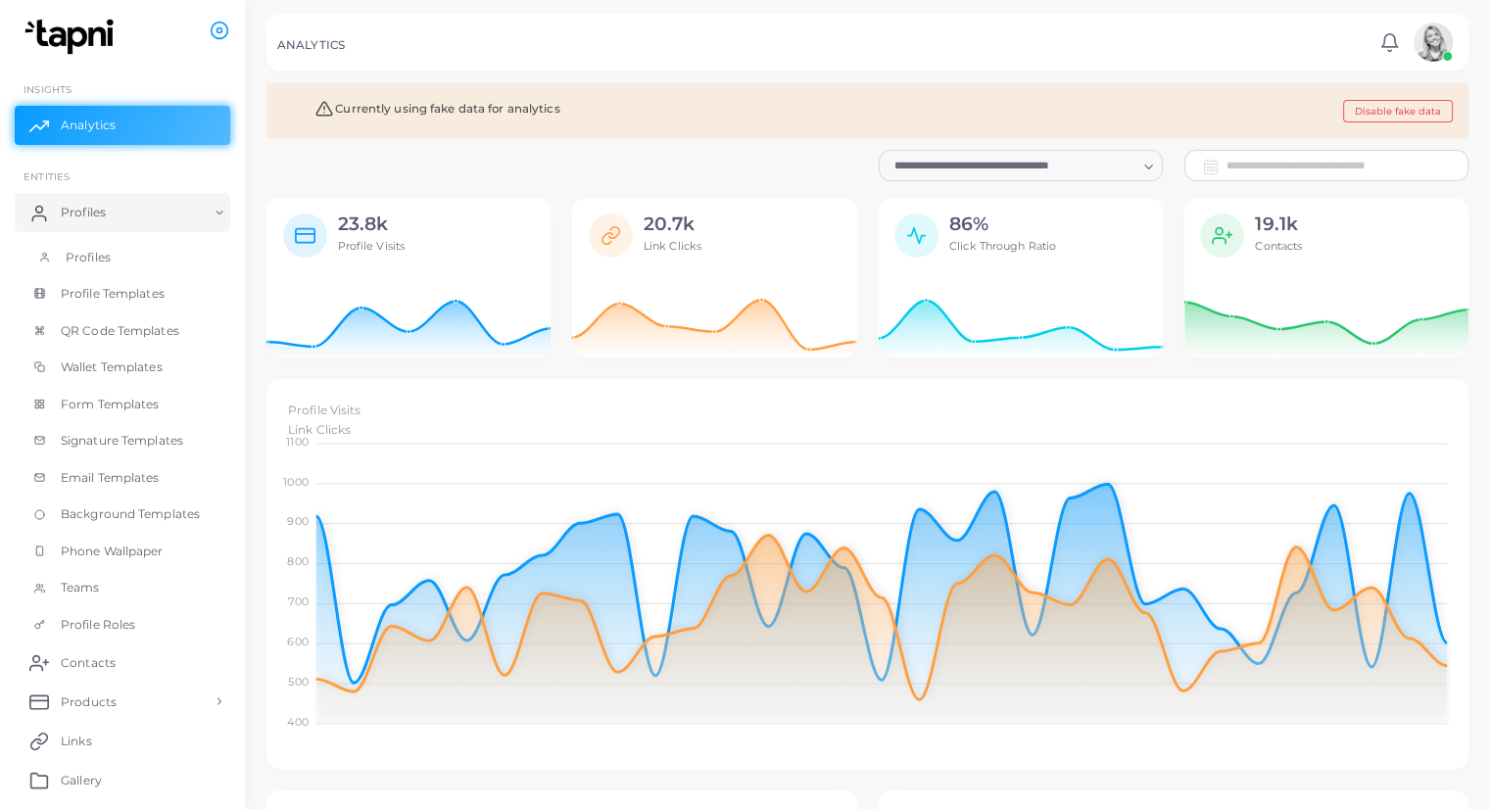
click at [136, 261] on link "Profiles" at bounding box center [123, 257] width 216 height 37
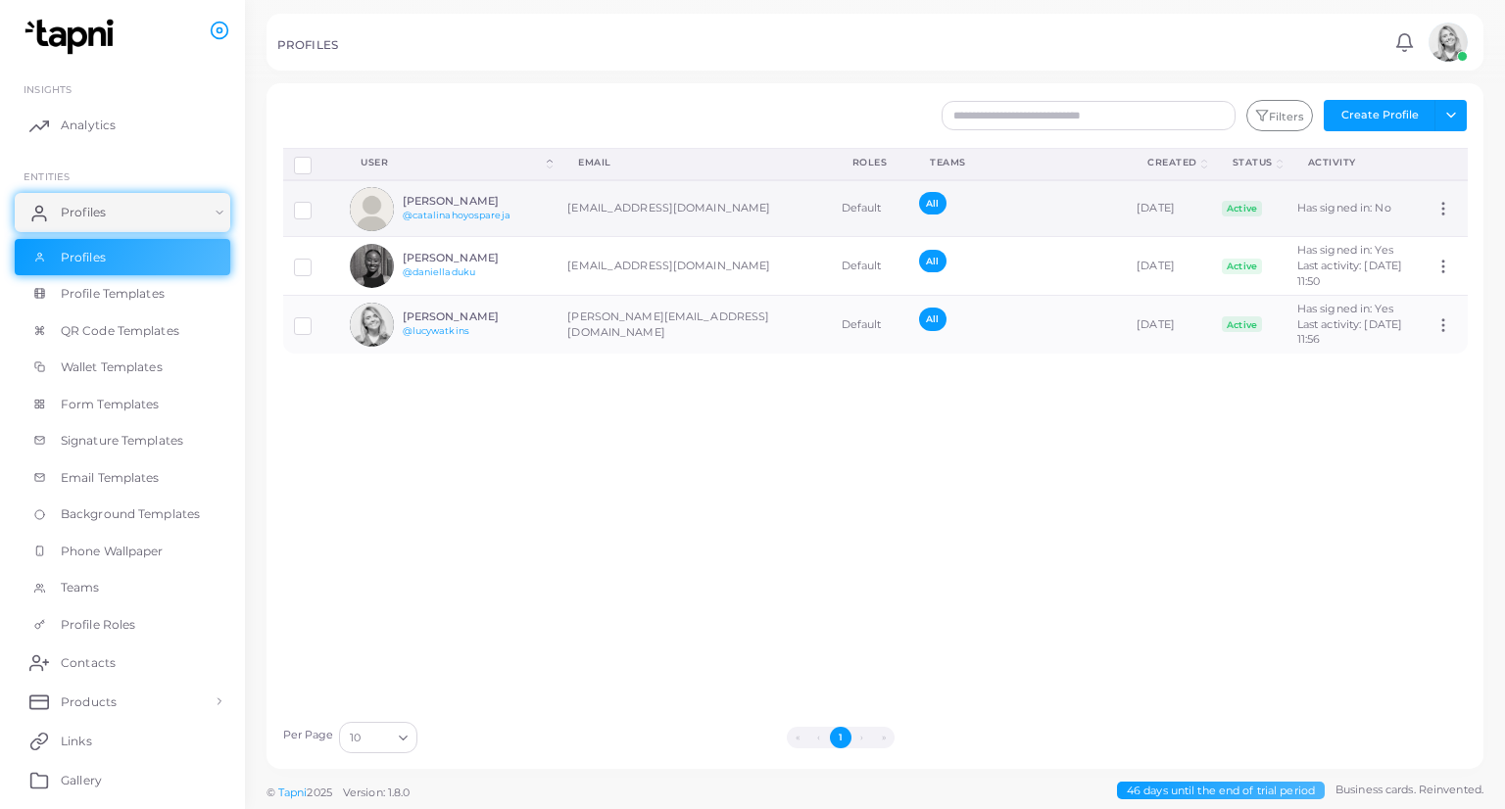
click at [1434, 211] on icon at bounding box center [1443, 209] width 18 height 18
click at [1418, 230] on span "Assign Product" at bounding box center [1421, 235] width 82 height 16
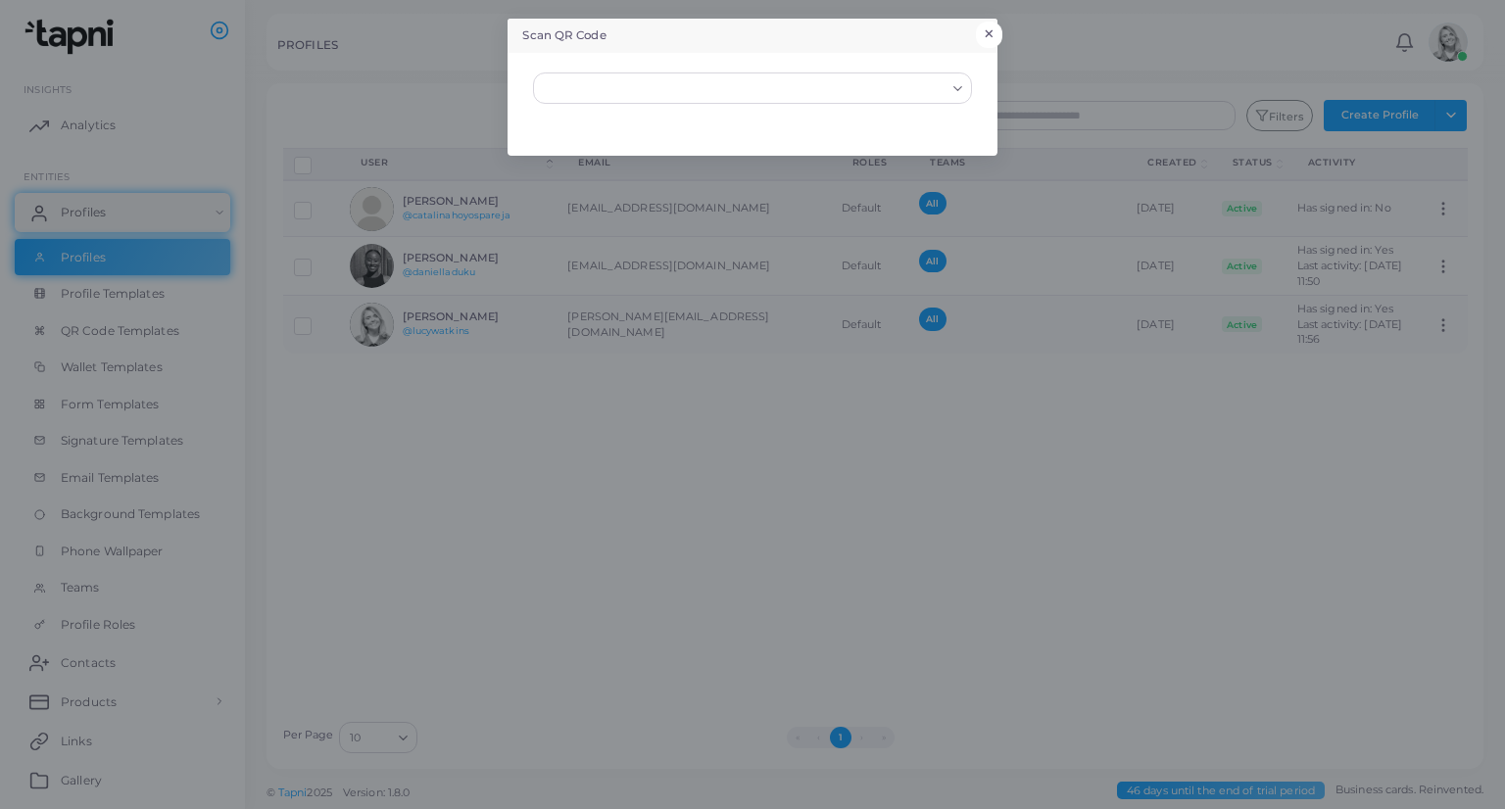
click at [994, 29] on button "×" at bounding box center [989, 34] width 26 height 25
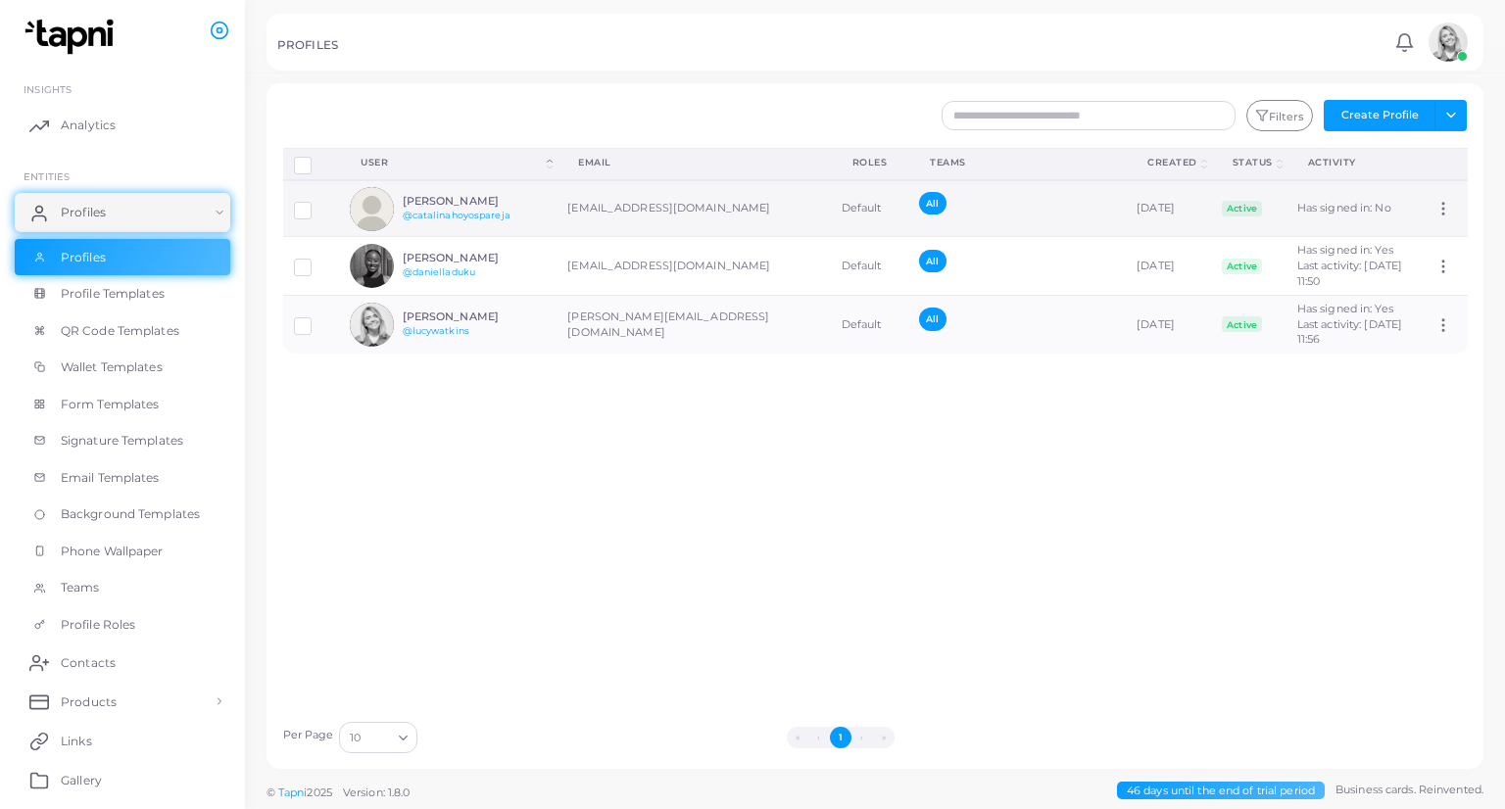
click at [500, 197] on h6 "[PERSON_NAME]" at bounding box center [475, 201] width 144 height 13
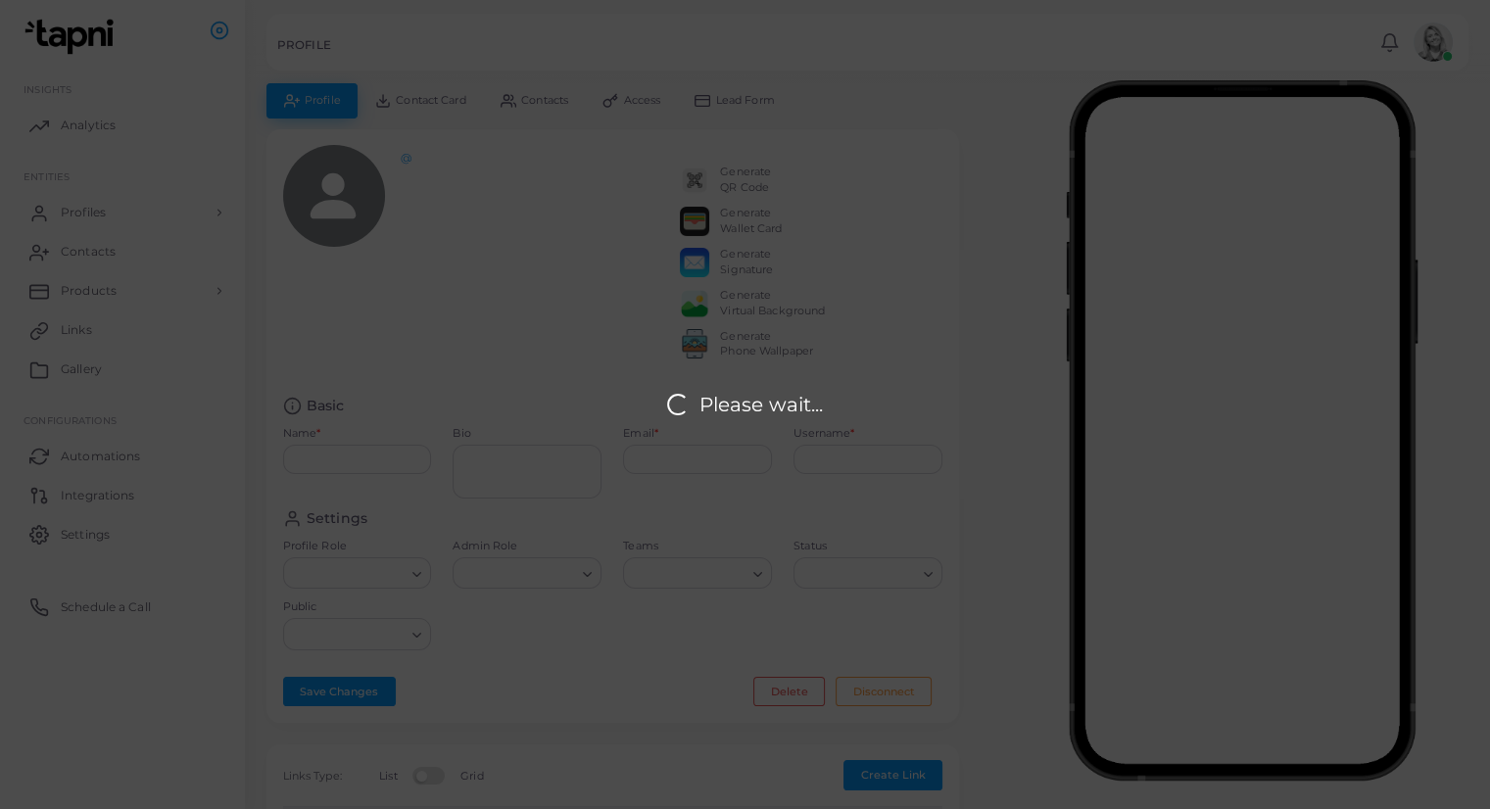
type input "**********"
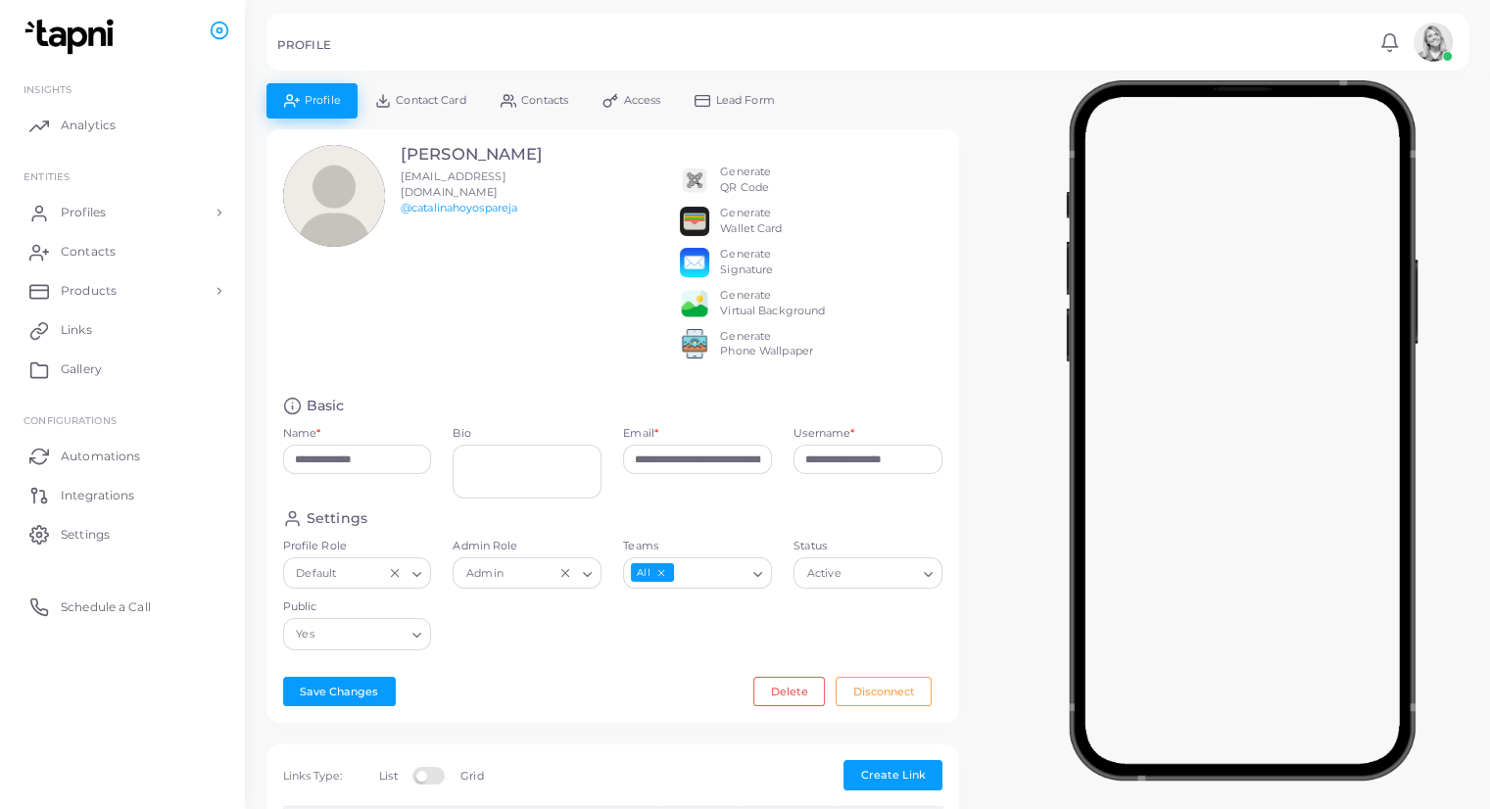
click at [563, 103] on span "Contacts" at bounding box center [544, 100] width 47 height 11
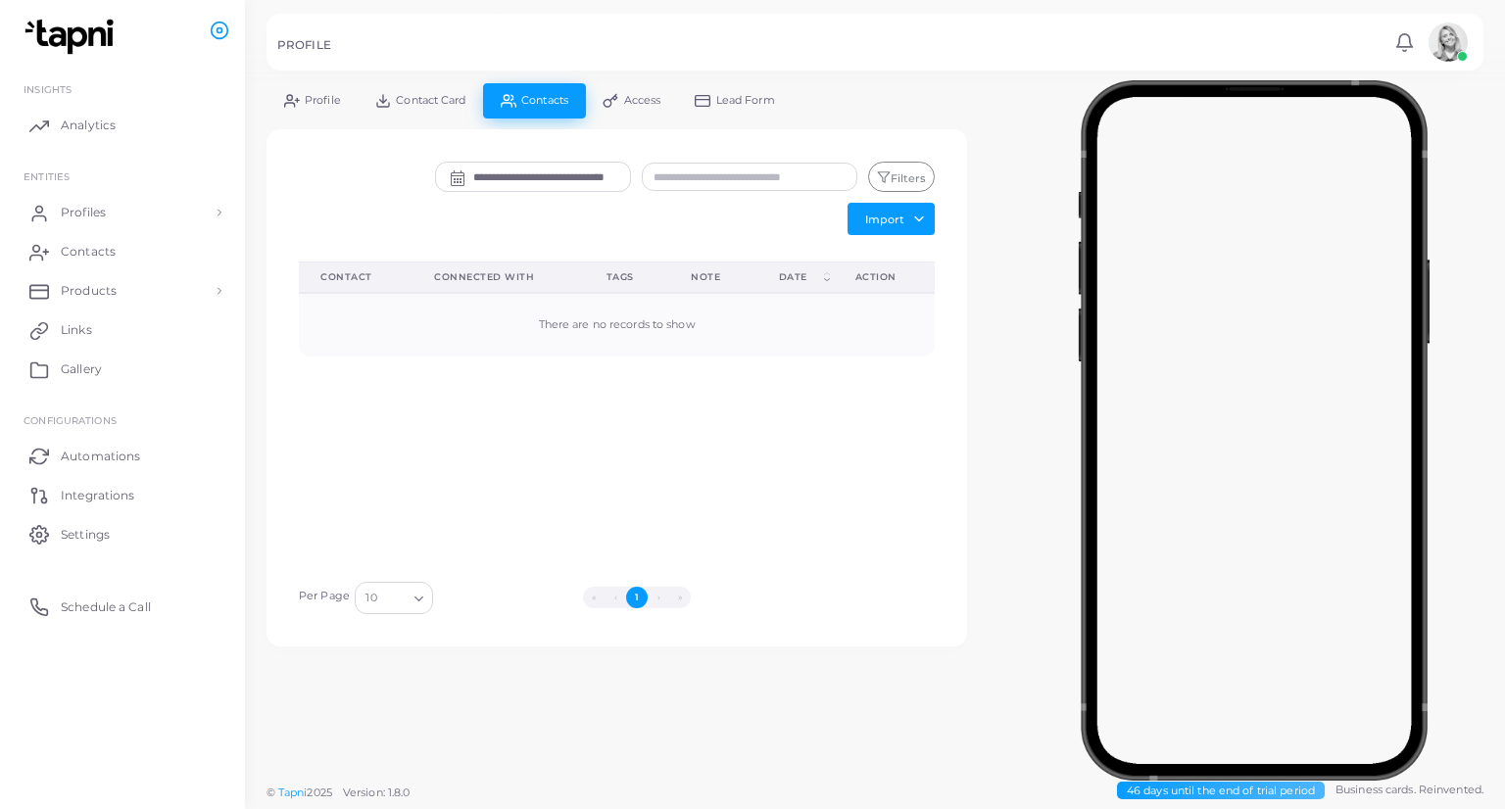
click at [639, 106] on link "Access" at bounding box center [632, 100] width 92 height 34
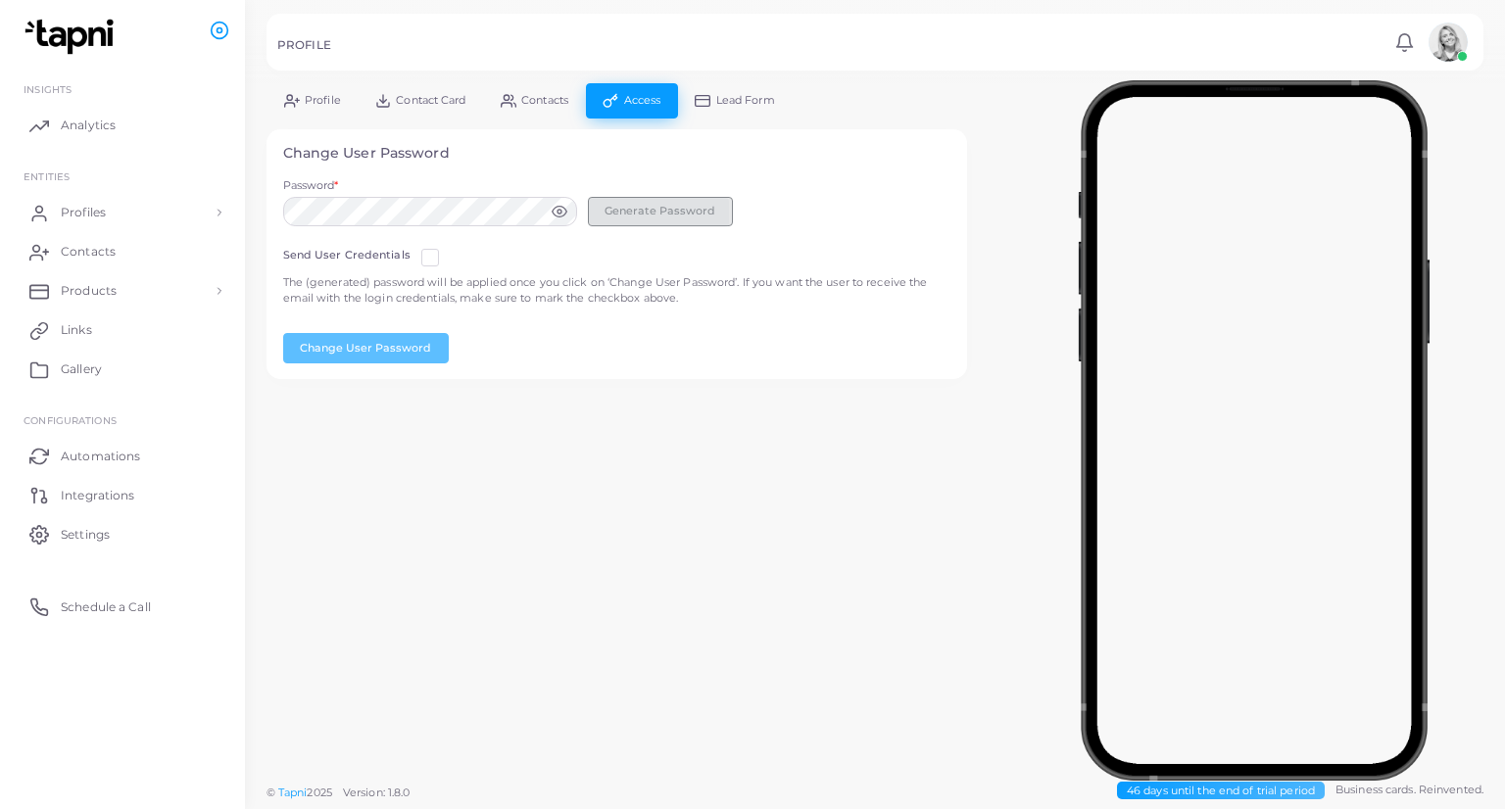
click at [656, 214] on button "Generate Password" at bounding box center [660, 211] width 145 height 29
click at [560, 210] on circle at bounding box center [559, 212] width 4 height 4
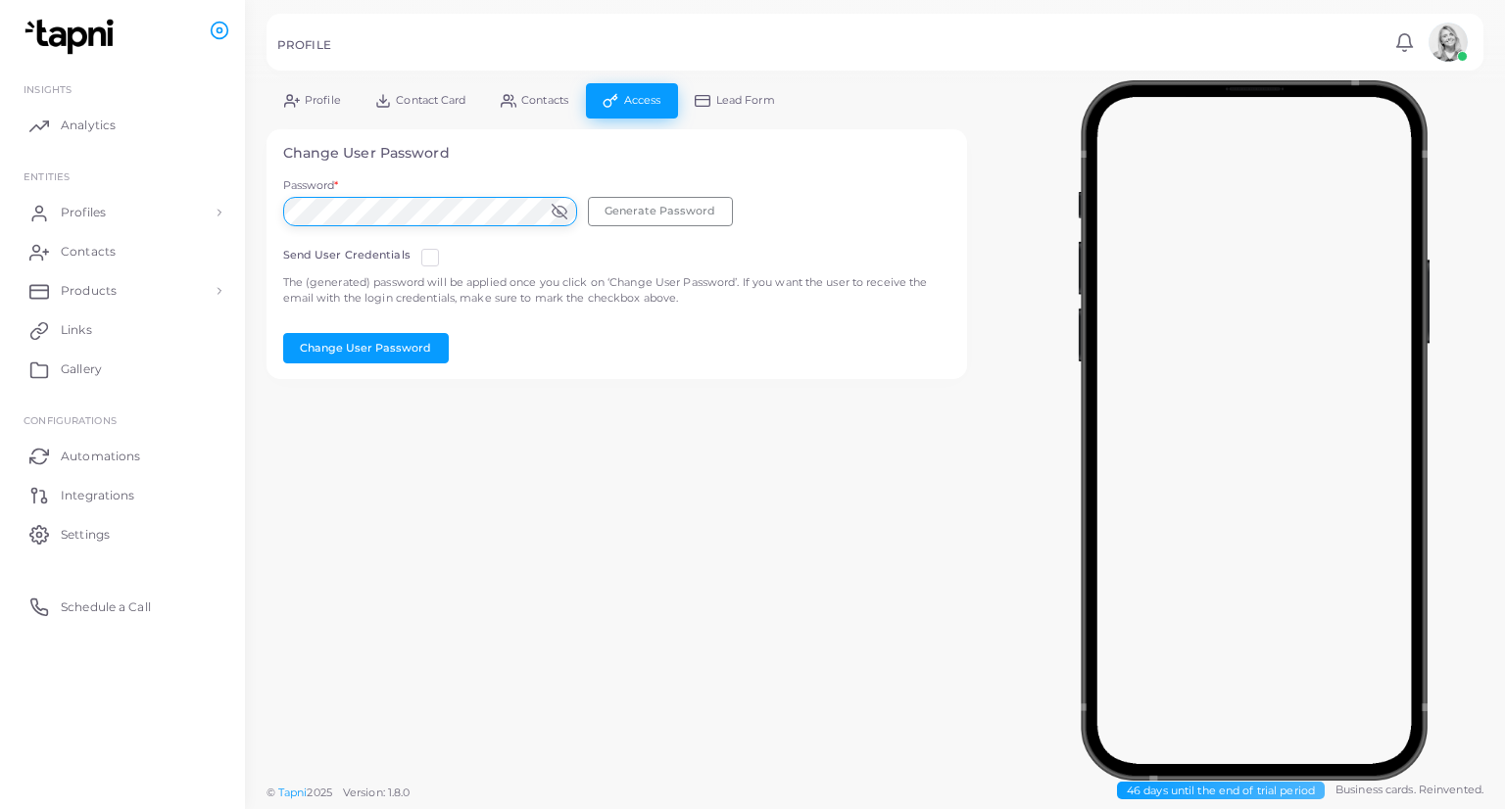
click at [196, 181] on div "**********" at bounding box center [752, 404] width 1505 height 809
click at [427, 277] on p "The (generated) password will be applied once you click on ‘Change User Passwor…" at bounding box center [617, 290] width 668 height 32
click at [426, 244] on div "Send User Credentials The (generated) password will be applied once you click o…" at bounding box center [617, 300] width 690 height 126
click at [446, 250] on label at bounding box center [446, 250] width 0 height 0
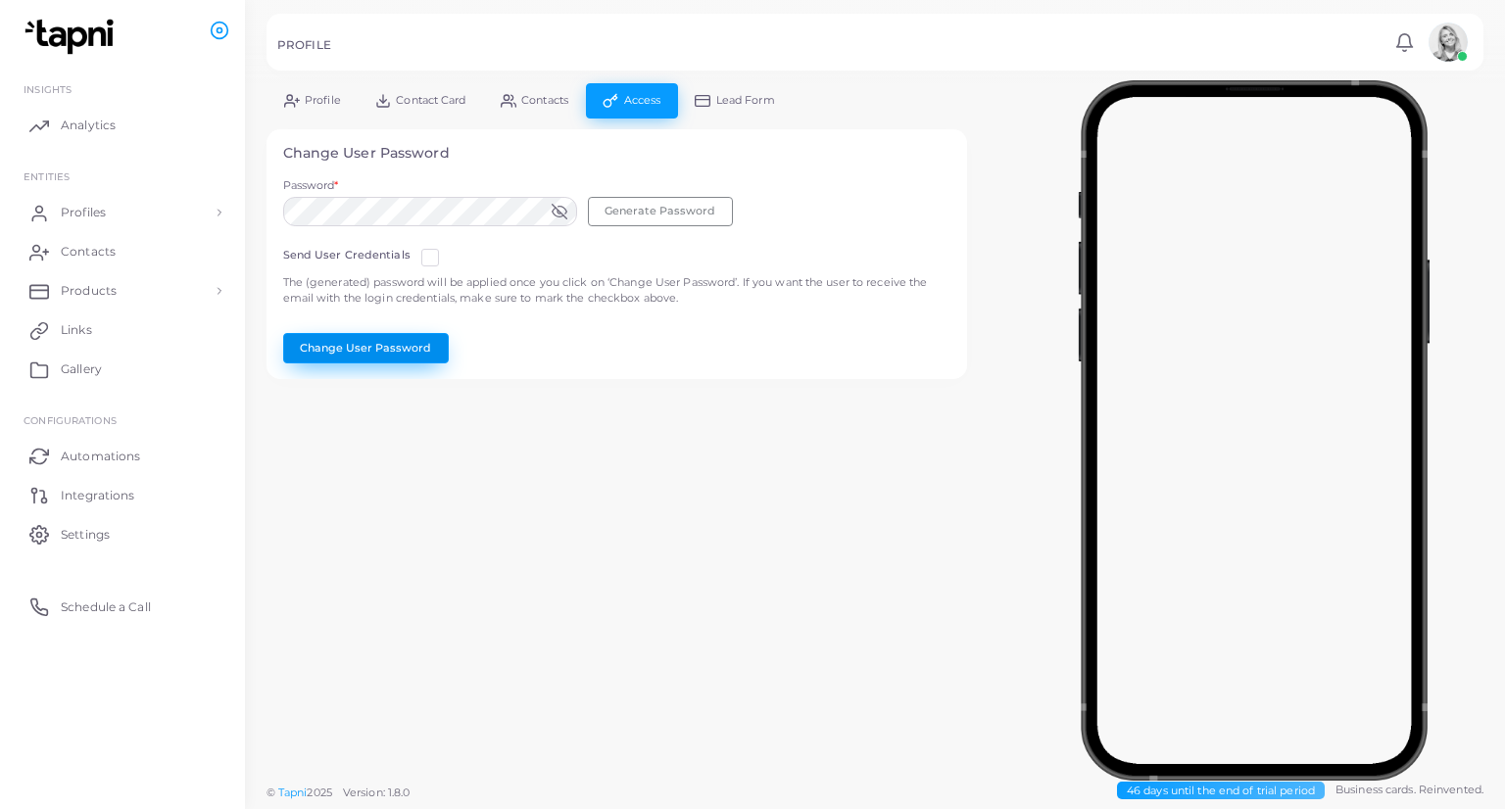
click at [392, 360] on button "Change User Password" at bounding box center [366, 347] width 166 height 29
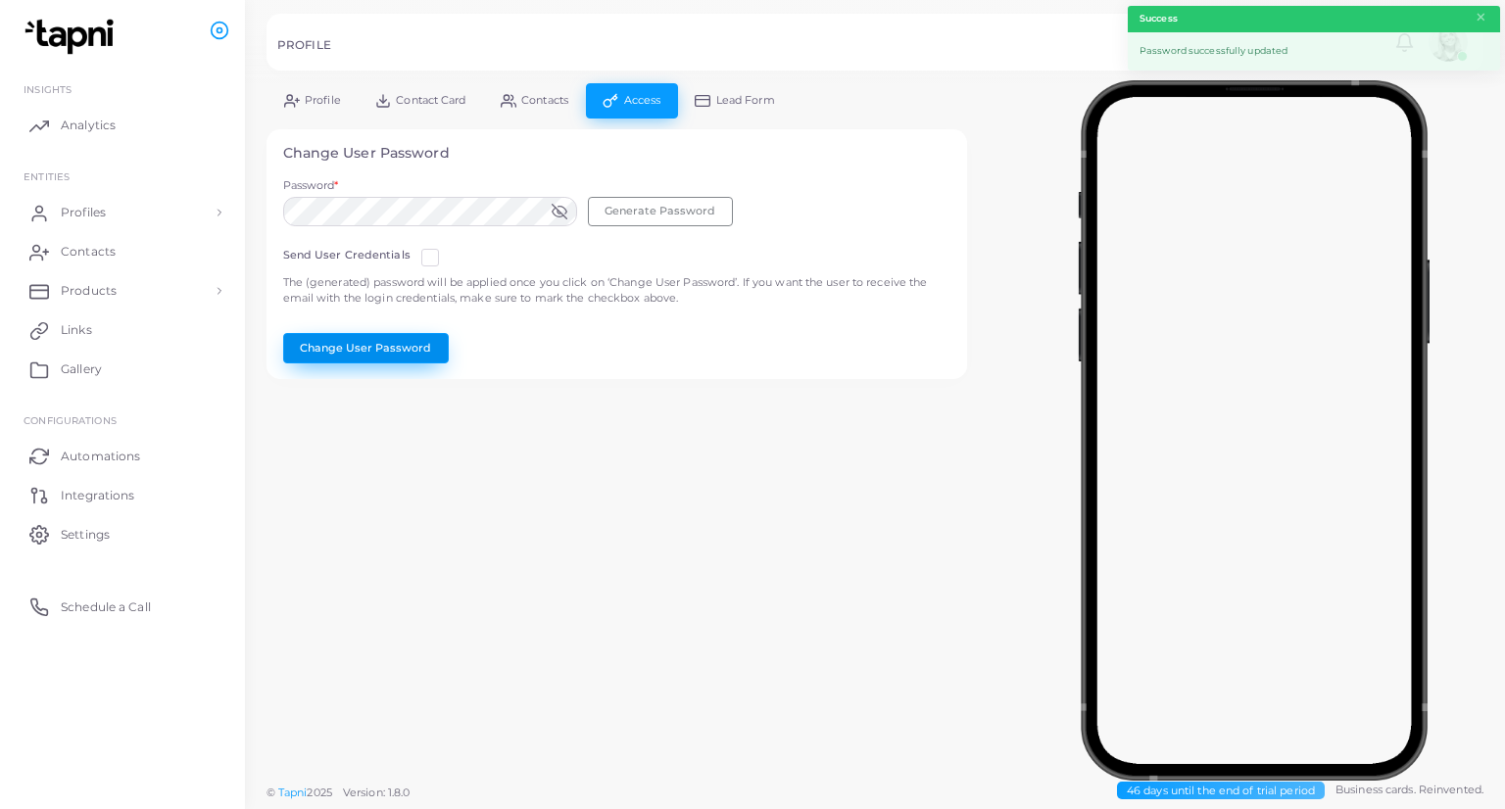
click at [375, 346] on button "Change User Password" at bounding box center [366, 347] width 166 height 29
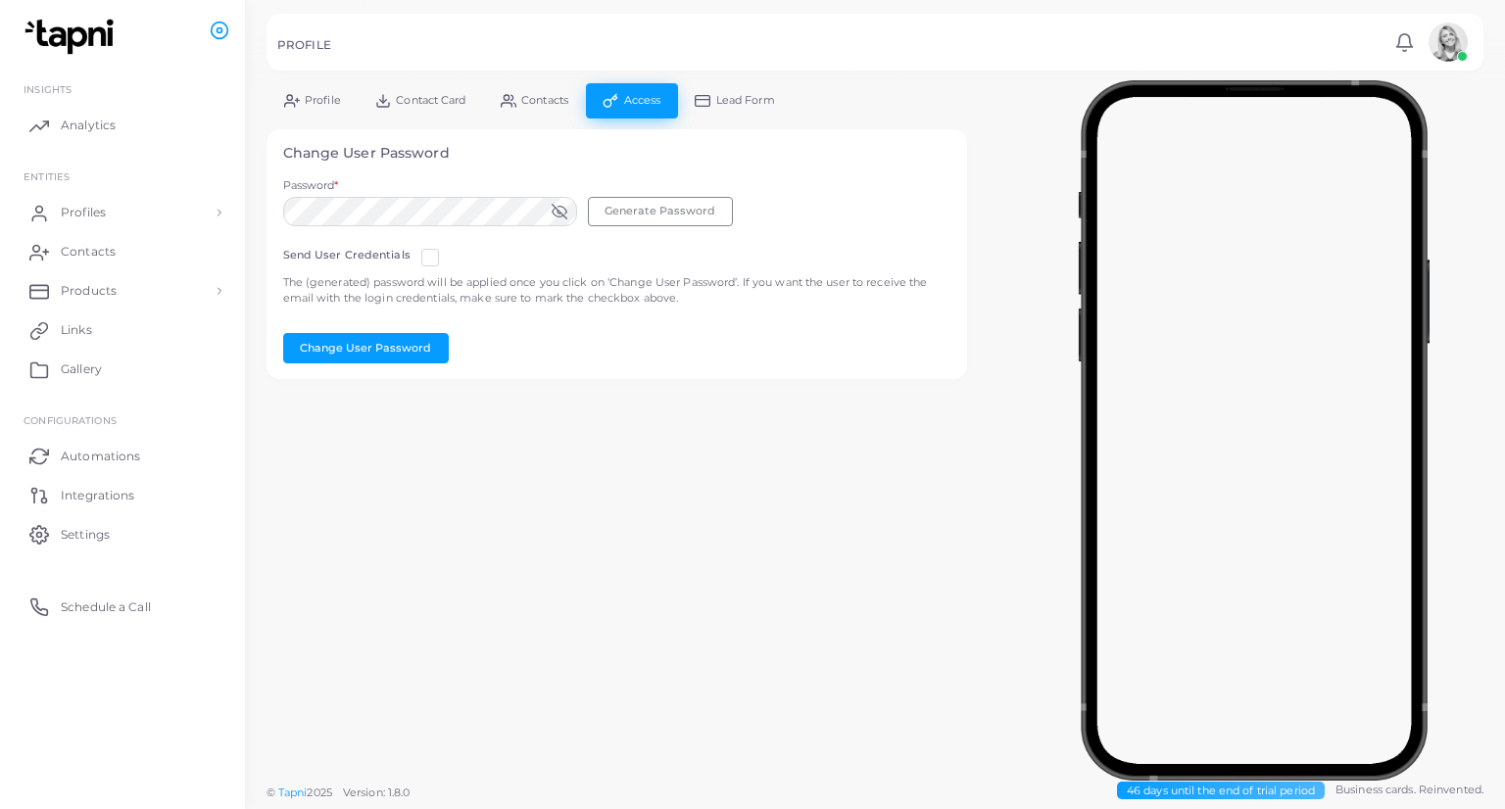
click at [790, 289] on p "The (generated) password will be applied once you click on ‘Change User Passwor…" at bounding box center [617, 290] width 668 height 32
click at [96, 504] on link "Integrations" at bounding box center [123, 494] width 216 height 39
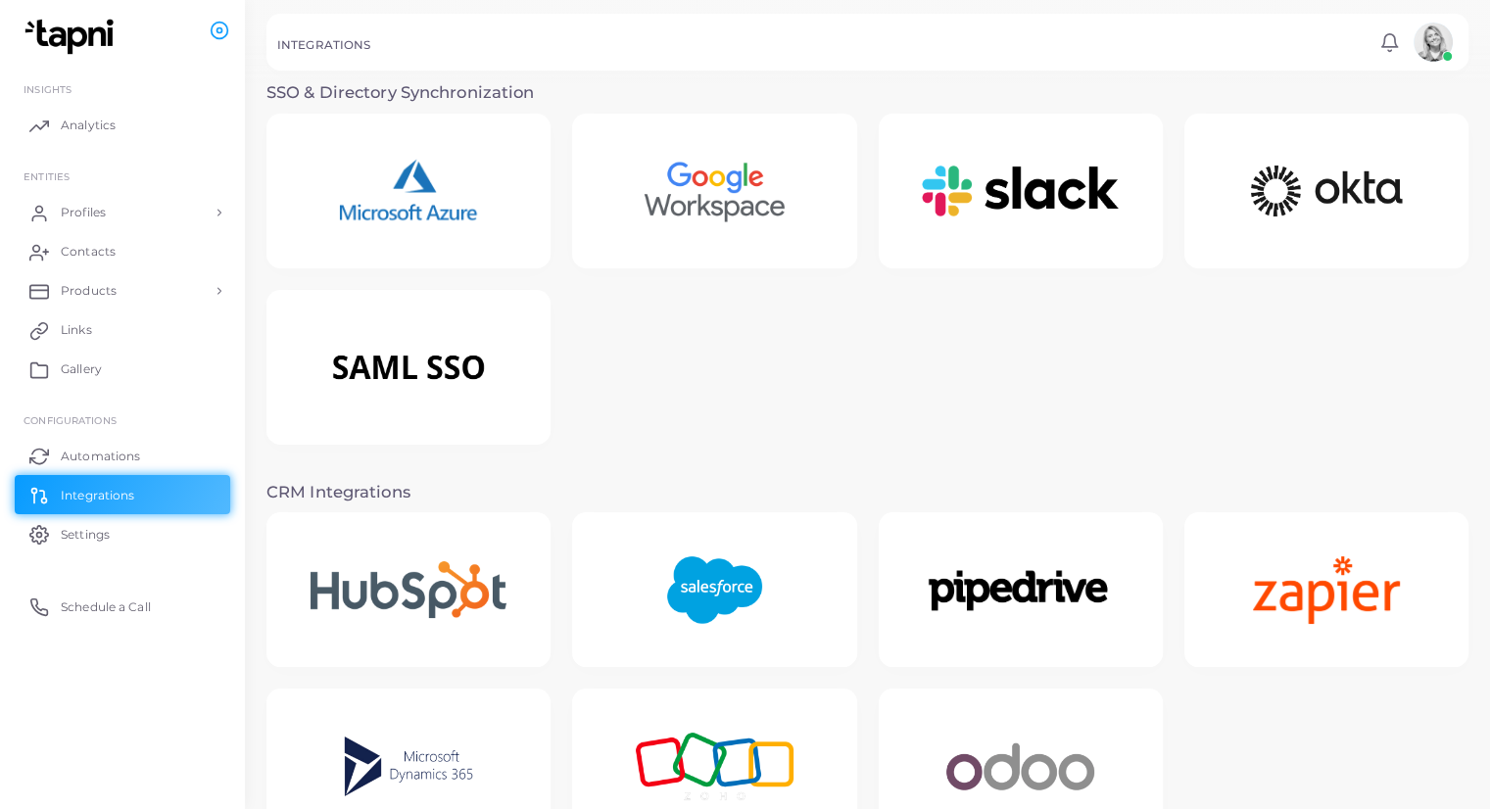
scroll to position [195, 0]
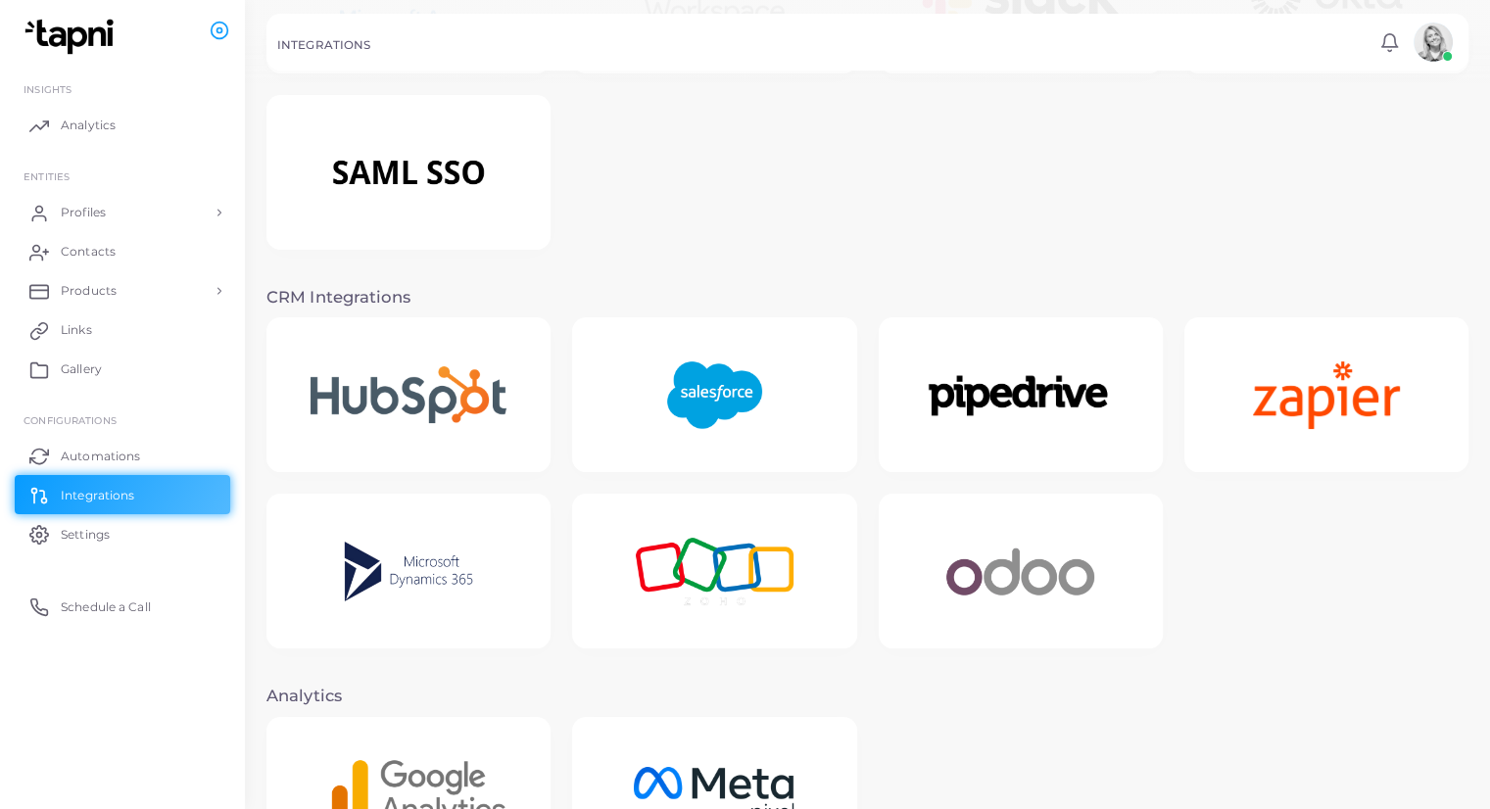
click at [470, 557] on img at bounding box center [408, 571] width 185 height 122
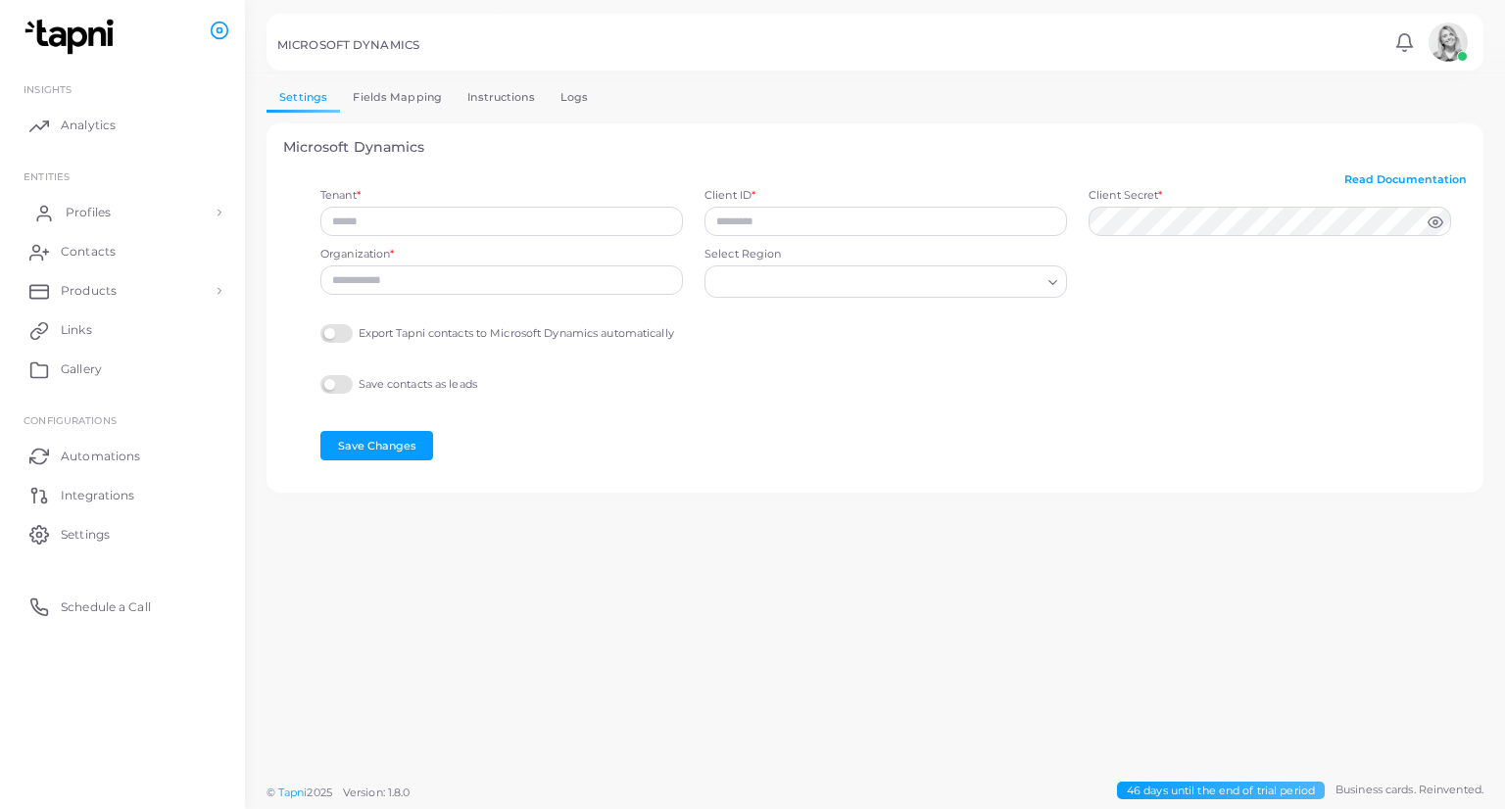
click at [84, 210] on span "Profiles" at bounding box center [88, 213] width 45 height 18
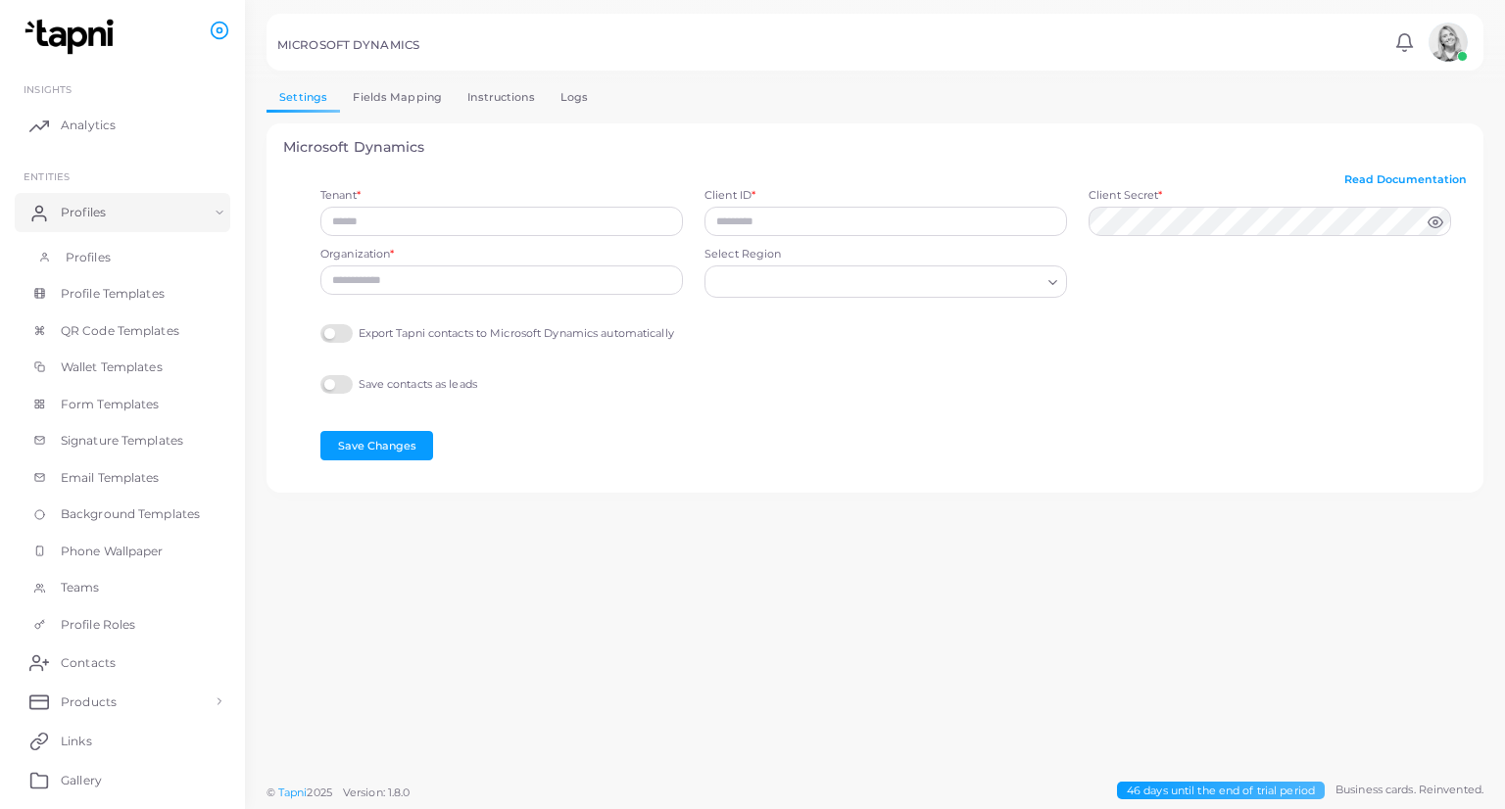
click at [113, 242] on link "Profiles" at bounding box center [123, 257] width 216 height 37
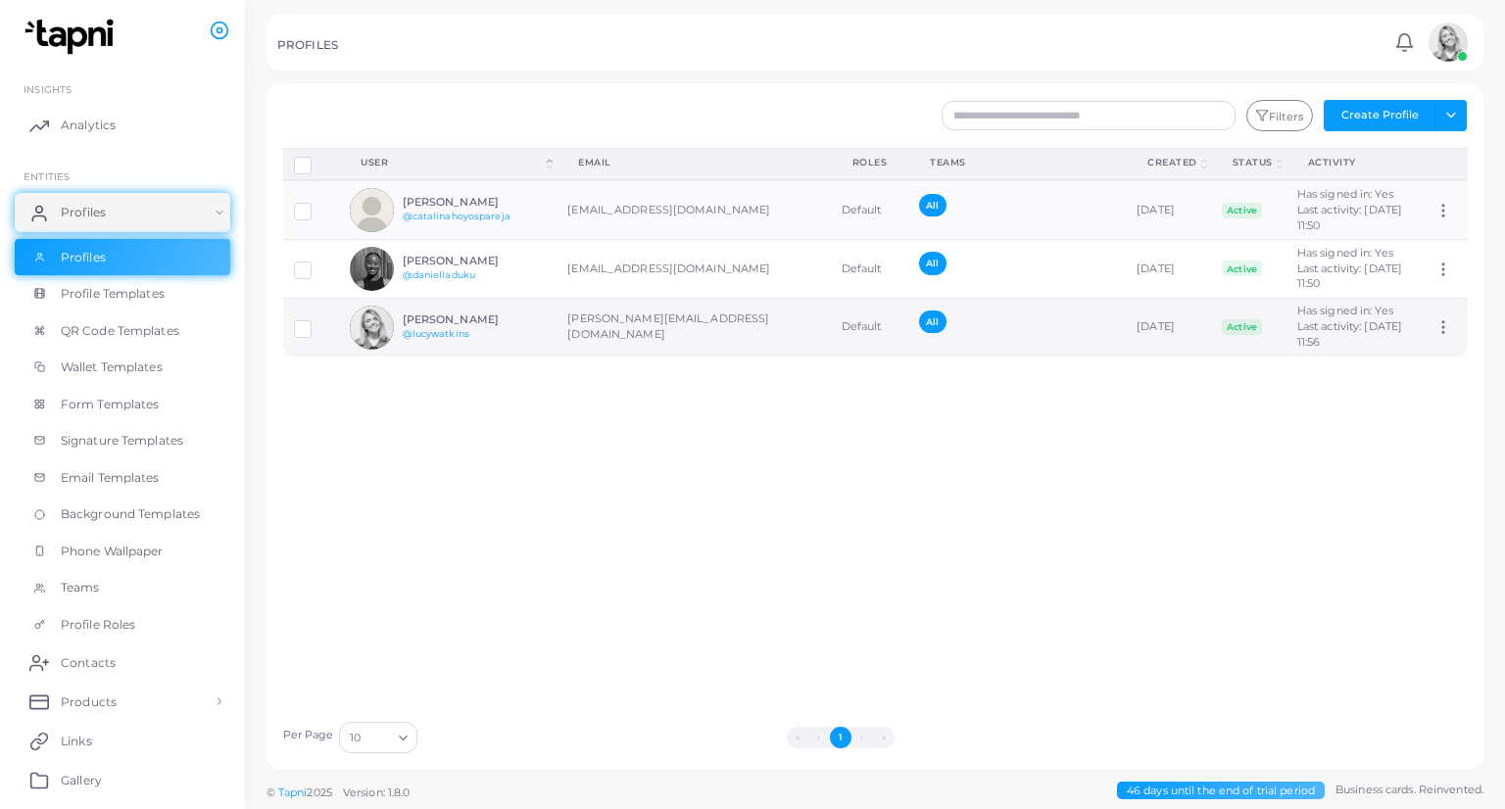
click at [752, 356] on td "[PERSON_NAME][EMAIL_ADDRESS][DOMAIN_NAME]" at bounding box center [692, 327] width 273 height 58
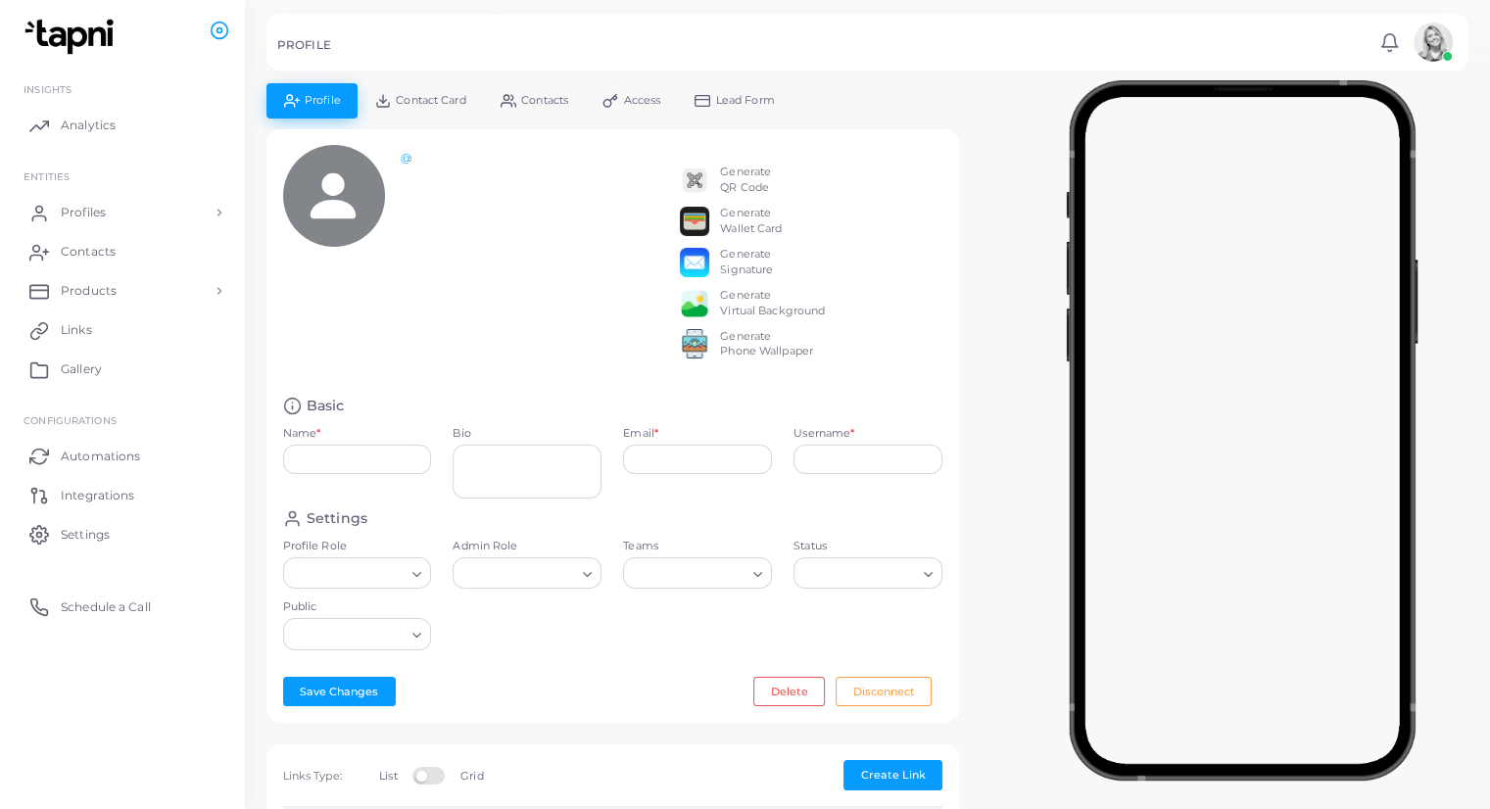
type input "**********"
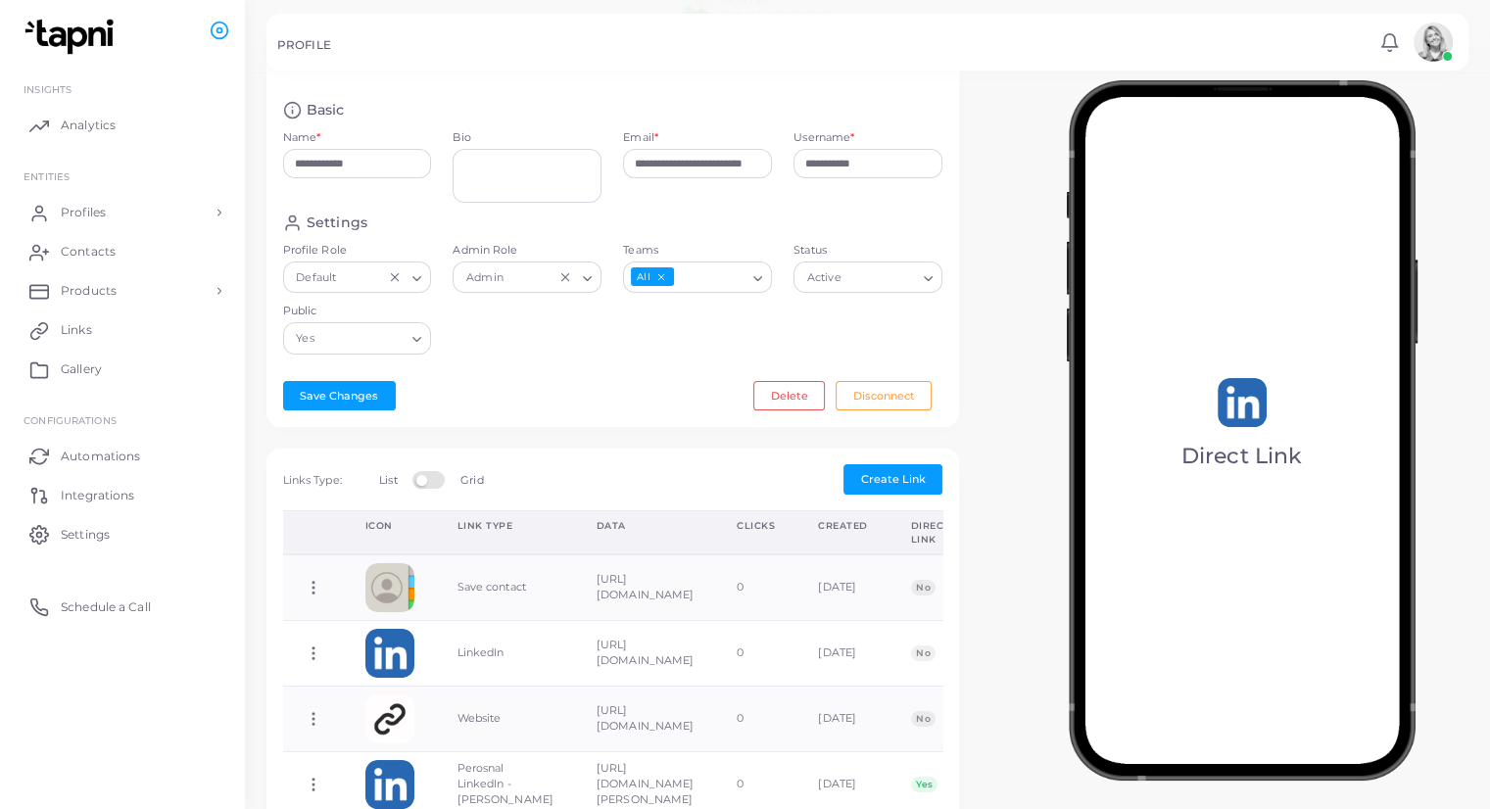
scroll to position [575, 0]
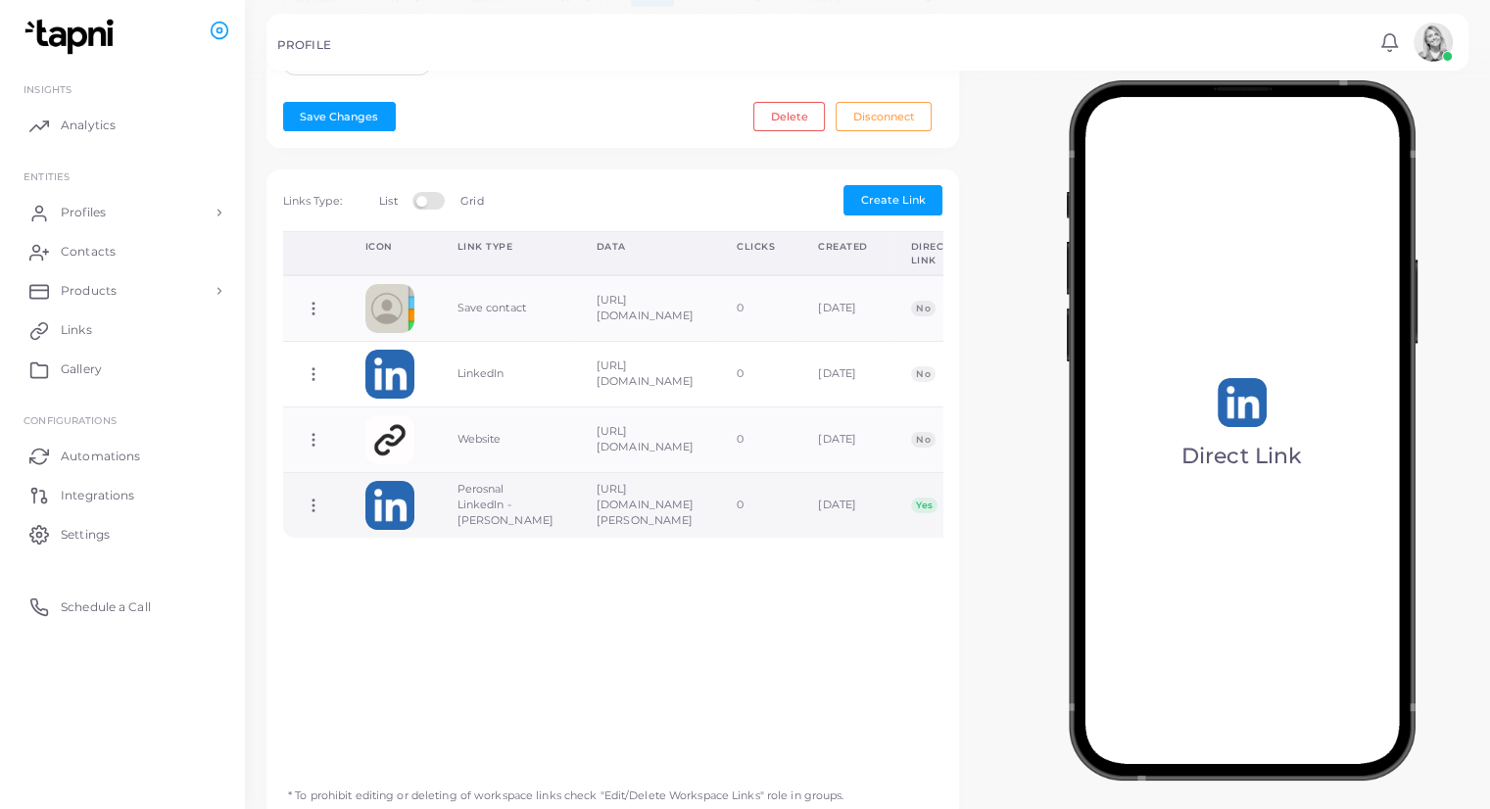
click at [715, 526] on td "[URL][DOMAIN_NAME][PERSON_NAME]" at bounding box center [645, 504] width 140 height 65
click at [601, 537] on td "[URL][DOMAIN_NAME][PERSON_NAME]" at bounding box center [645, 504] width 140 height 65
click at [313, 509] on icon at bounding box center [314, 506] width 18 height 18
click at [369, 557] on span "Edit Link" at bounding box center [378, 561] width 47 height 16
type input "**********"
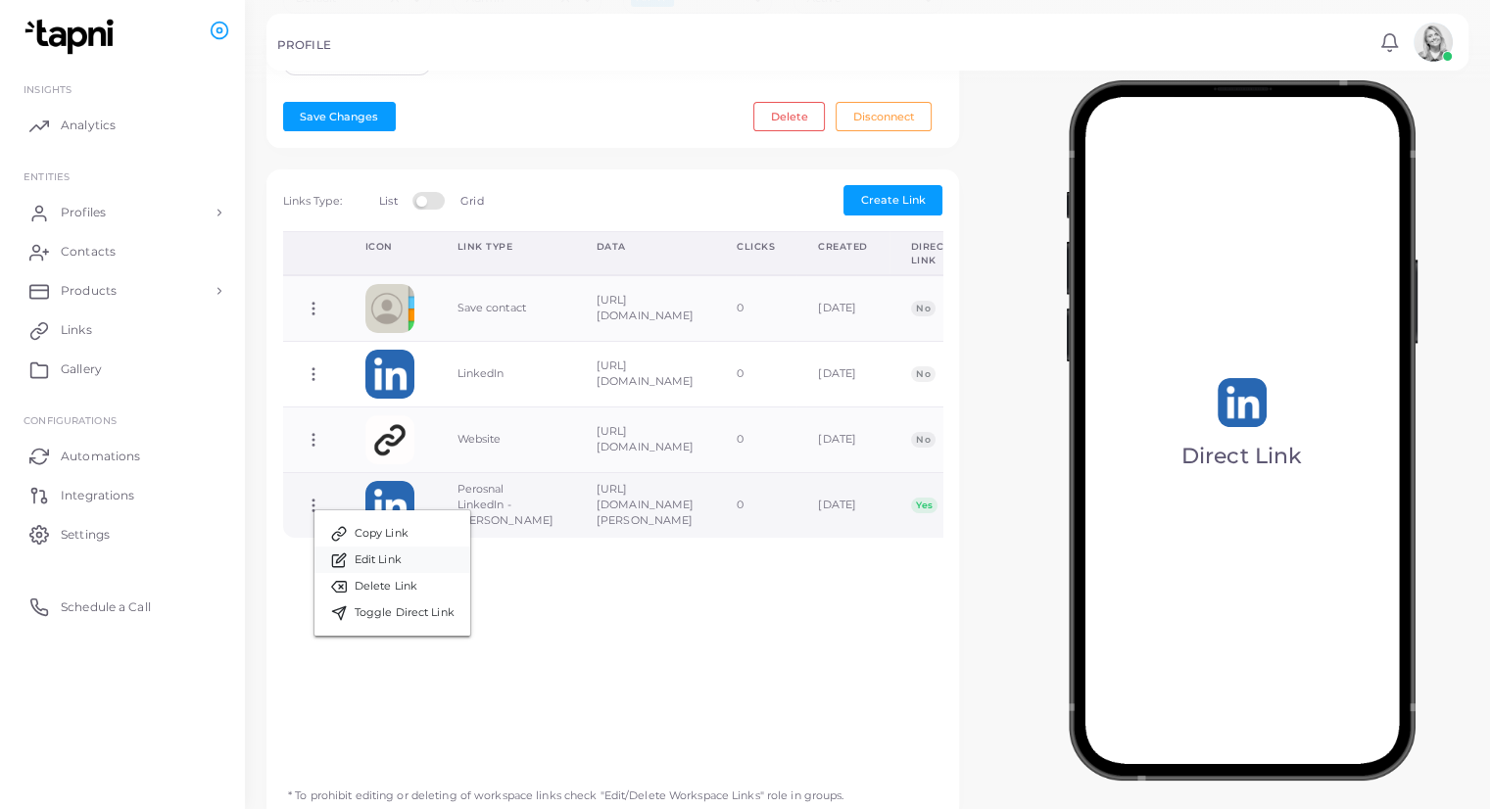
type input "**********"
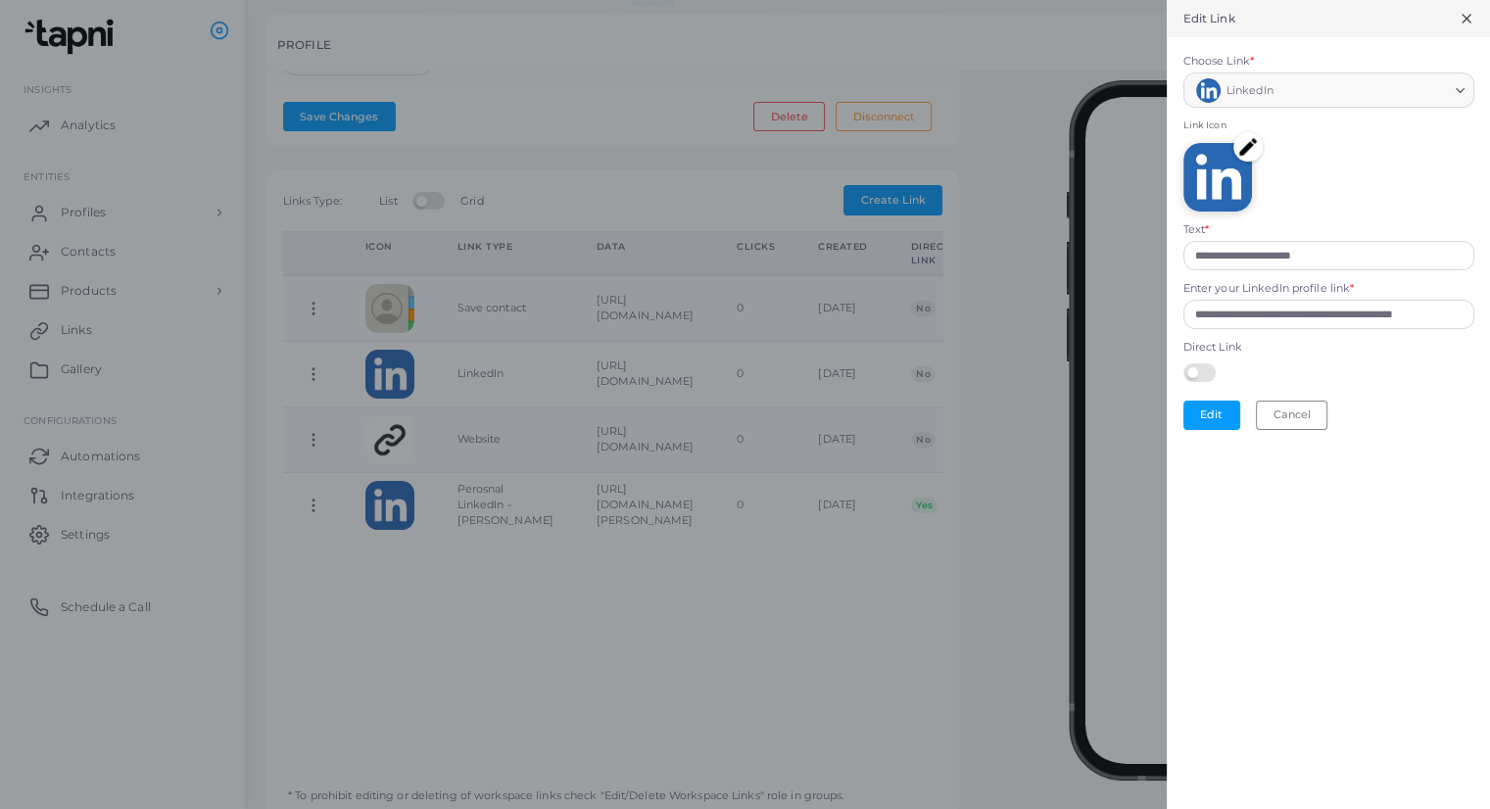
click at [1207, 363] on label at bounding box center [1202, 371] width 38 height 16
click at [1469, 17] on icon at bounding box center [1467, 19] width 16 height 16
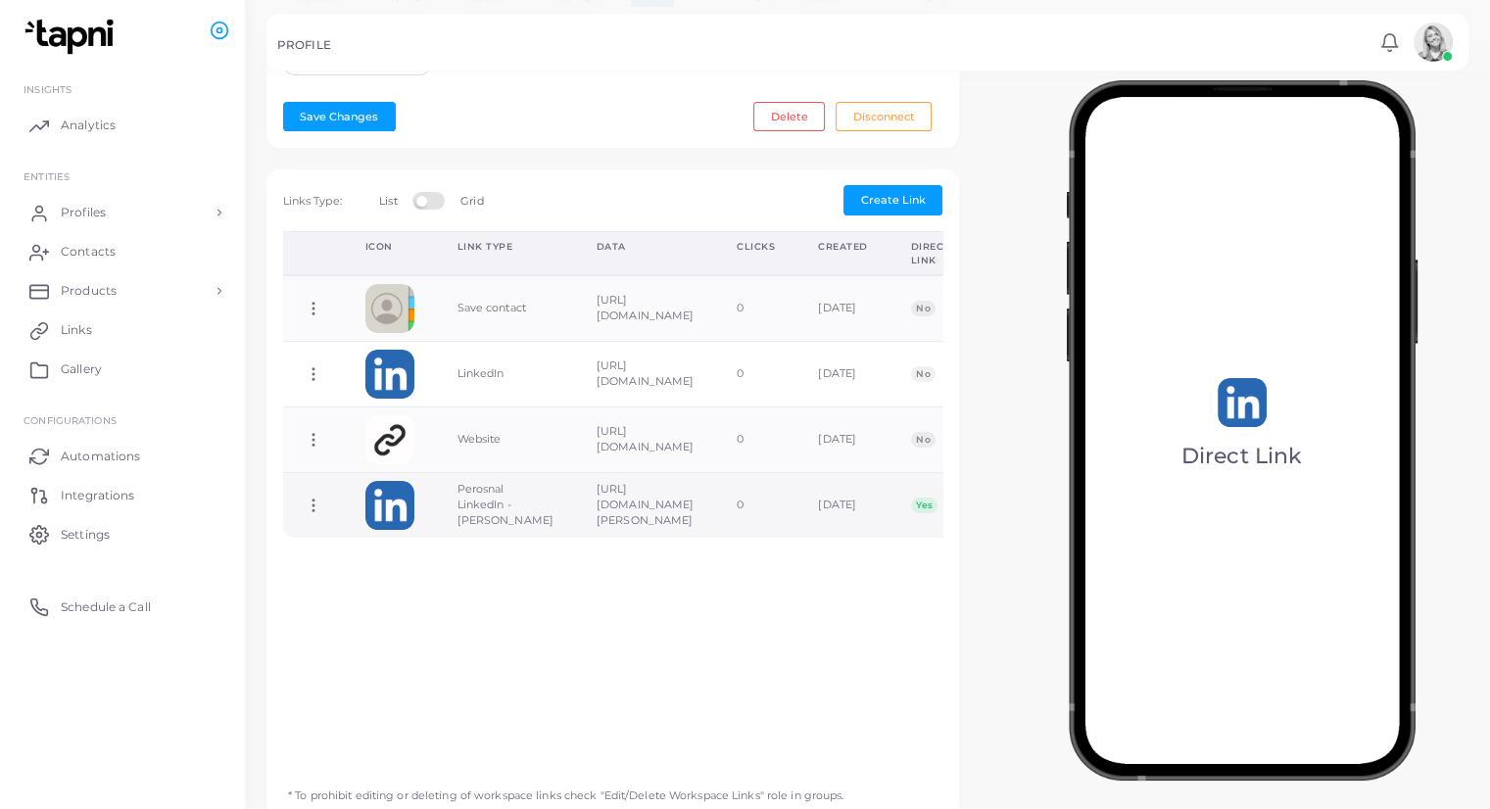
click at [504, 526] on td "Perosnal LinkedIn - [PERSON_NAME]" at bounding box center [505, 504] width 139 height 65
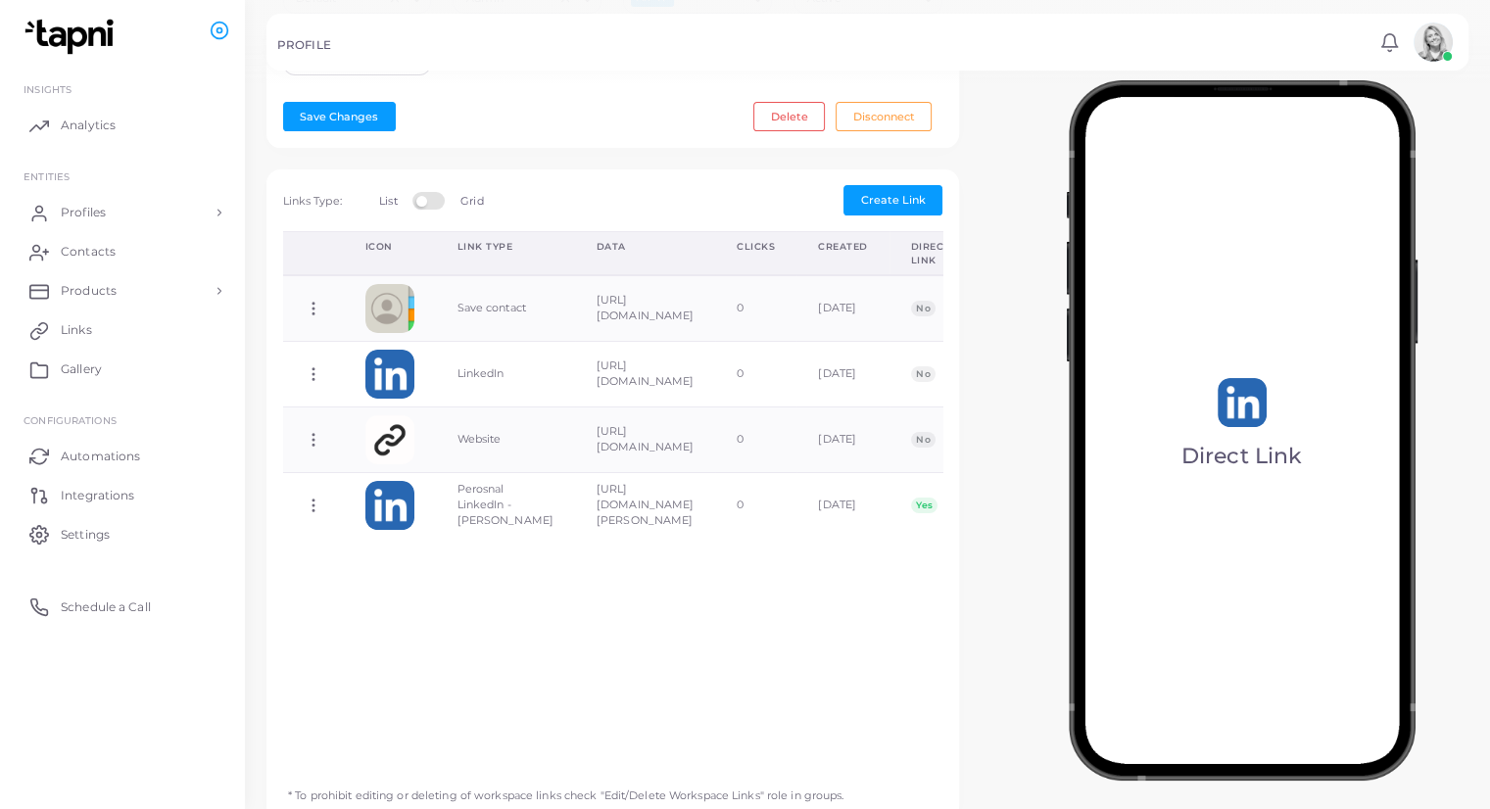
click at [253, 181] on div "**********" at bounding box center [867, 133] width 1245 height 1417
